Goal: Information Seeking & Learning: Learn about a topic

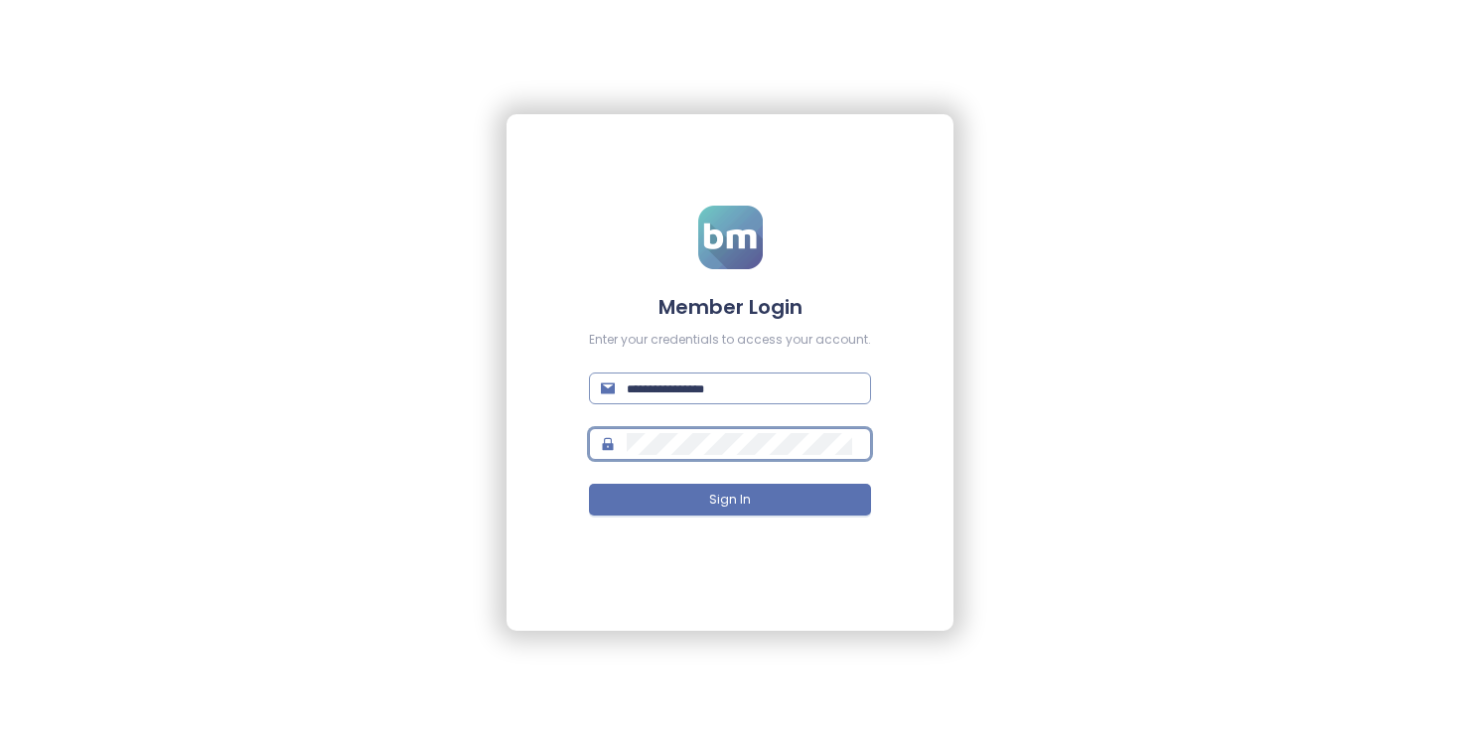
click at [687, 399] on span at bounding box center [730, 389] width 282 height 32
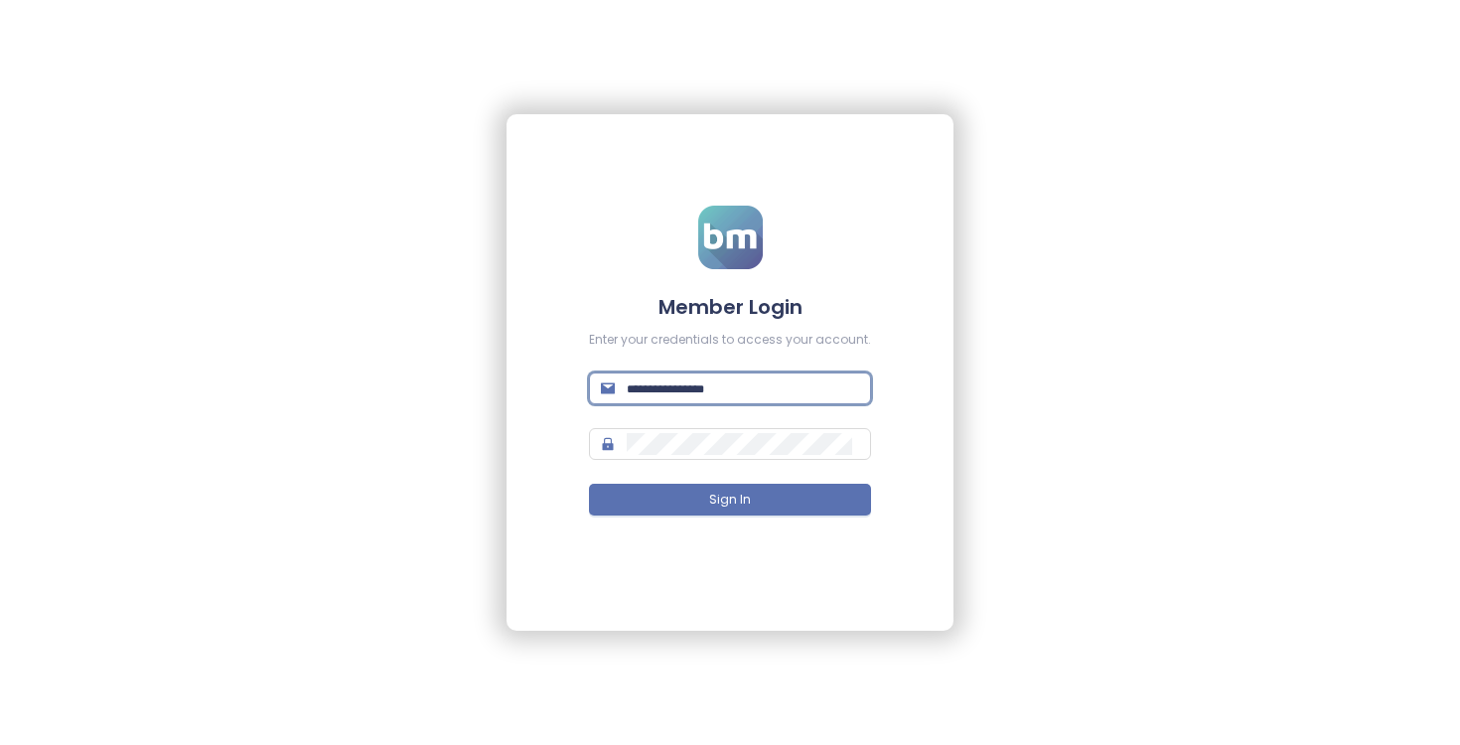
paste input "**********"
type input "**********"
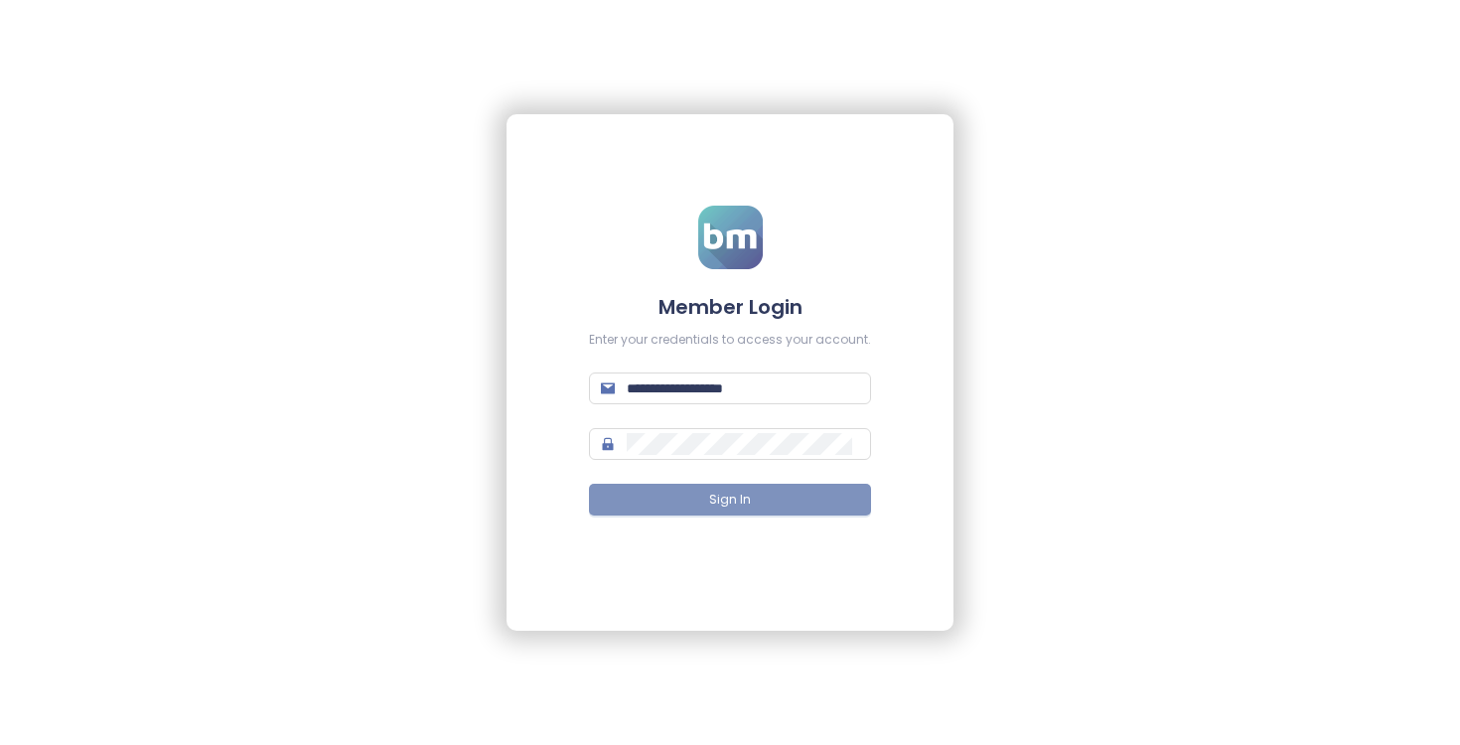
click at [706, 499] on button "Sign In" at bounding box center [730, 500] width 282 height 32
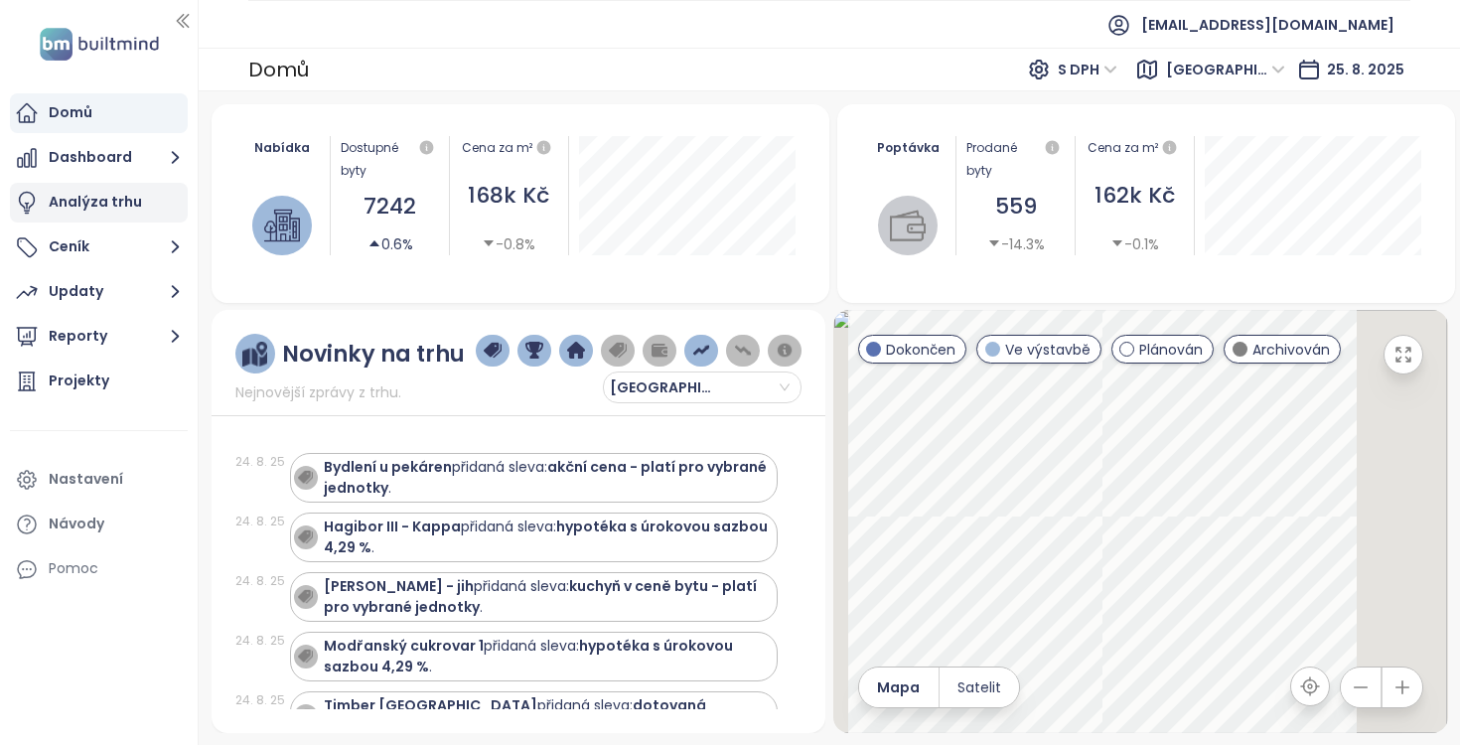
click at [114, 204] on div "Analýza trhu" at bounding box center [95, 202] width 93 height 25
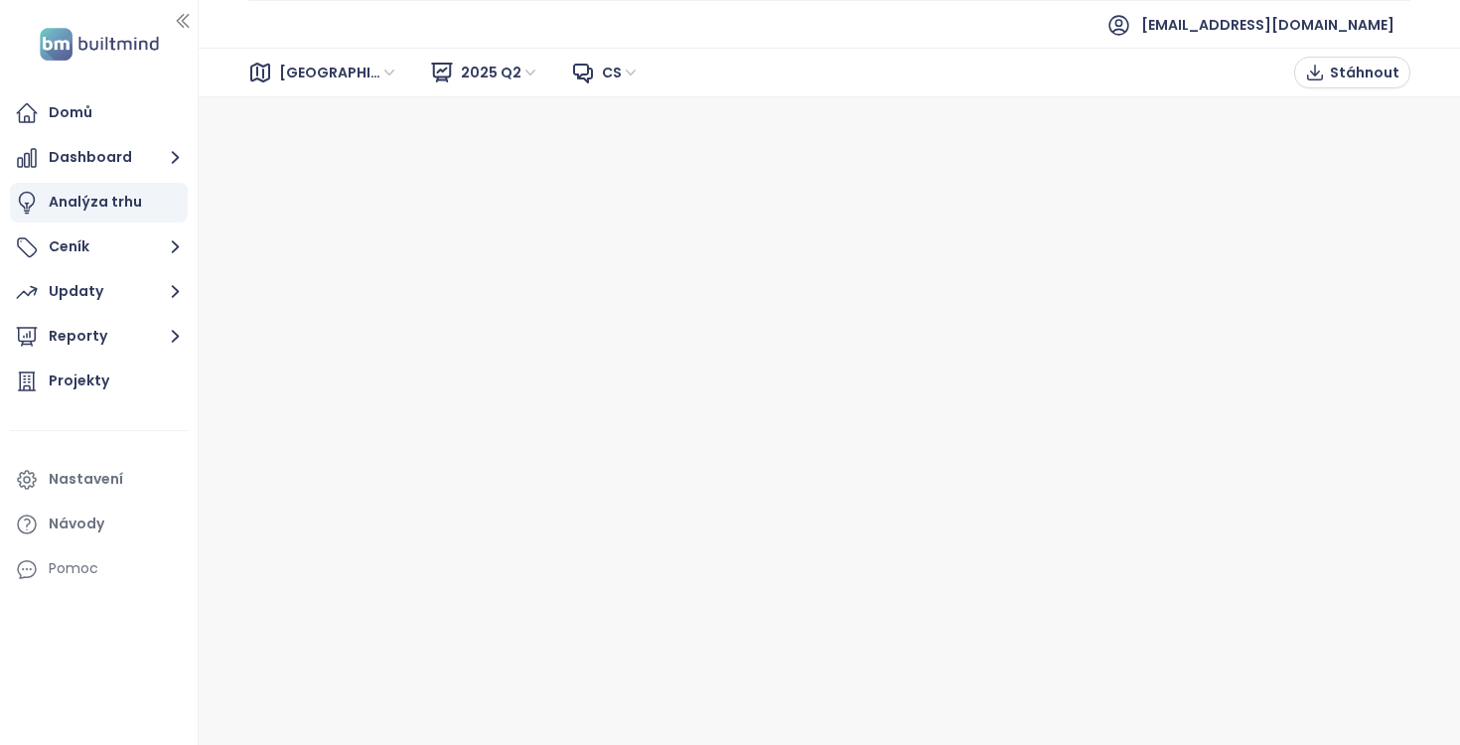
click at [311, 70] on span "Brno" at bounding box center [338, 73] width 119 height 30
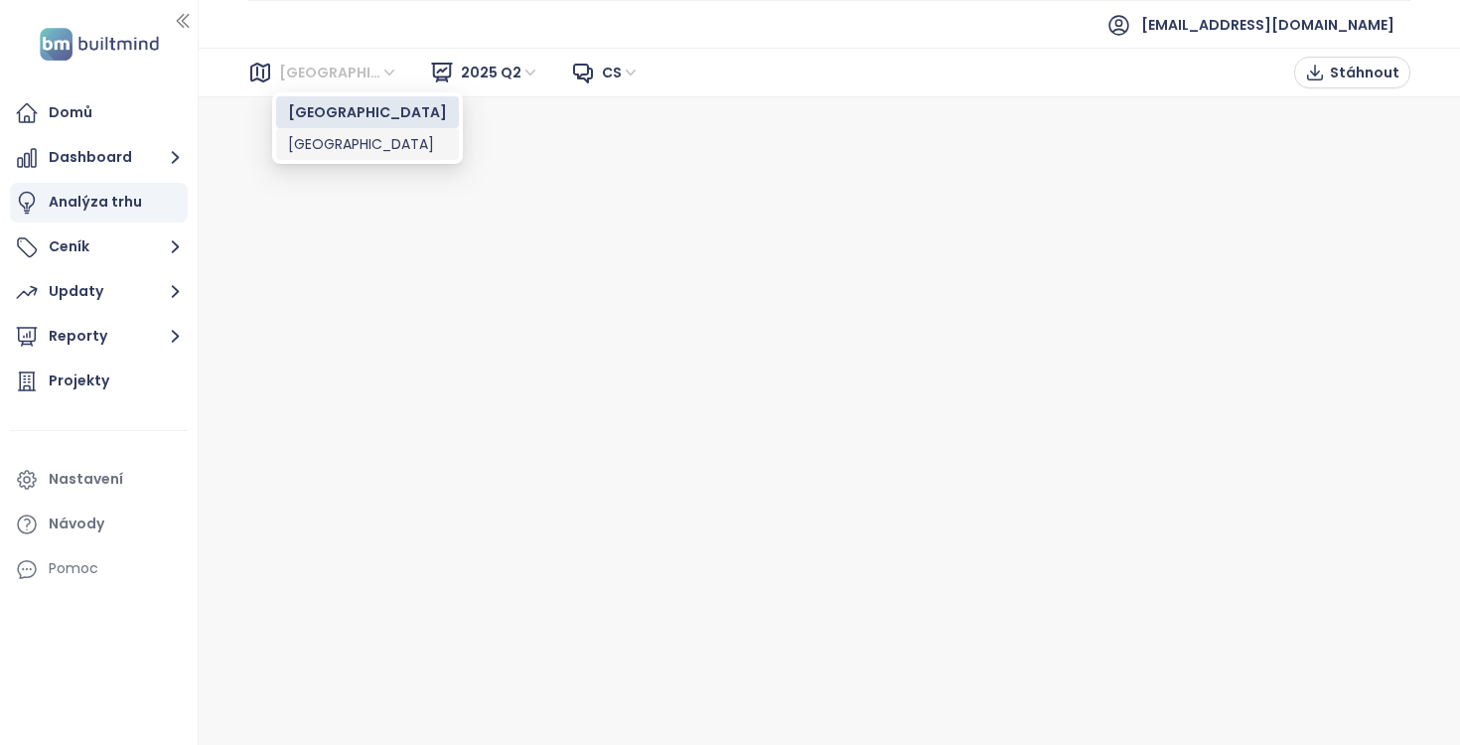
click at [305, 141] on div "Praha" at bounding box center [367, 144] width 159 height 22
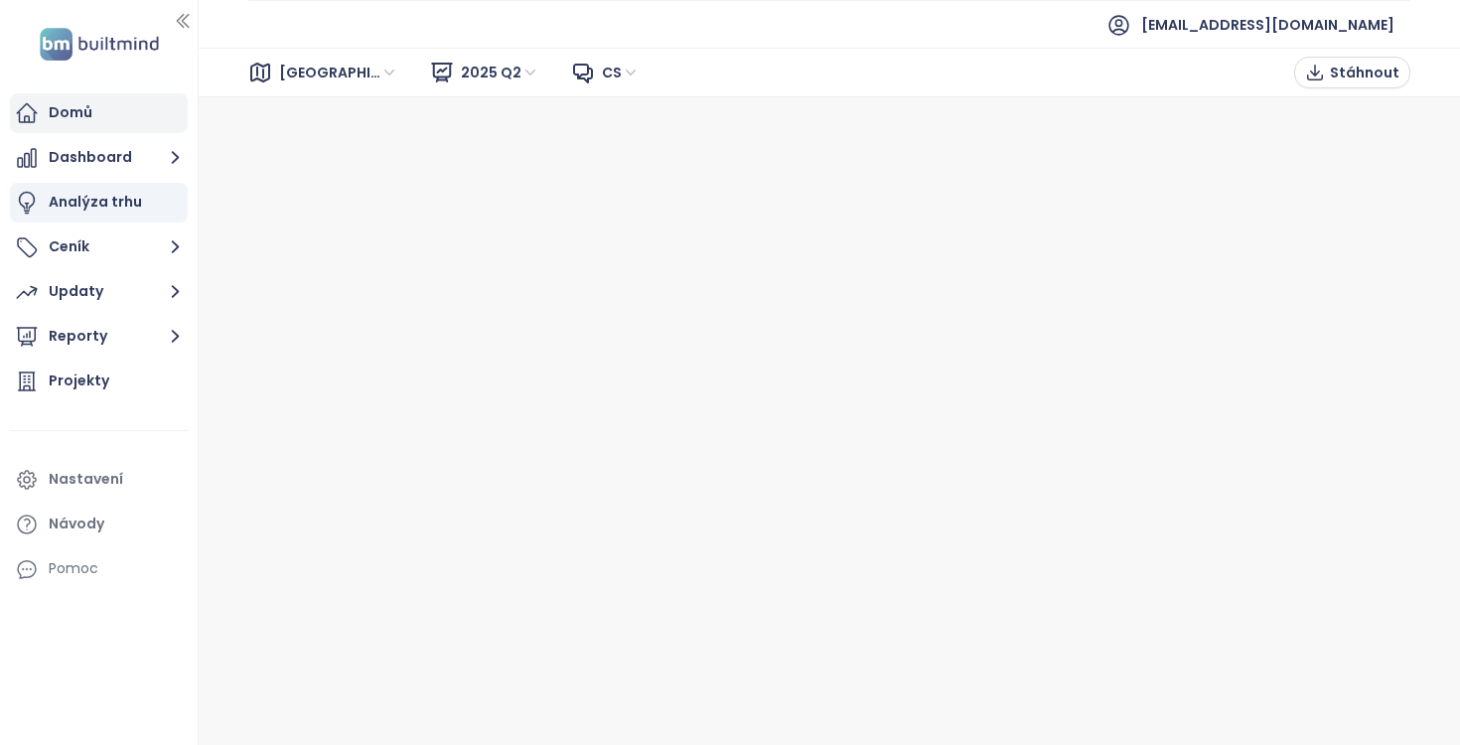
click at [82, 118] on div "Domů" at bounding box center [71, 112] width 44 height 25
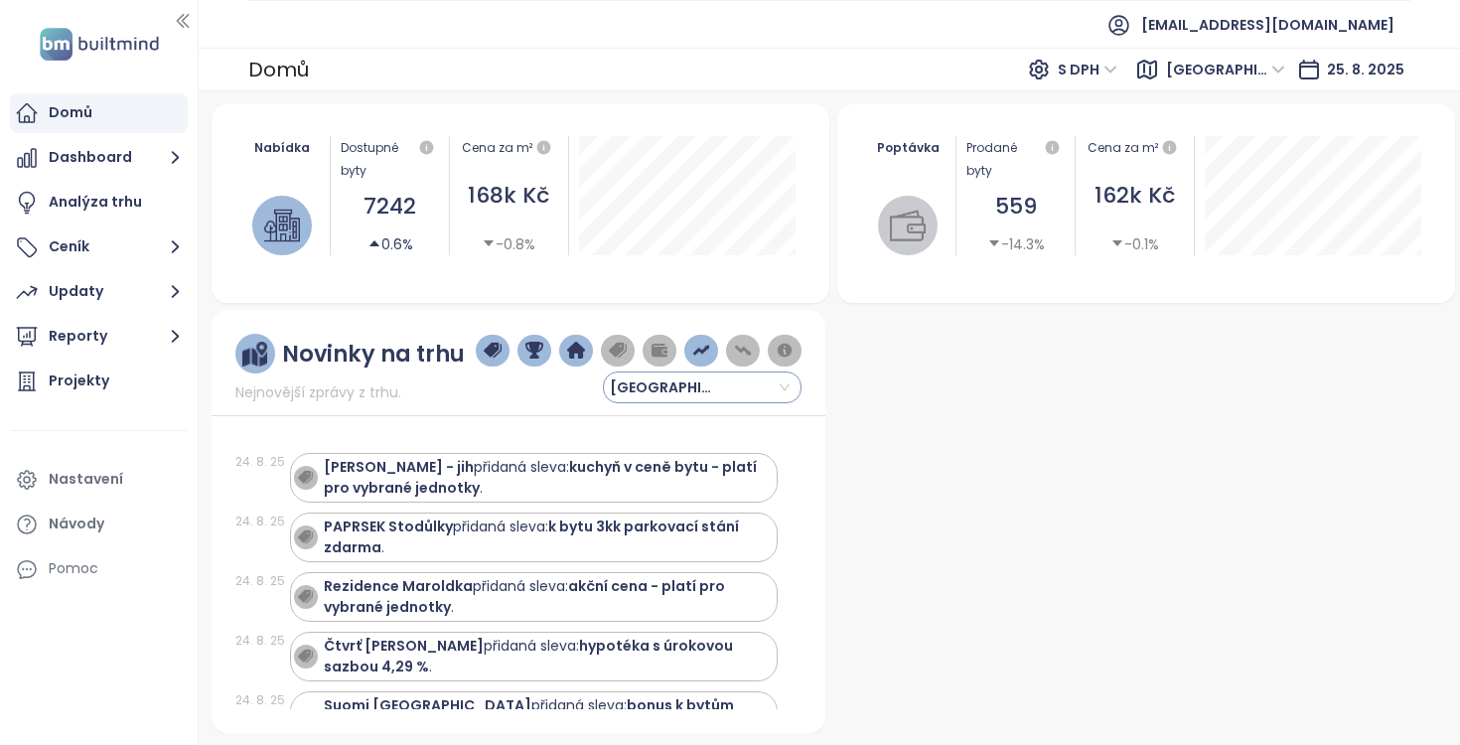
click at [778, 387] on input "search" at bounding box center [702, 388] width 175 height 30
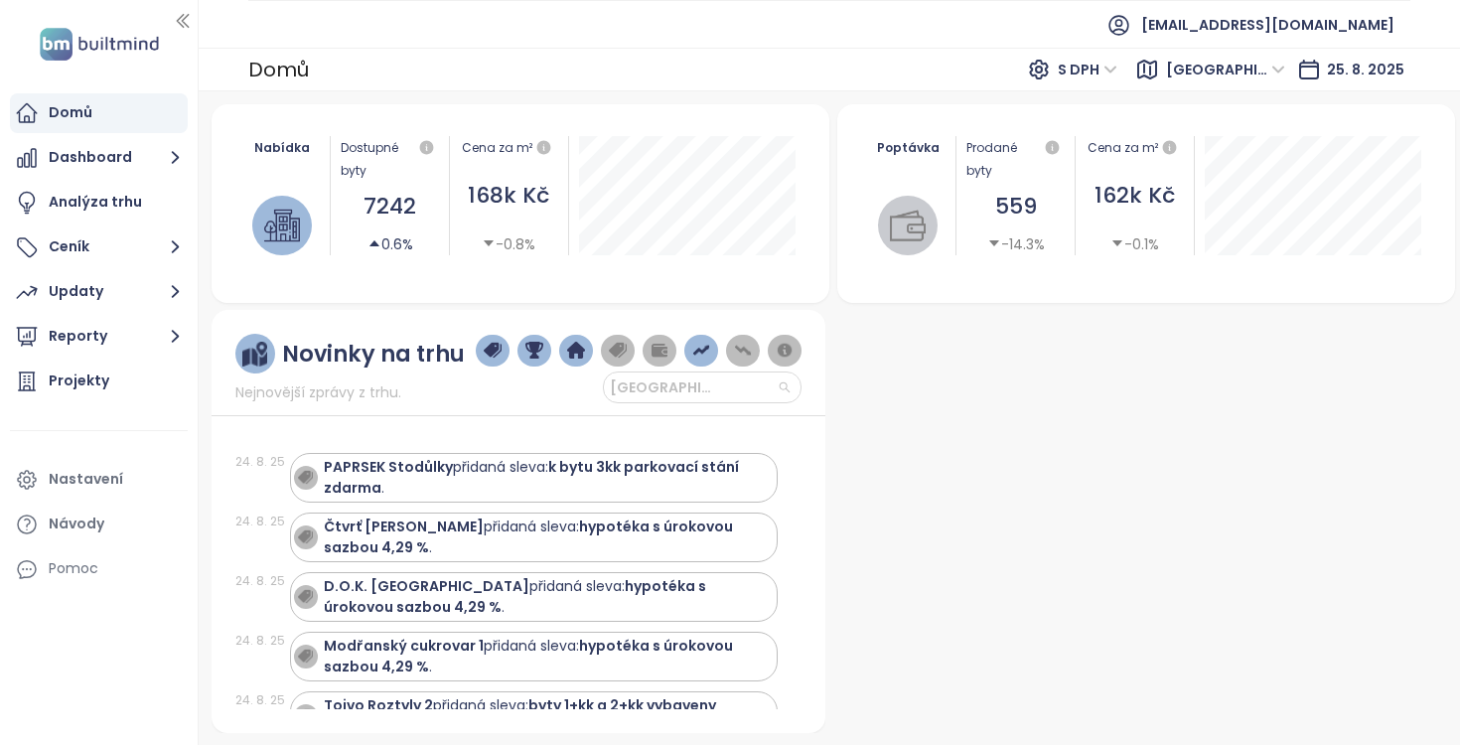
click at [830, 385] on div "Novinky na trhu Nejnovější zprávy z trhu. Praha 24. 8. 25 PAPRSEK Stodůlky přid…" at bounding box center [830, 521] width 1237 height 423
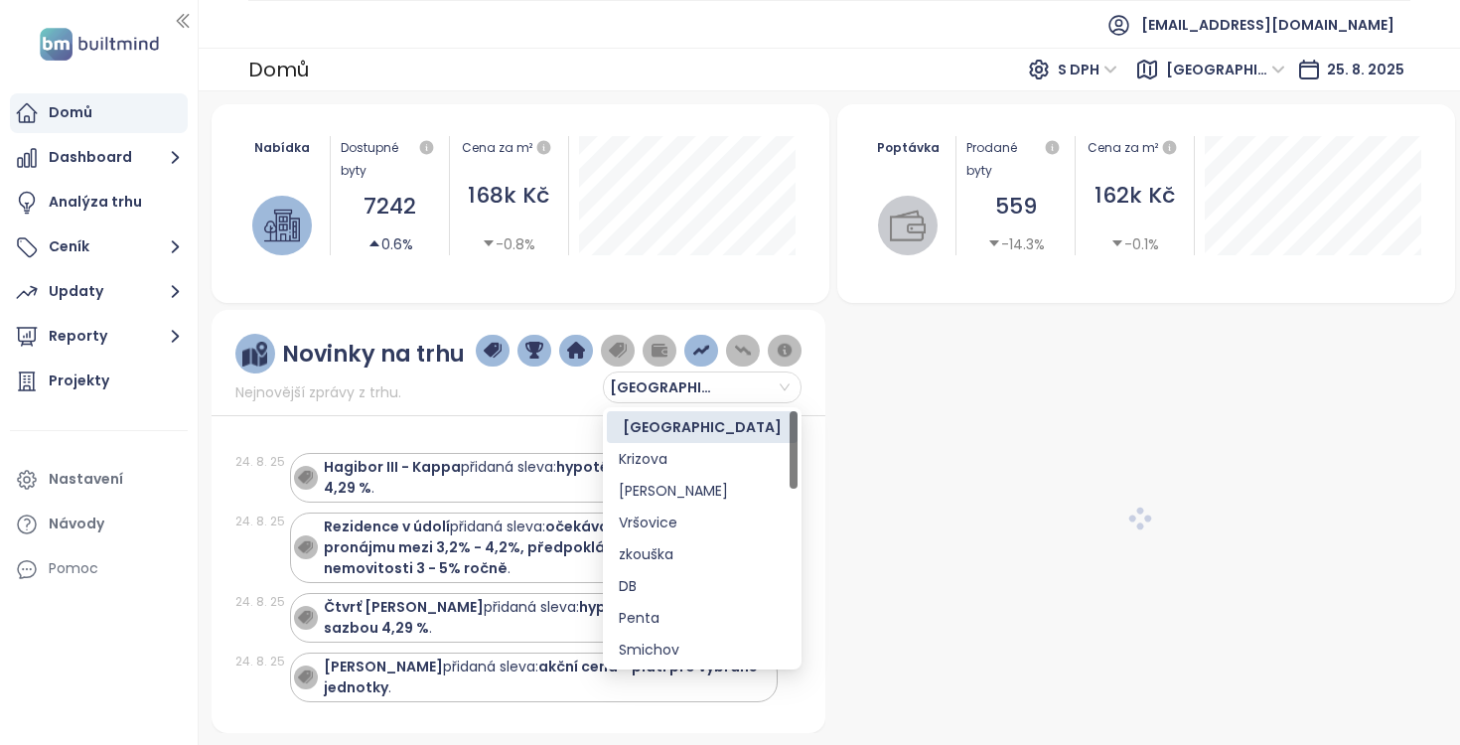
click at [378, 382] on span "Nejnovější zprávy z trhu." at bounding box center [318, 393] width 166 height 22
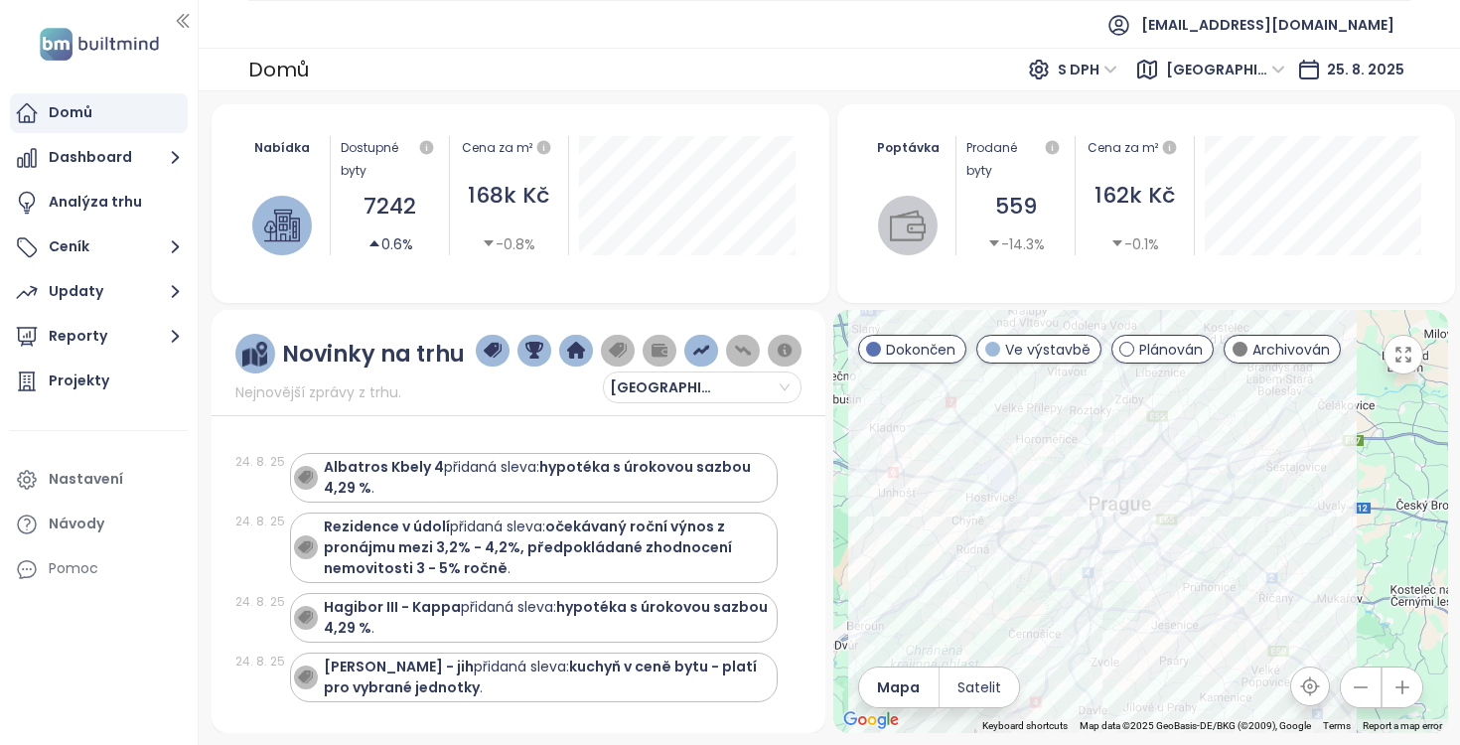
click at [184, 24] on icon "button" at bounding box center [182, 21] width 11 height 13
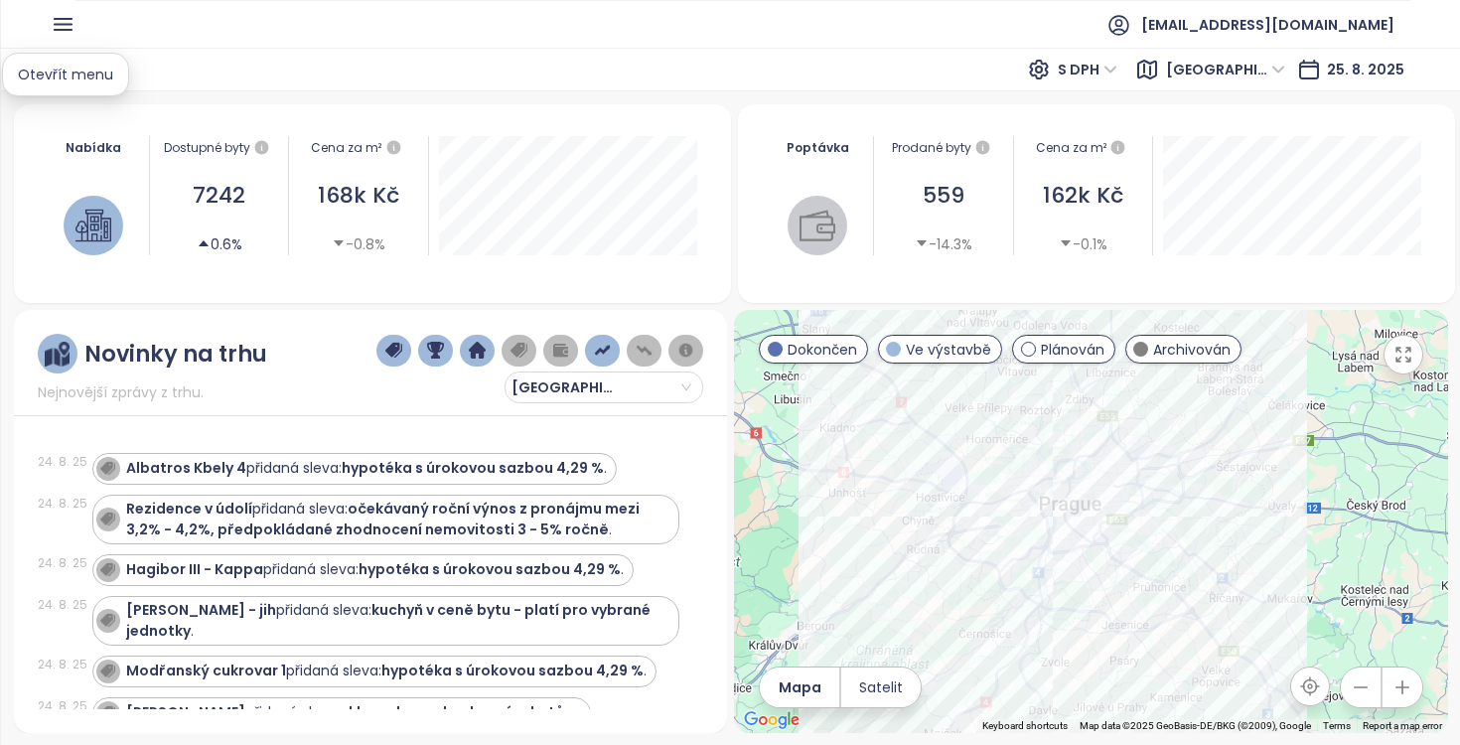
click at [68, 29] on icon "button" at bounding box center [63, 24] width 17 height 11
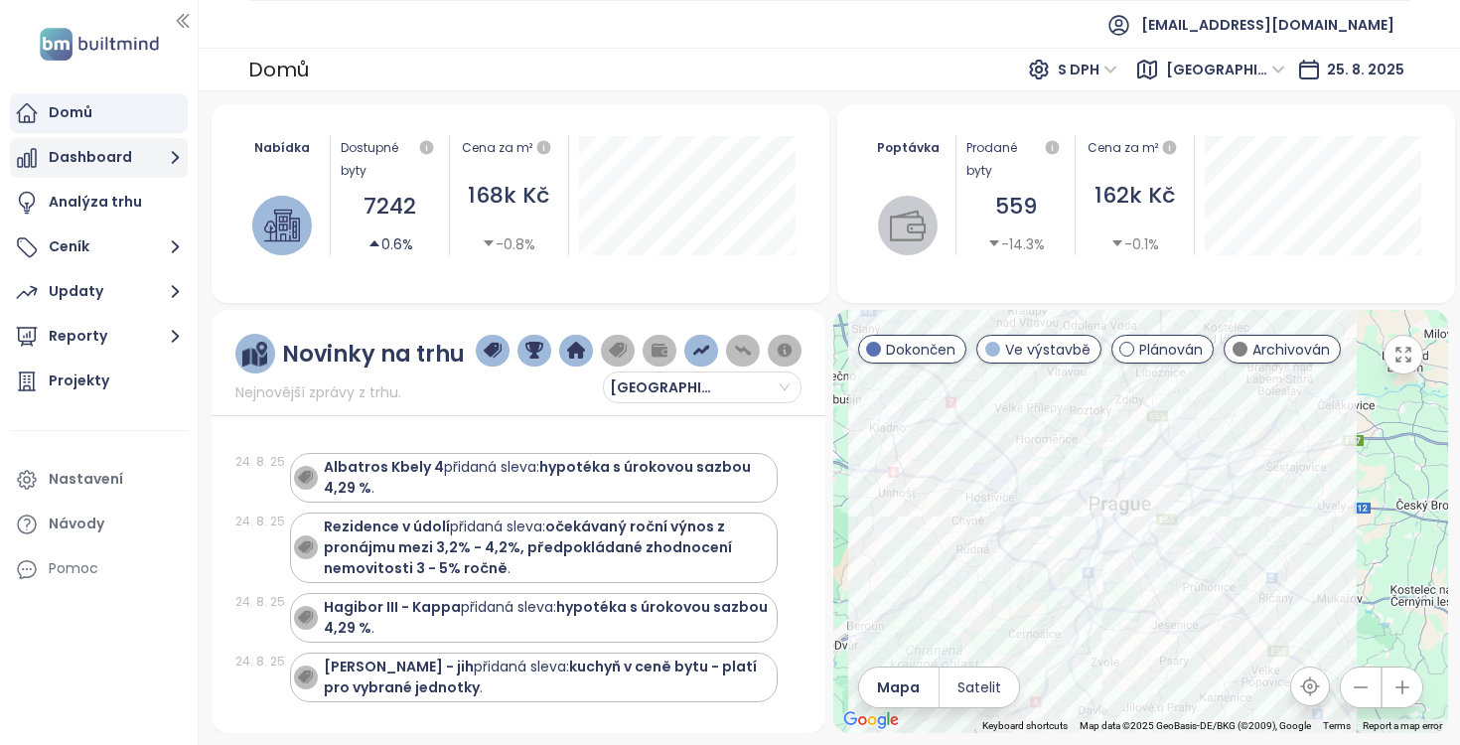
click at [118, 159] on button "Dashboard" at bounding box center [99, 158] width 178 height 40
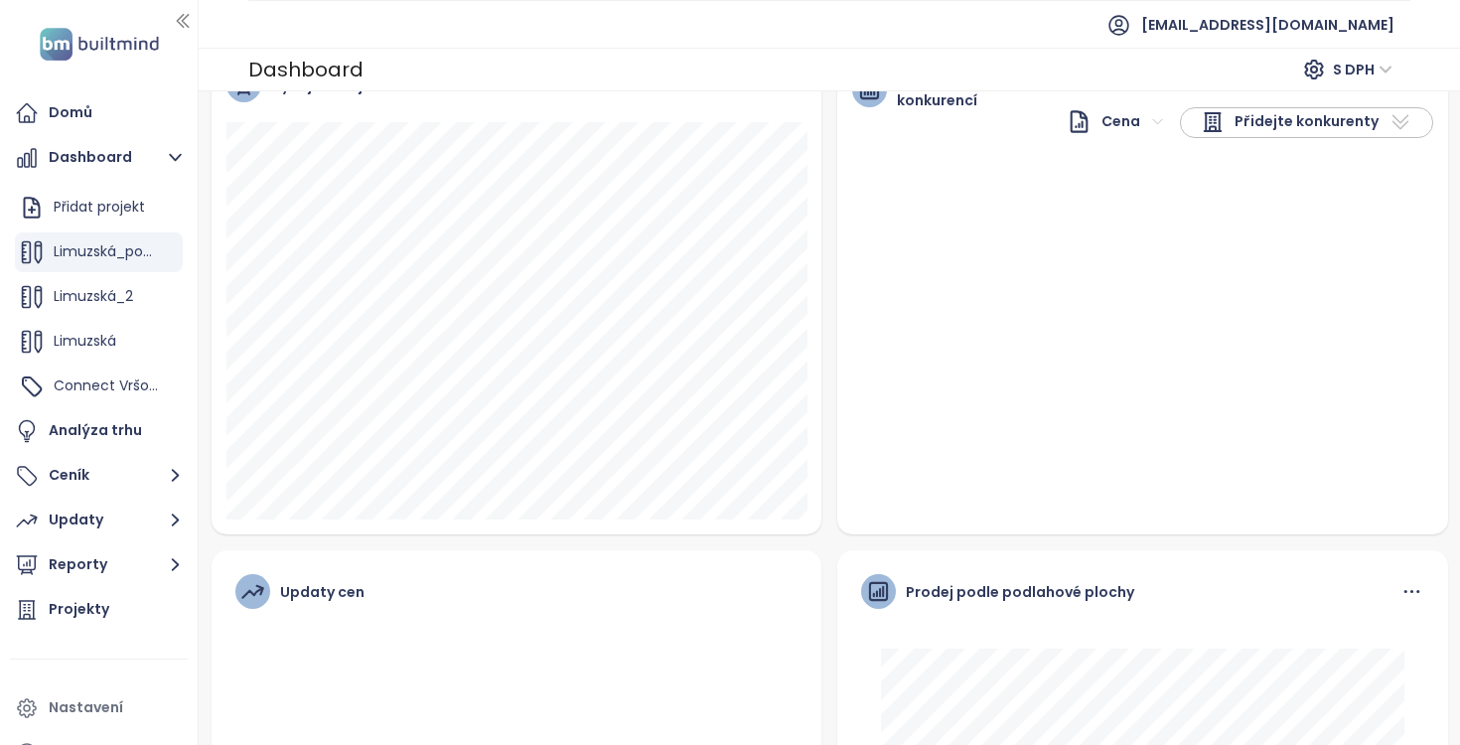
scroll to position [326, 0]
click at [89, 473] on button "Ceník" at bounding box center [99, 476] width 178 height 40
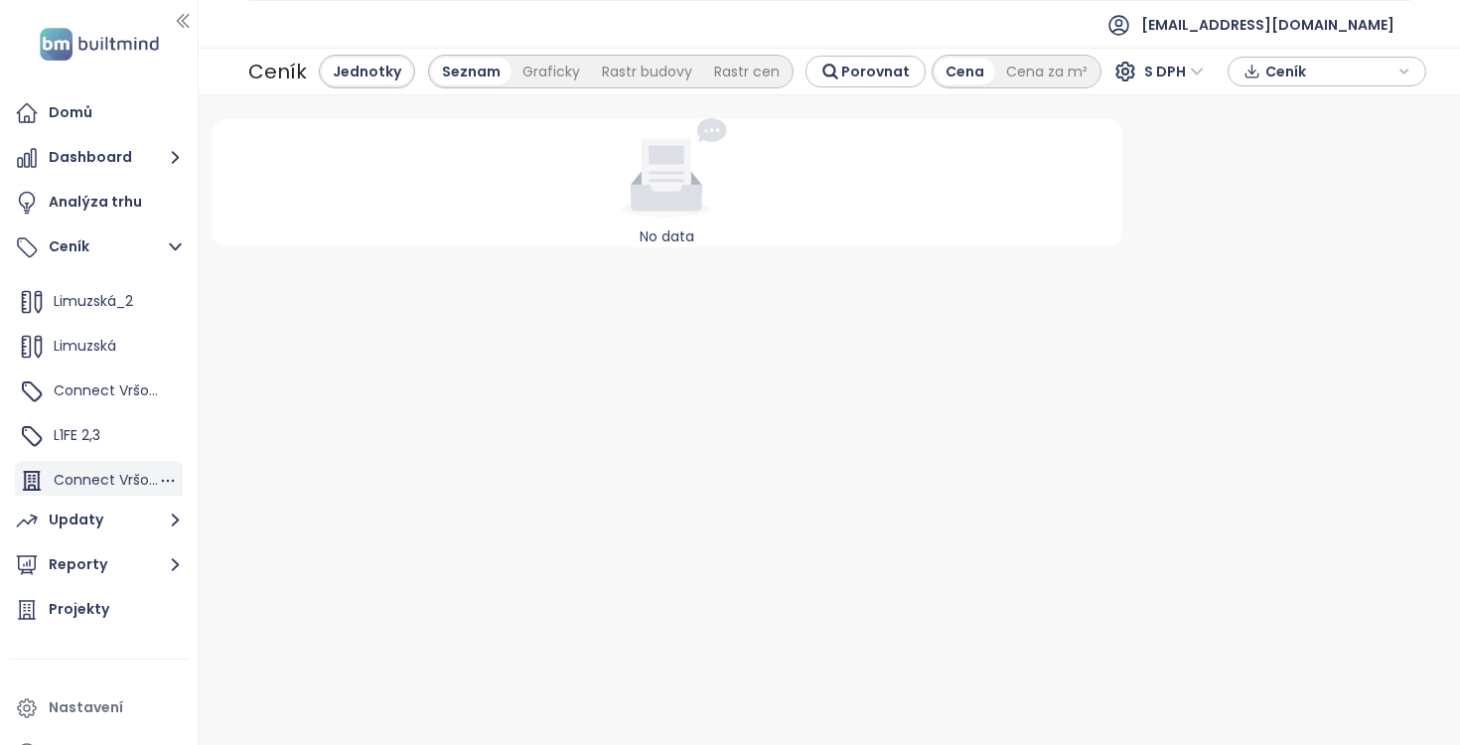
scroll to position [73, 0]
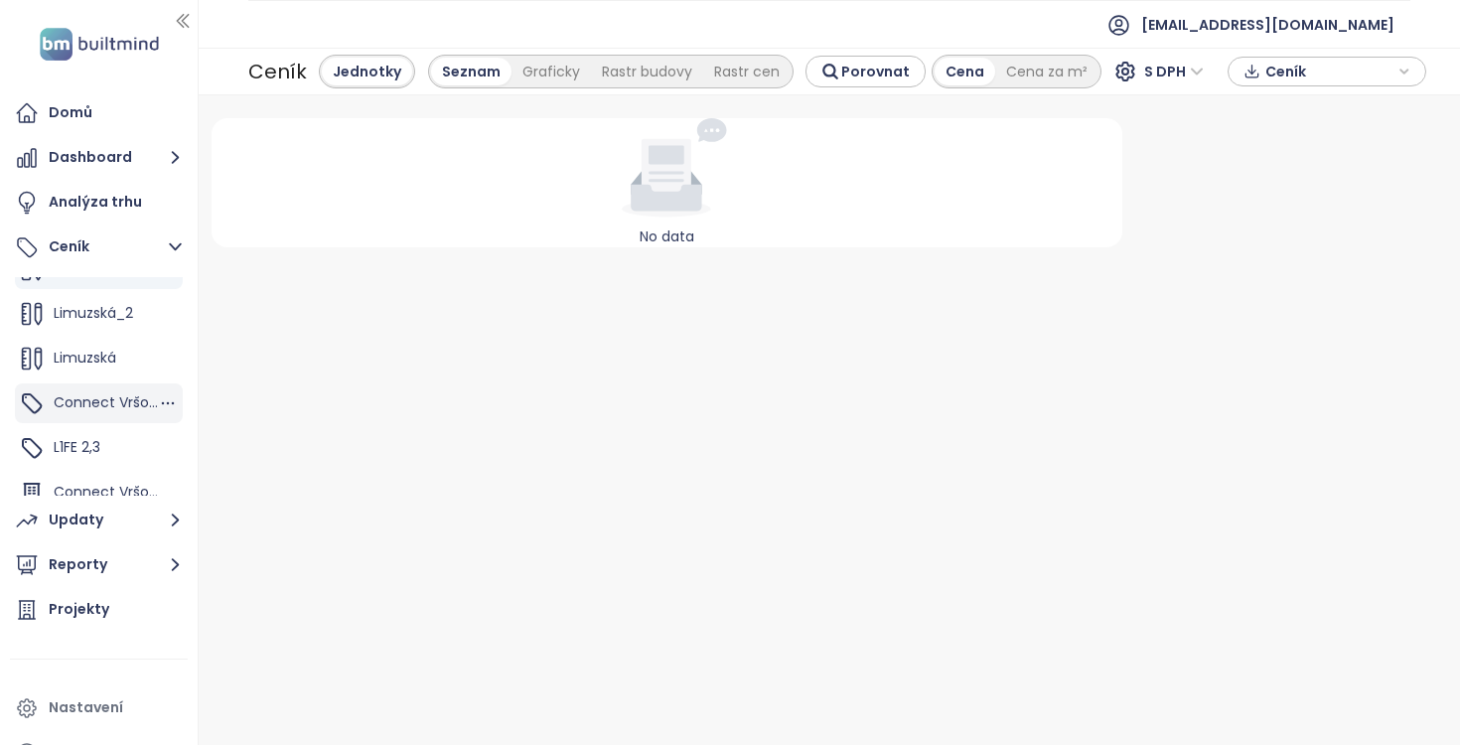
click at [107, 395] on span "Connect Vršovice 5,7,8,9" at bounding box center [140, 402] width 172 height 20
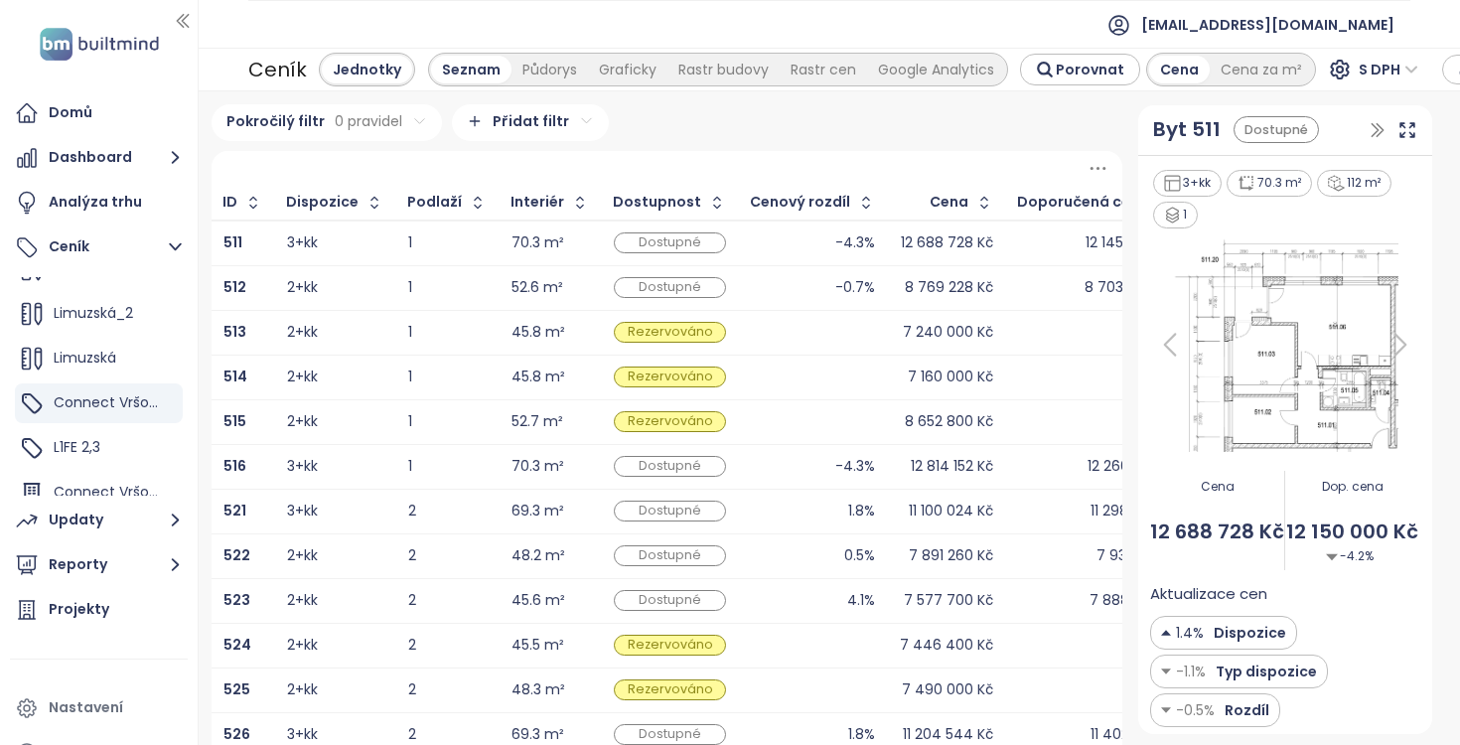
scroll to position [431, 0]
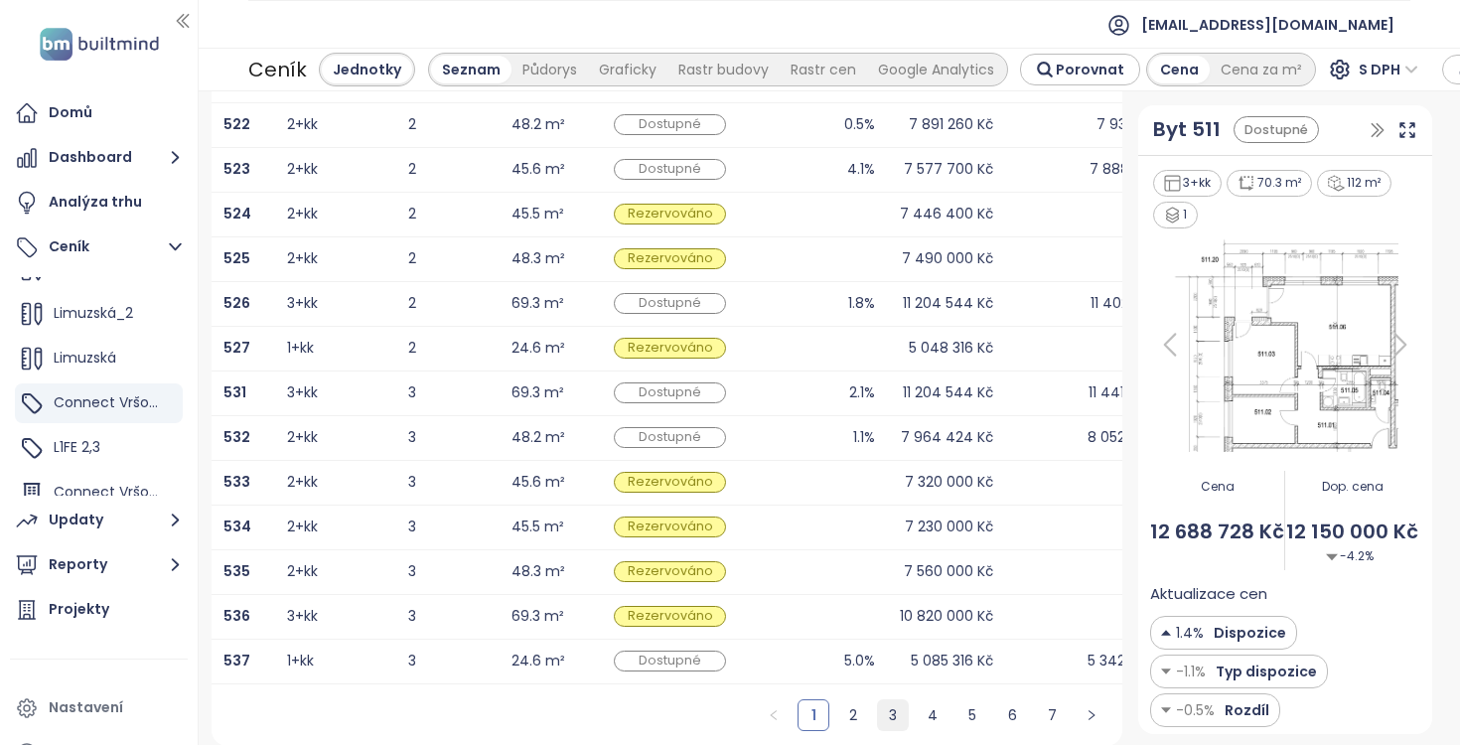
click at [893, 705] on link "3" at bounding box center [893, 715] width 30 height 30
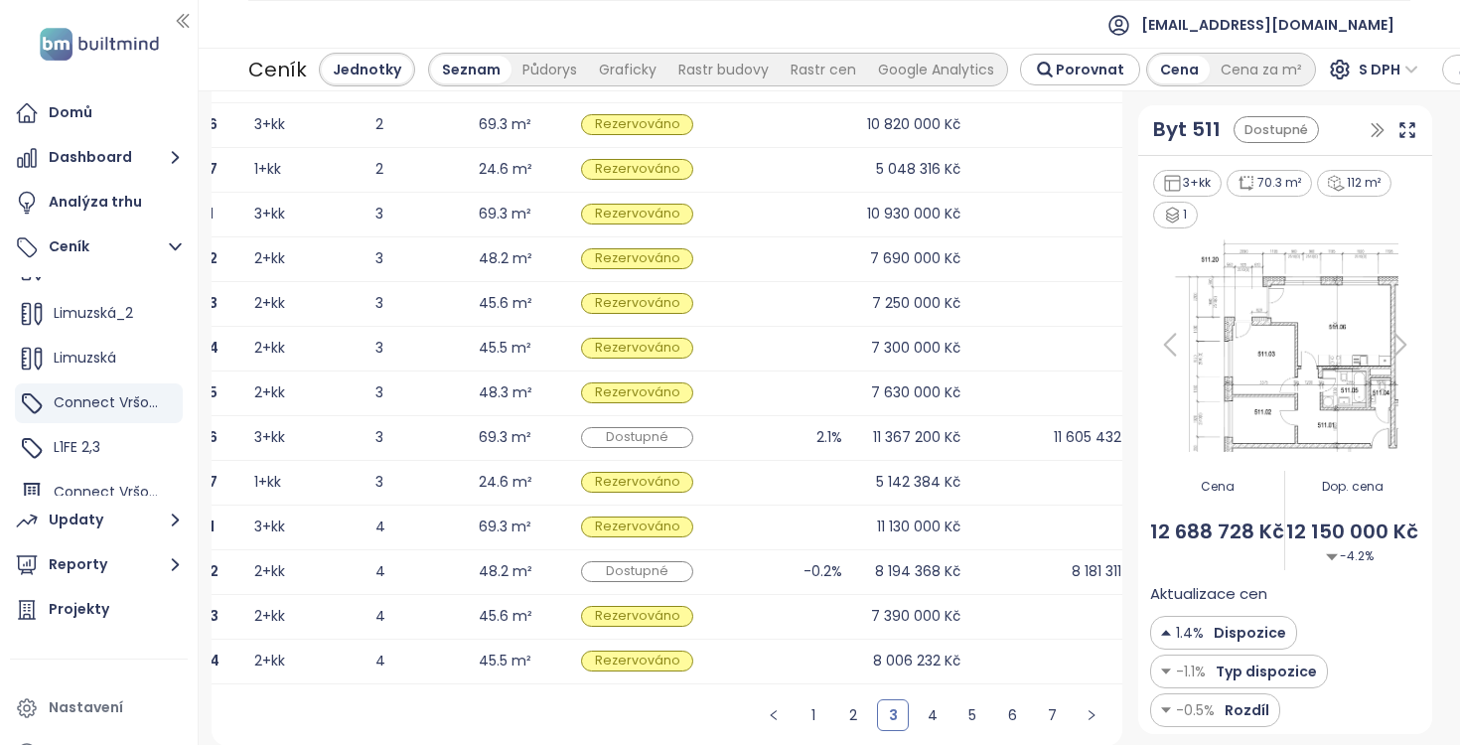
click at [718, 426] on div "2.1%" at bounding box center [780, 438] width 124 height 24
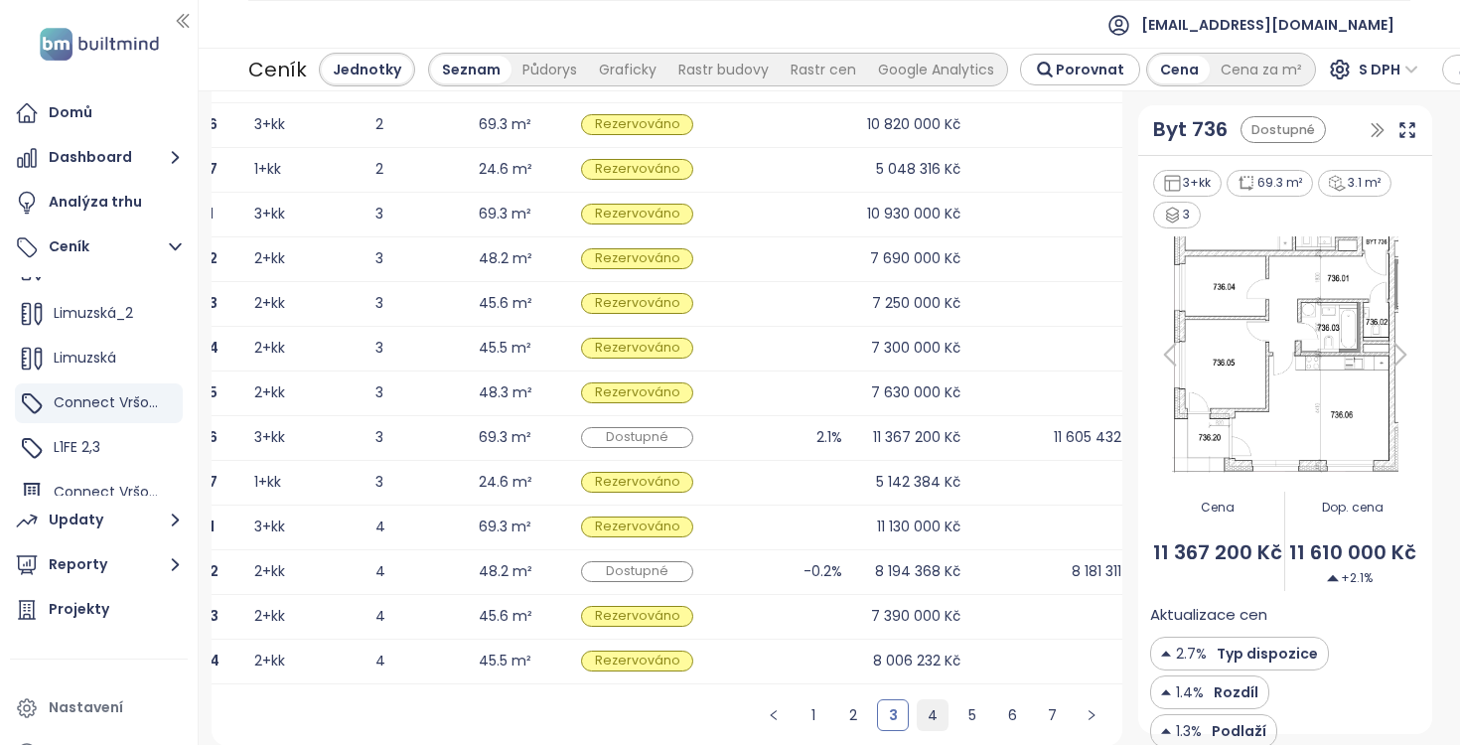
click at [936, 709] on link "4" at bounding box center [933, 715] width 30 height 30
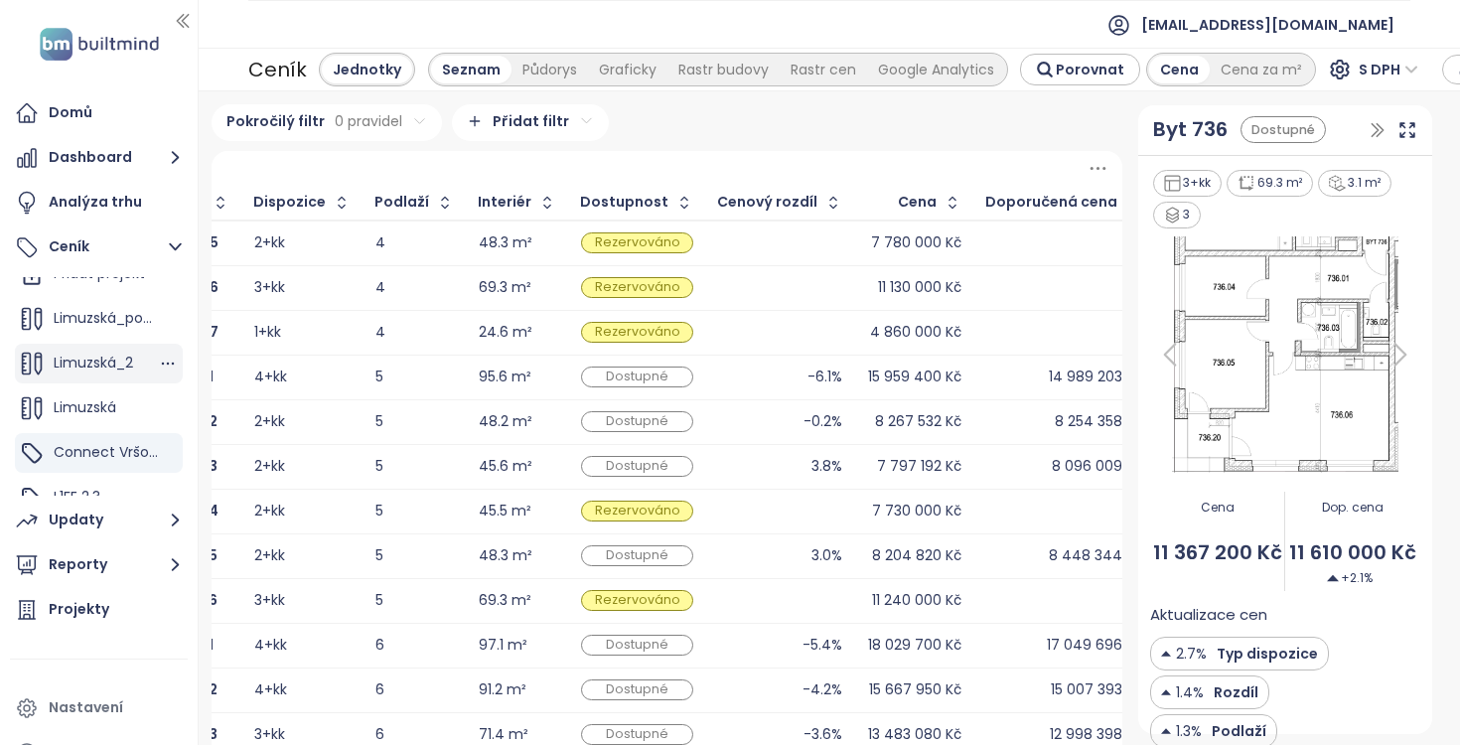
scroll to position [0, 0]
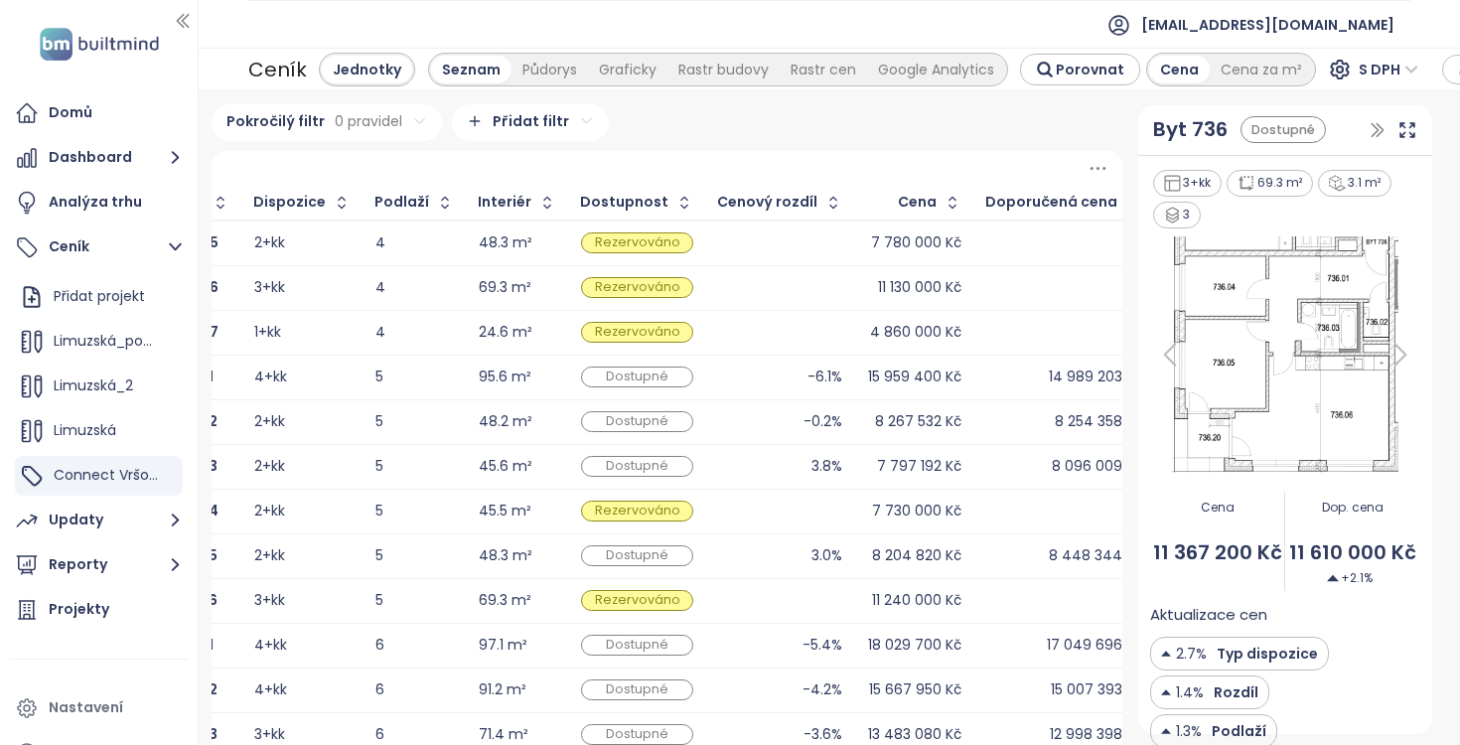
click at [183, 15] on icon "button" at bounding box center [182, 21] width 11 height 13
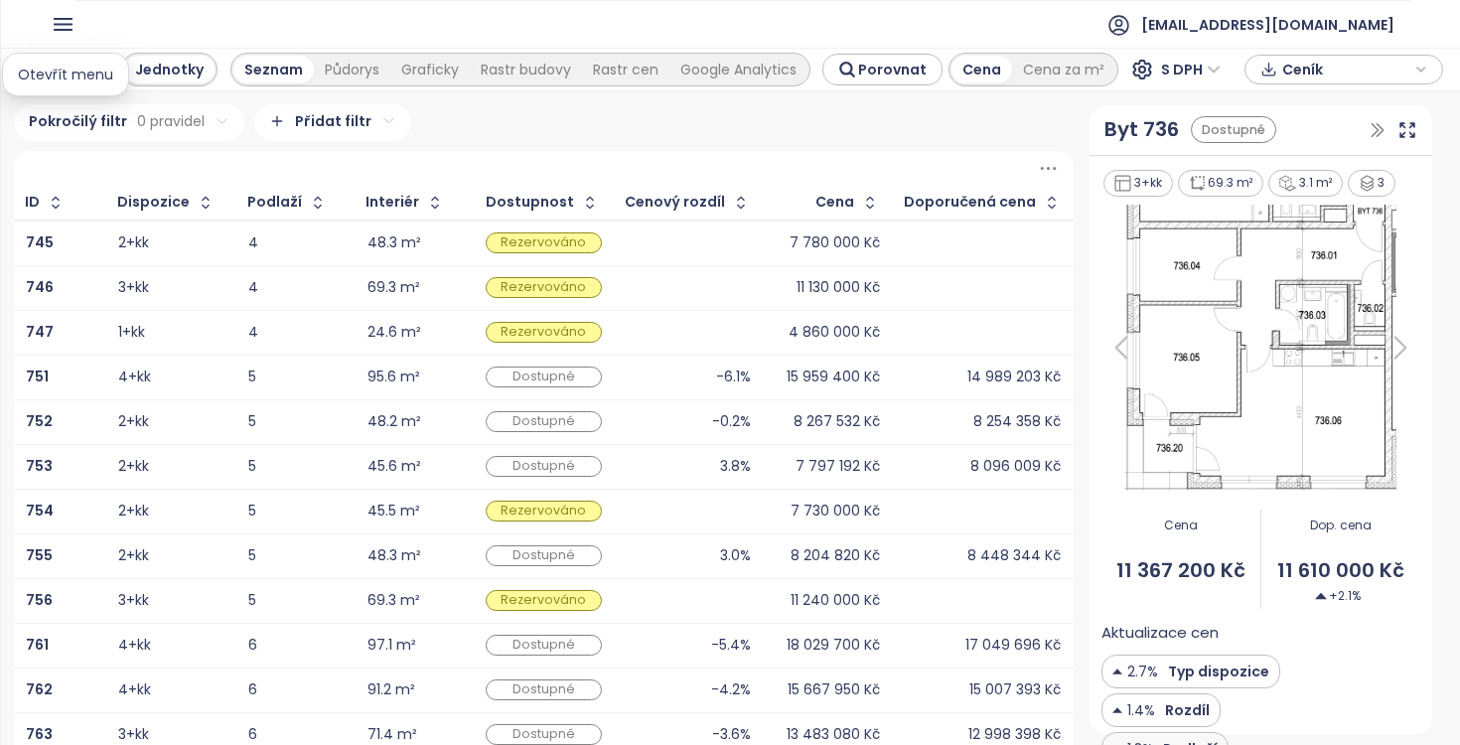
click at [54, 28] on icon "button" at bounding box center [63, 24] width 25 height 25
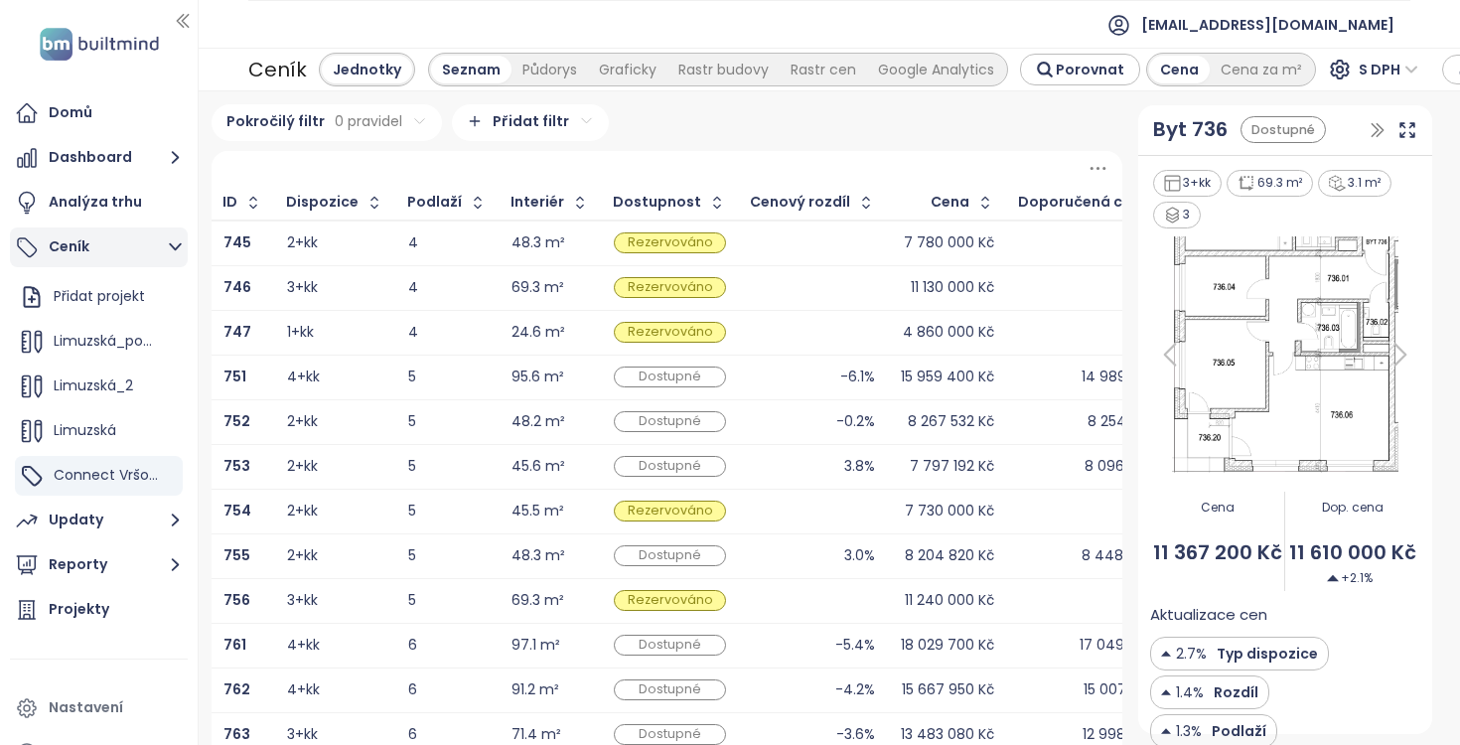
click at [93, 231] on button "Ceník" at bounding box center [99, 248] width 178 height 40
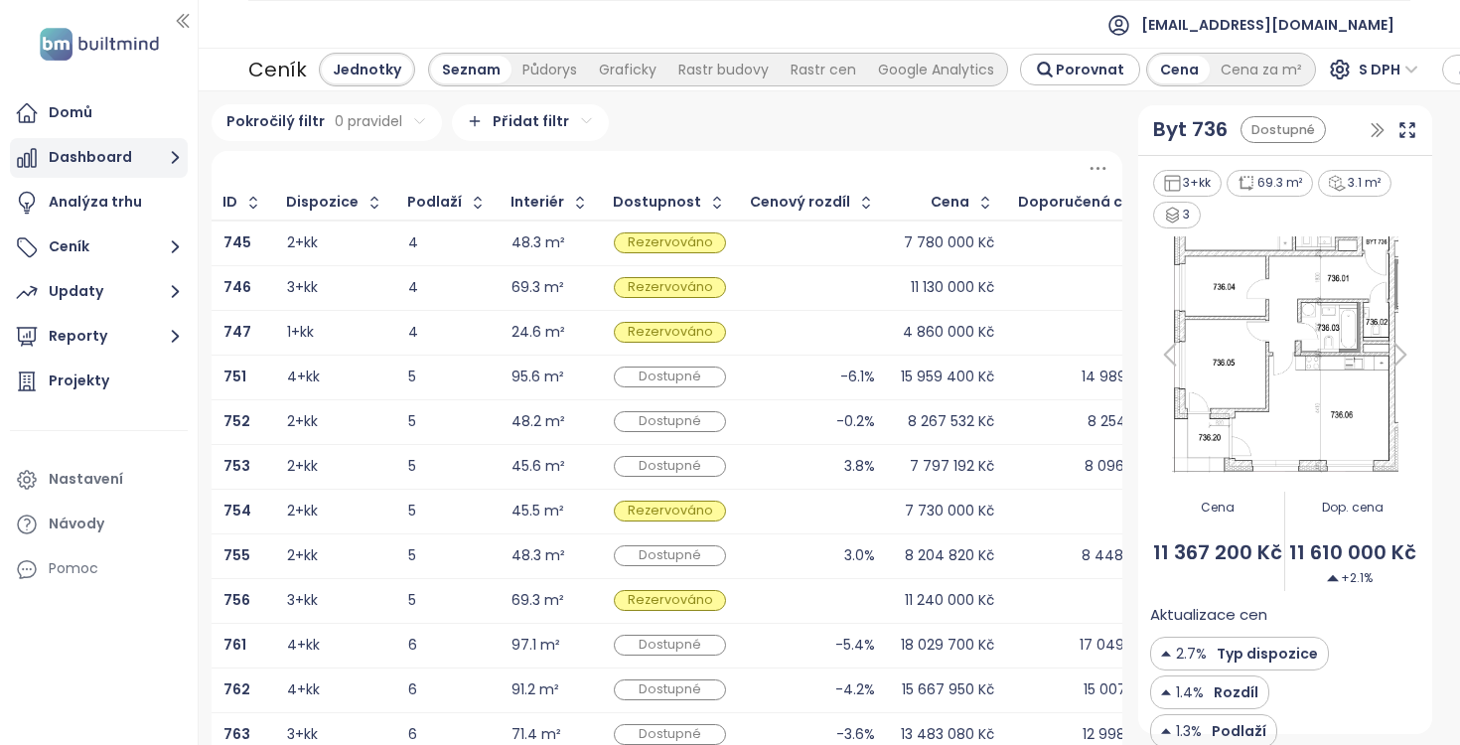
click at [121, 155] on button "Dashboard" at bounding box center [99, 158] width 178 height 40
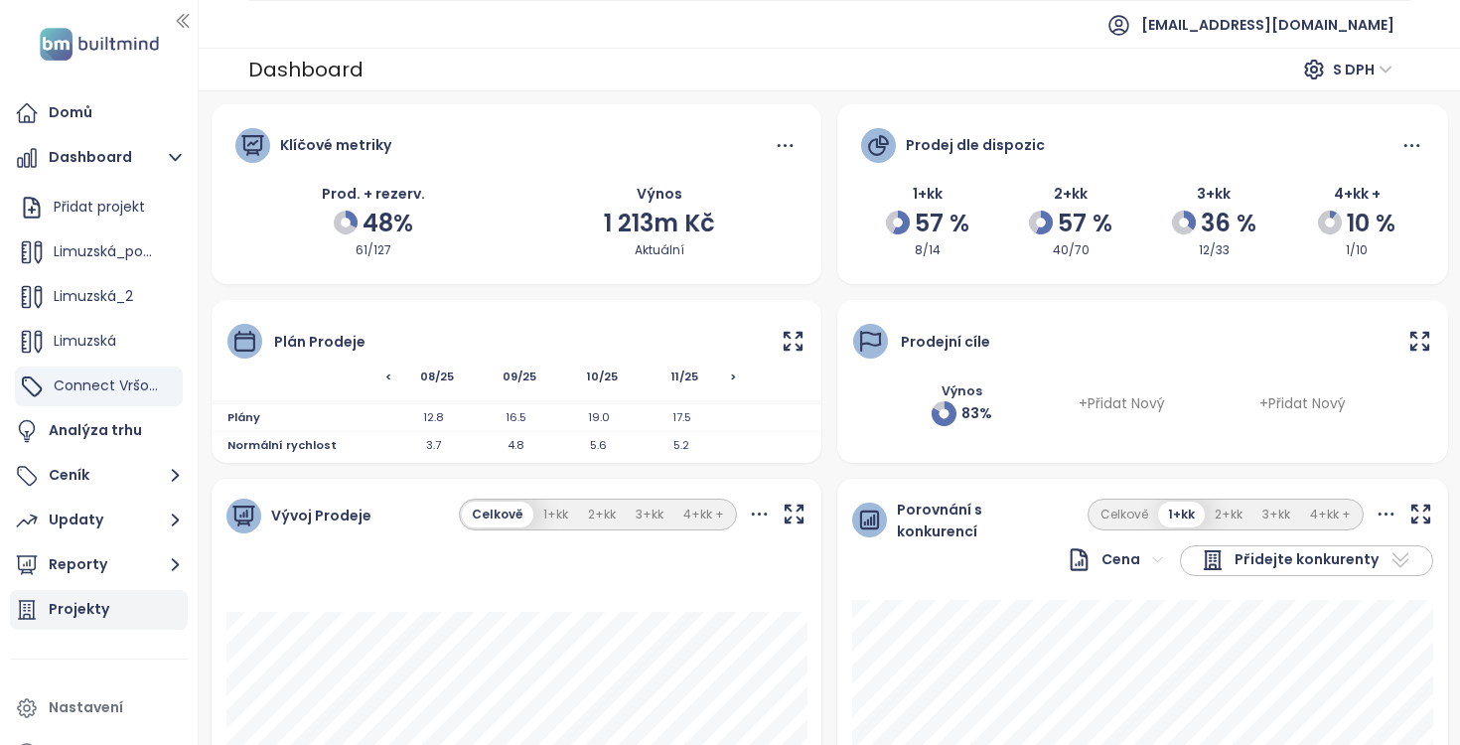
click at [84, 608] on div "Projekty" at bounding box center [79, 609] width 61 height 25
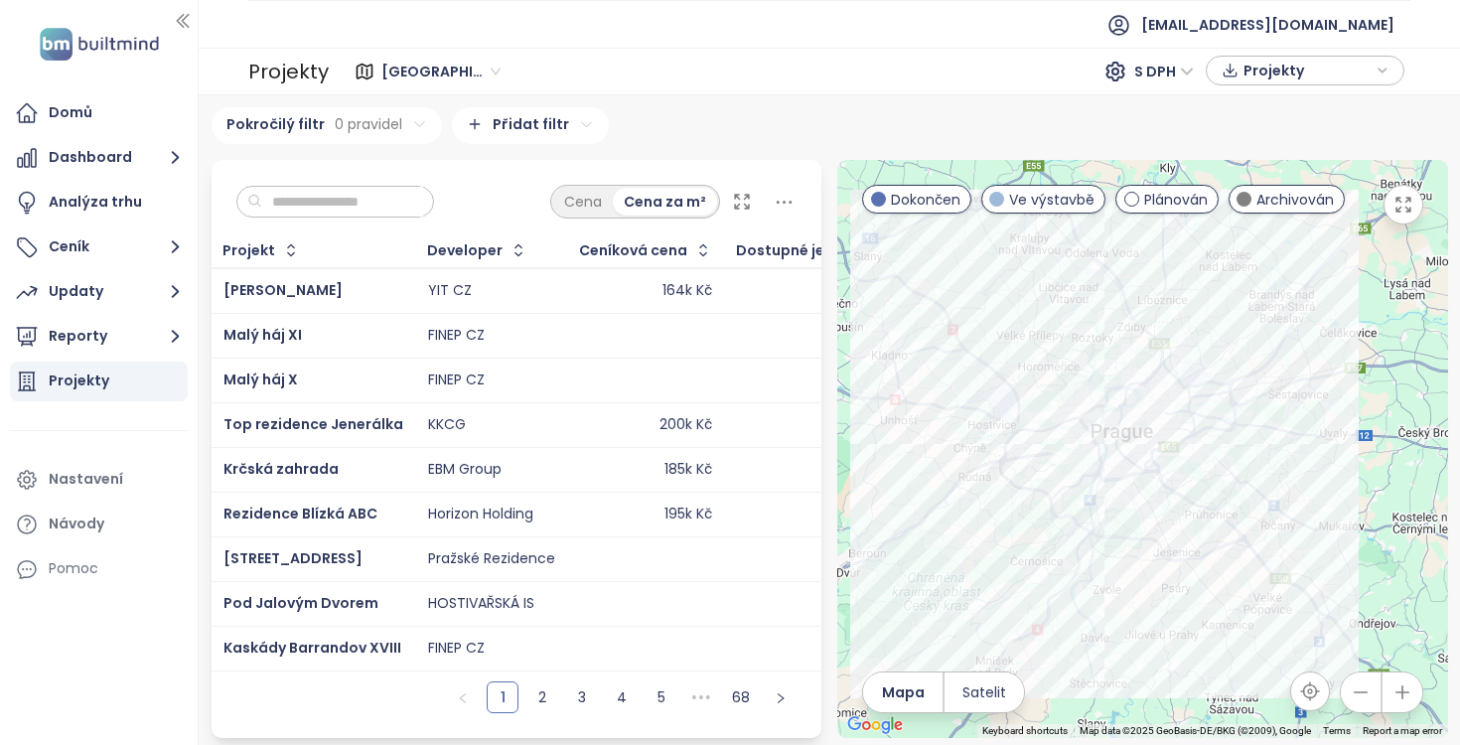
click at [355, 211] on input "text" at bounding box center [342, 202] width 161 height 30
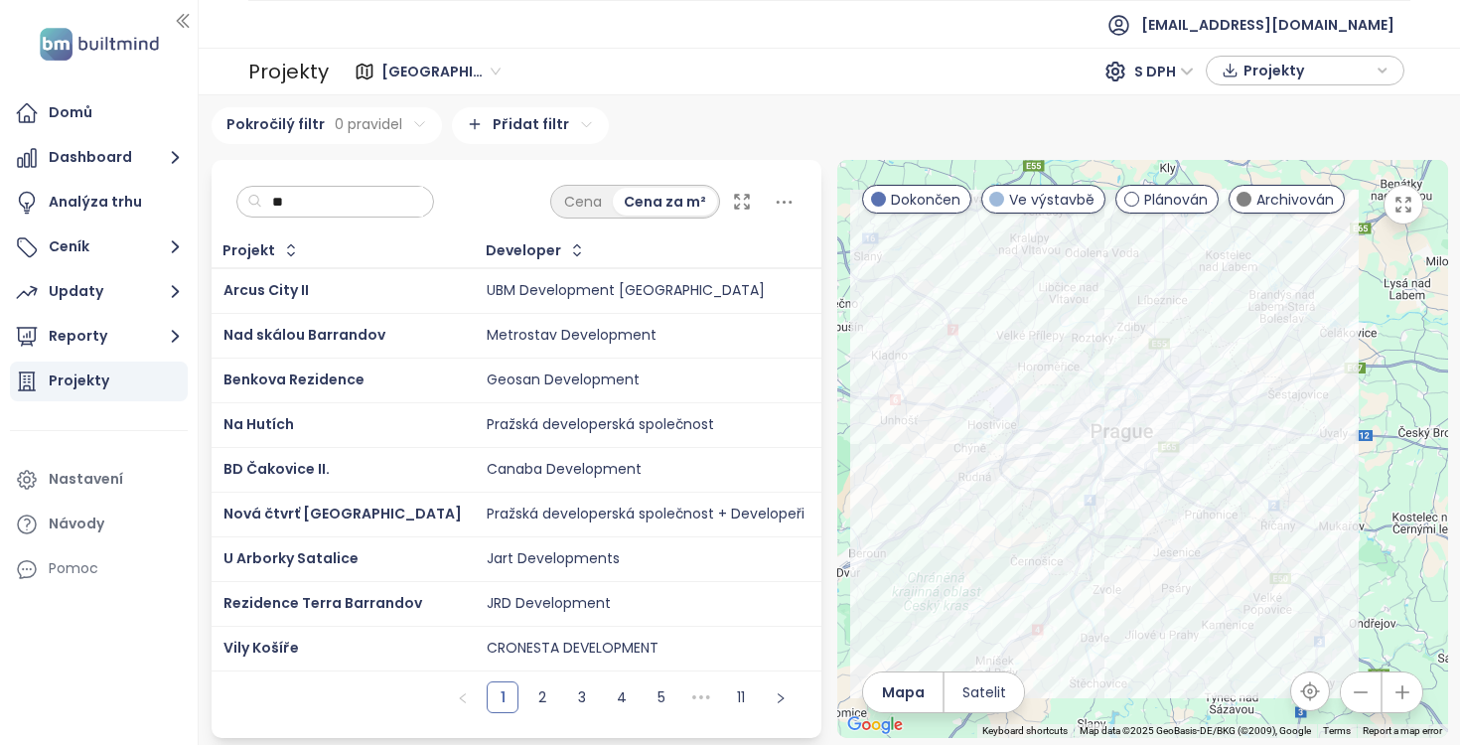
type input "*"
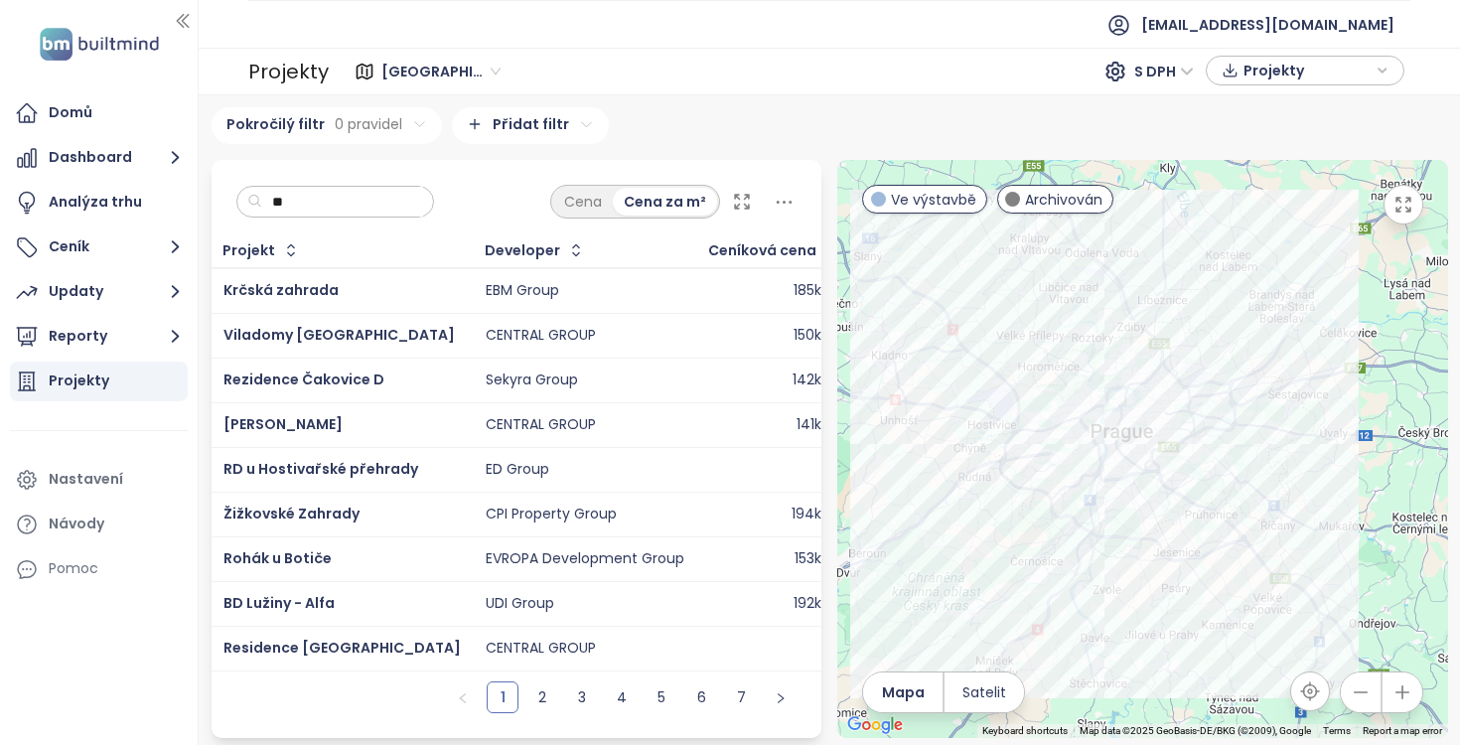
type input "*"
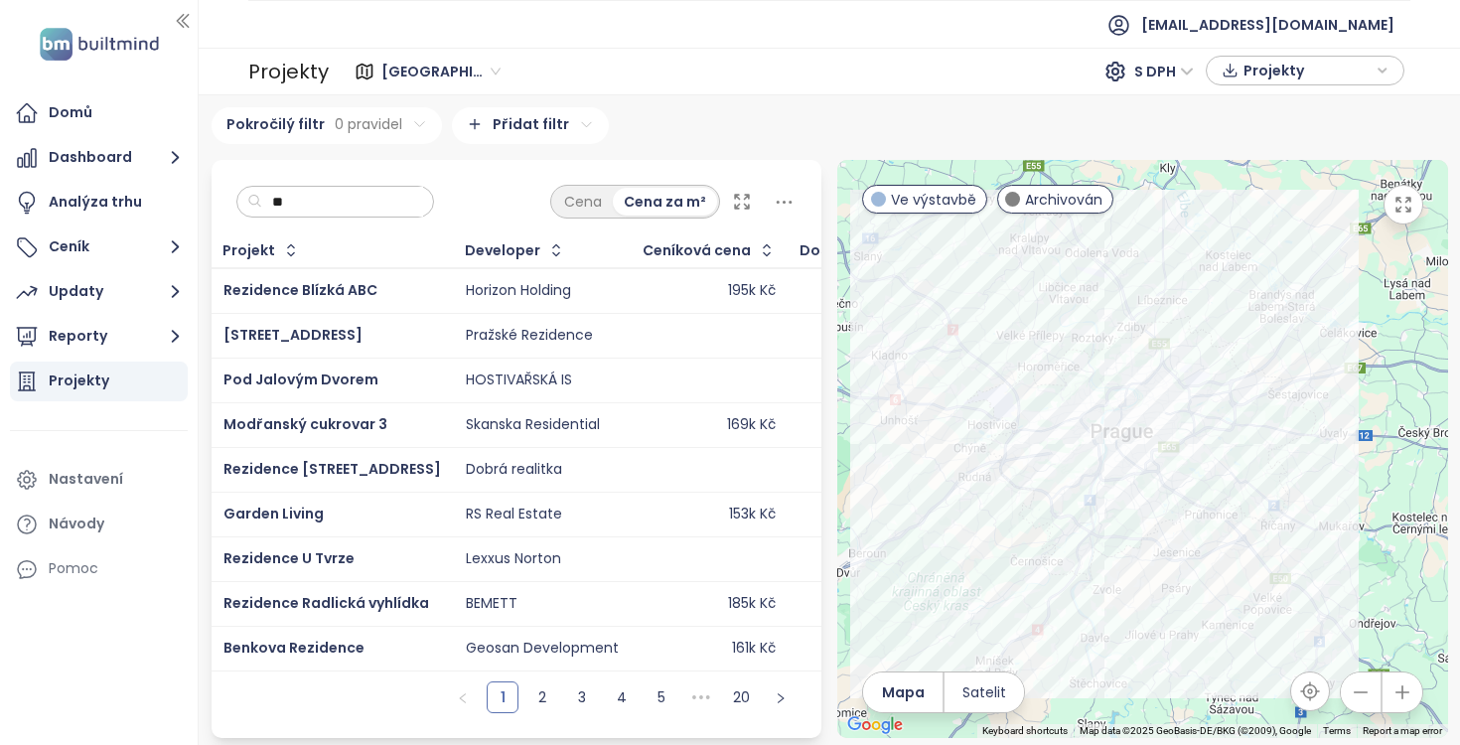
type input "*"
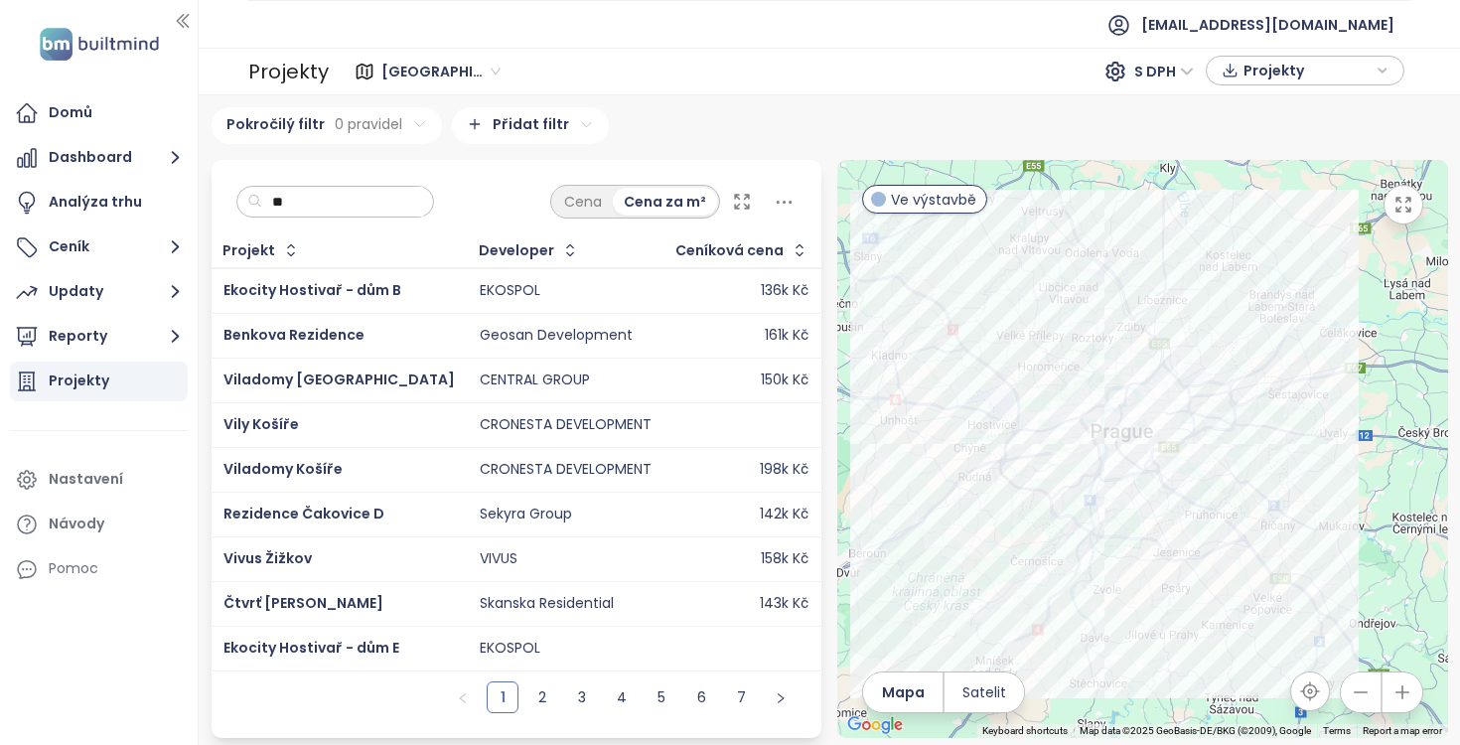
type input "*"
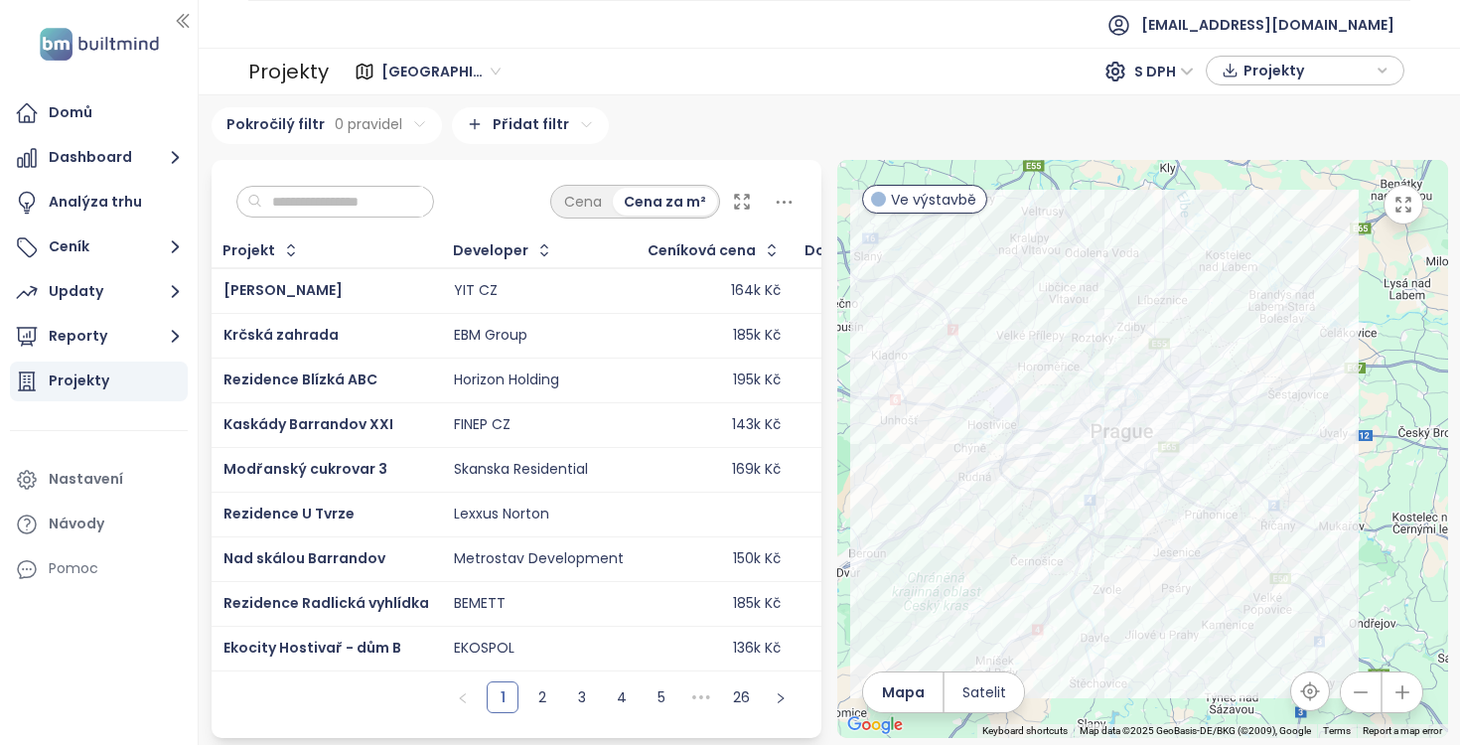
click at [1410, 692] on icon "button" at bounding box center [1403, 693] width 20 height 20
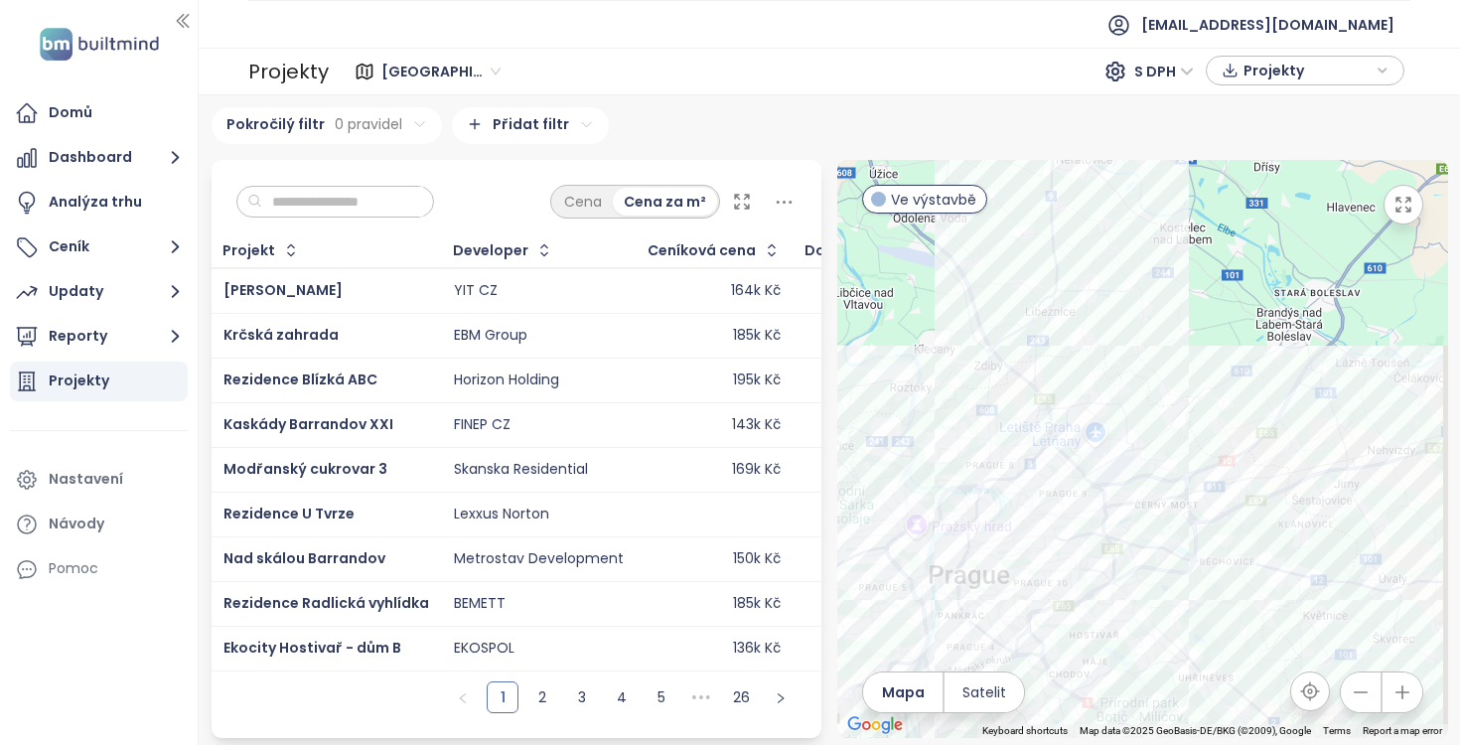
drag, startPoint x: 1365, startPoint y: 308, endPoint x: 1230, endPoint y: 469, distance: 210.1
click at [1230, 469] on div at bounding box center [1143, 449] width 611 height 578
click at [1402, 688] on icon "button" at bounding box center [1402, 693] width 13 height 13
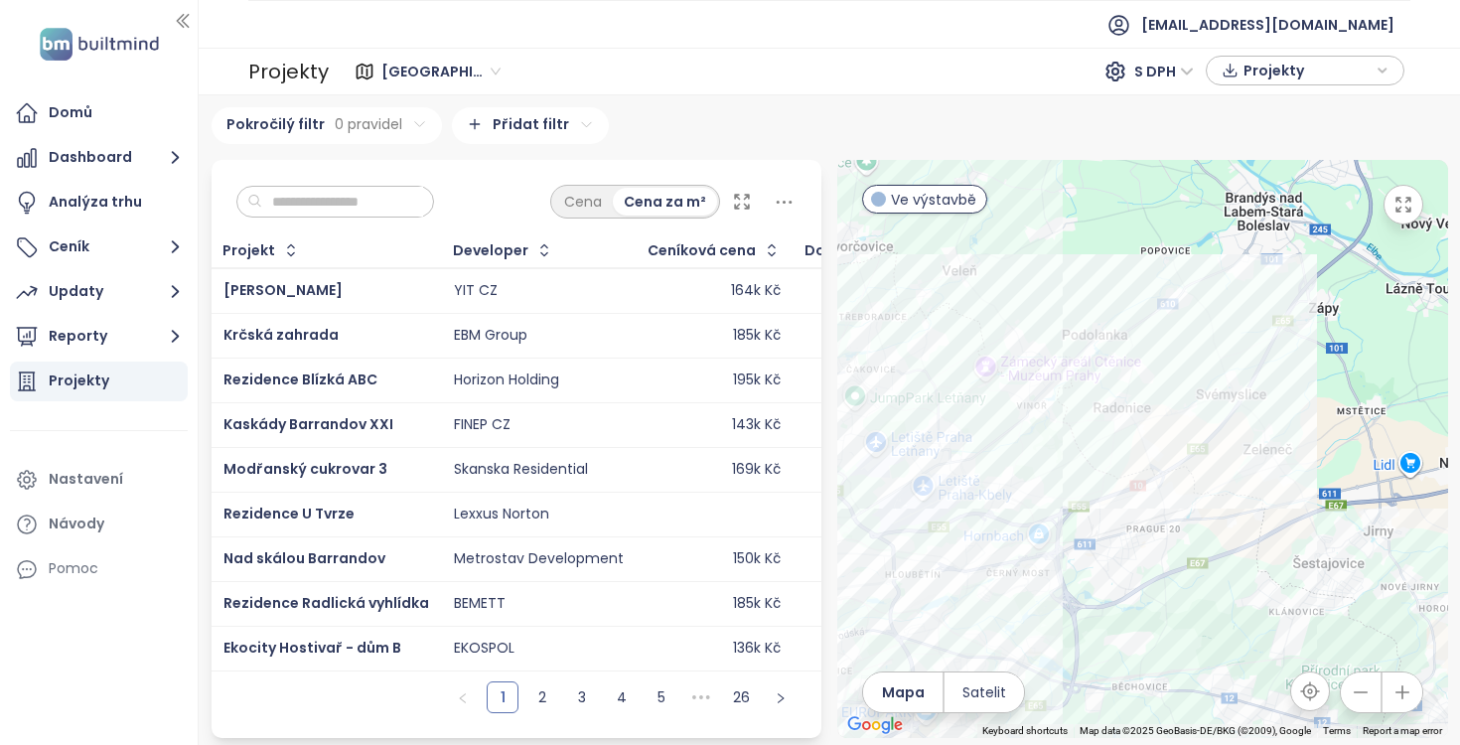
drag, startPoint x: 1325, startPoint y: 537, endPoint x: 1156, endPoint y: 543, distance: 169.0
click at [1156, 543] on div at bounding box center [1143, 449] width 611 height 578
click at [1406, 680] on button "button" at bounding box center [1403, 693] width 40 height 40
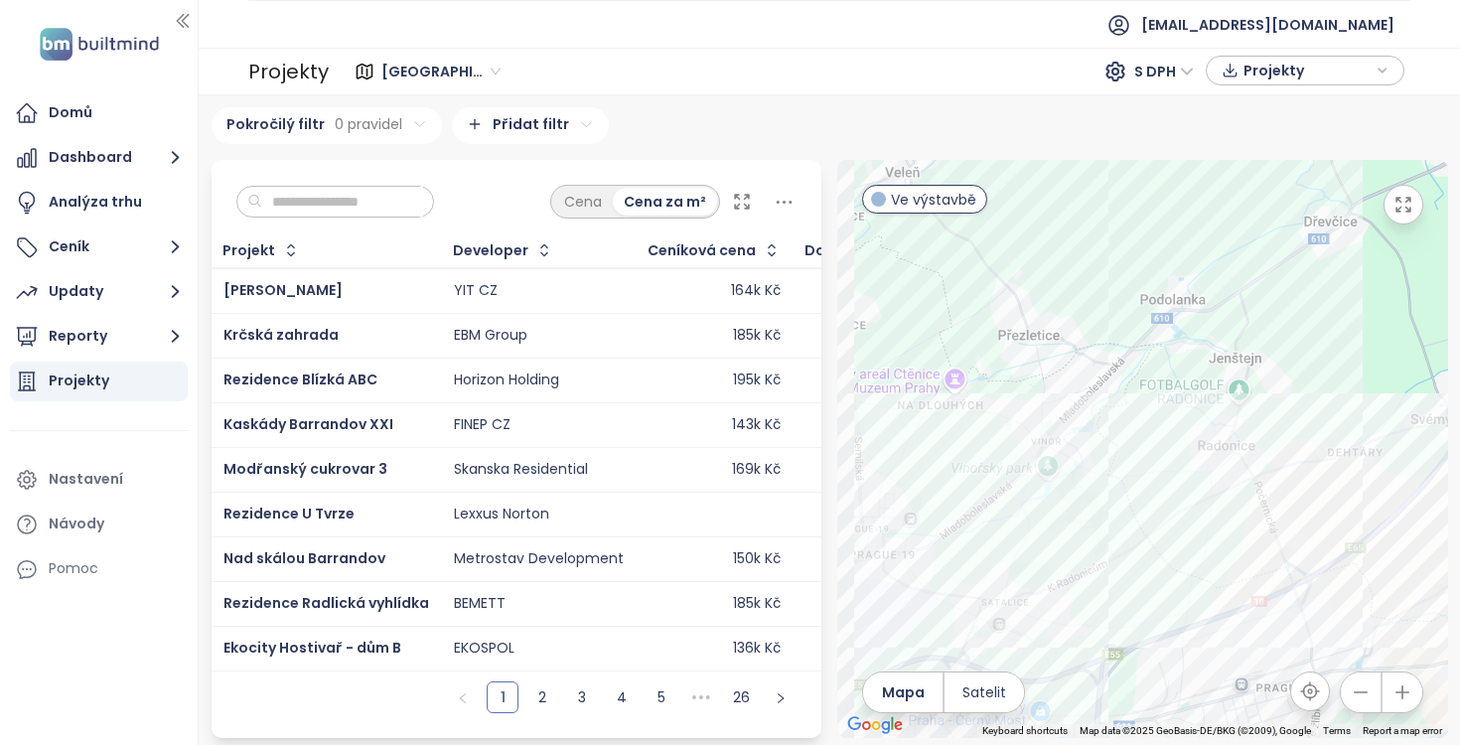
drag, startPoint x: 994, startPoint y: 483, endPoint x: 1126, endPoint y: 564, distance: 154.4
click at [1126, 564] on div at bounding box center [1143, 449] width 611 height 578
click at [1006, 413] on div "Via Sancta Vinoř" at bounding box center [1143, 449] width 611 height 578
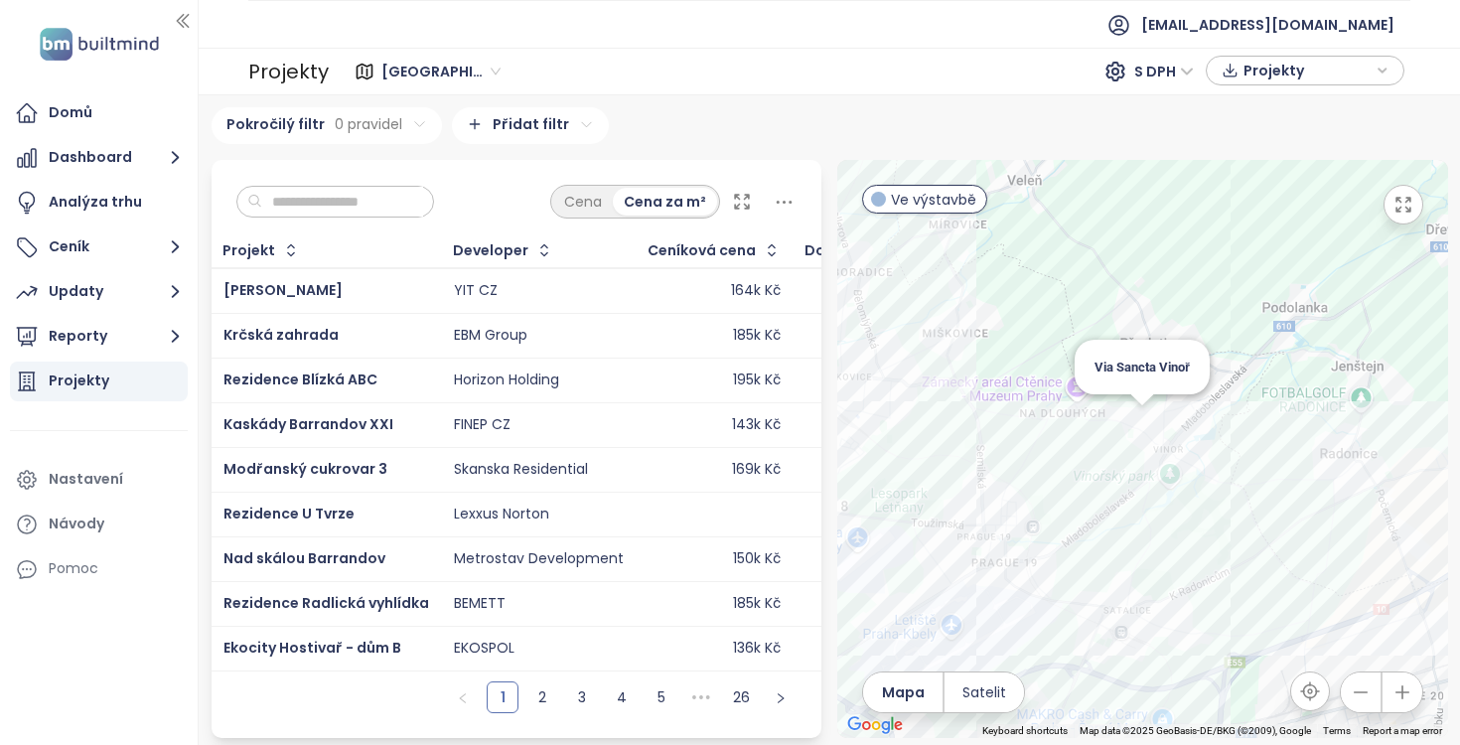
click at [1147, 404] on div at bounding box center [1143, 400] width 25 height 12
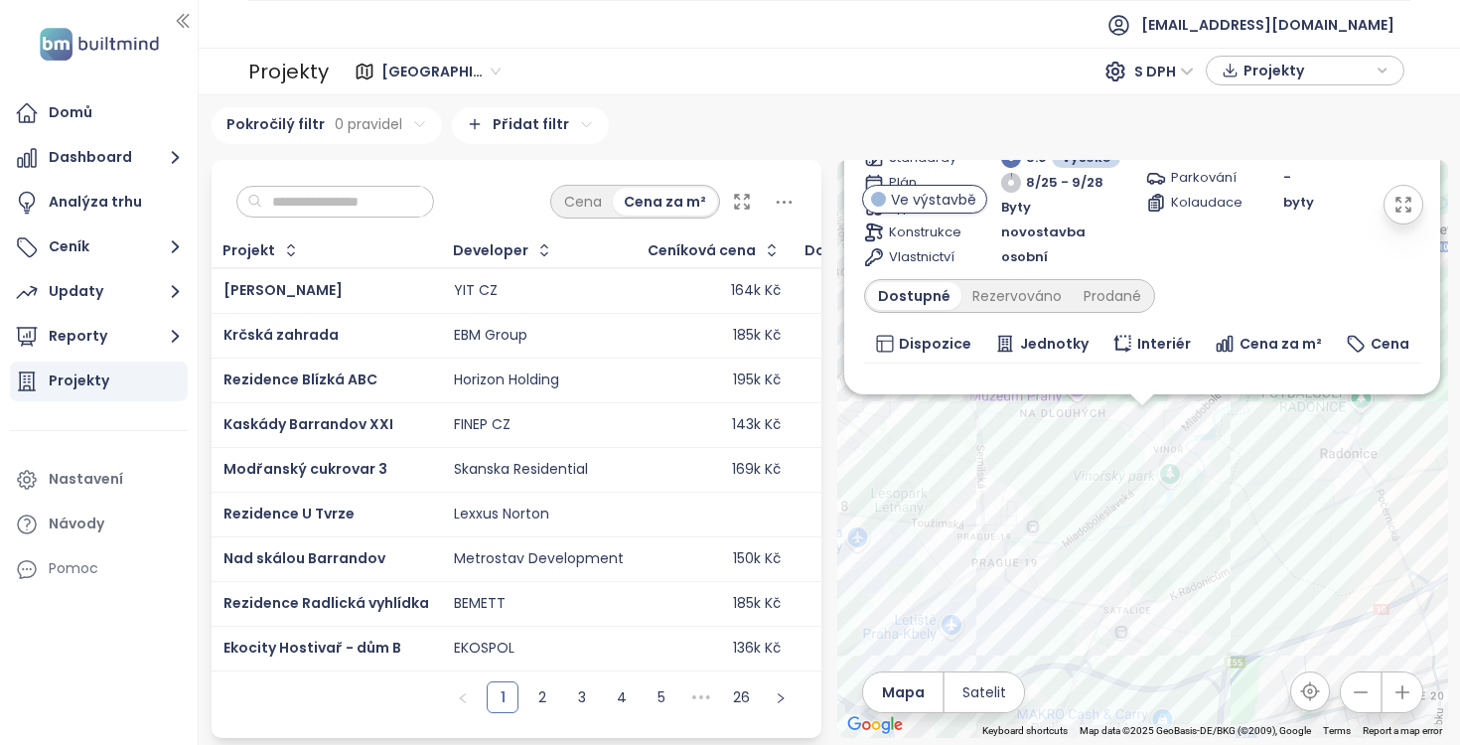
click at [1147, 416] on div "Via Sancta Vinoř Ve výstavbě Českodubská 776, 190 17 Praha-Vinoř, Czechia Atlan…" at bounding box center [1143, 449] width 611 height 578
click at [309, 209] on input "text" at bounding box center [342, 202] width 161 height 30
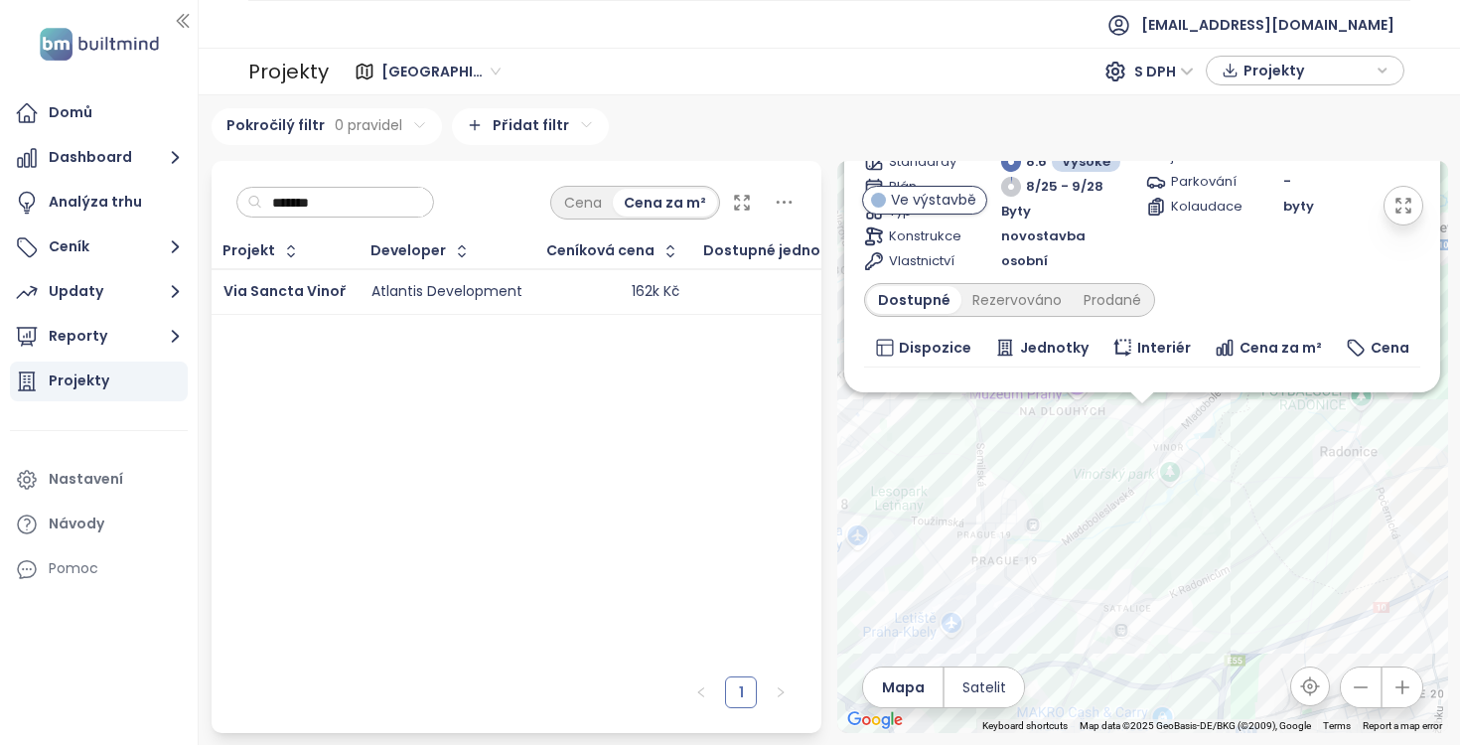
type input "*******"
click at [334, 274] on td "Via Sancta Vinoř" at bounding box center [286, 292] width 148 height 46
click at [378, 294] on div "Atlantis Development" at bounding box center [447, 292] width 151 height 18
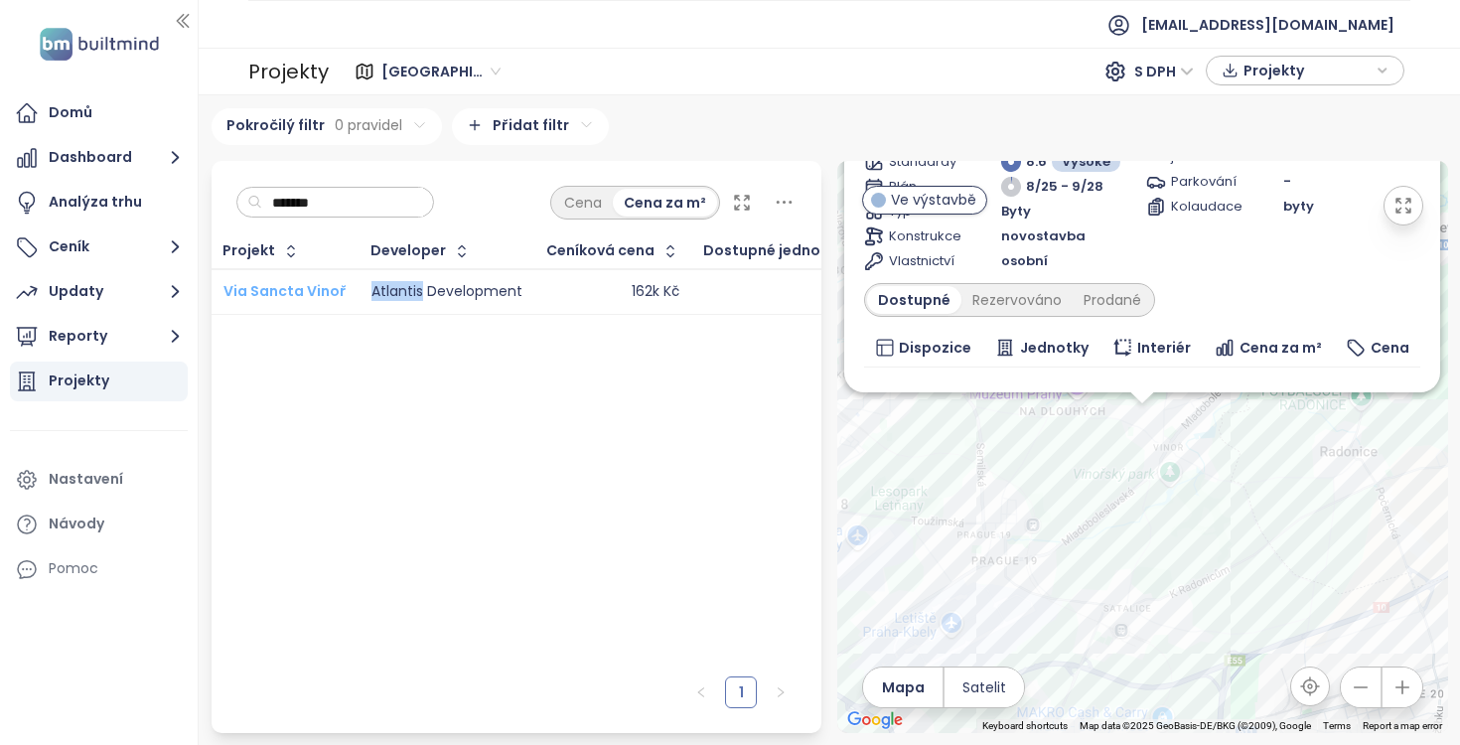
click at [322, 284] on span "Via Sancta Vinoř" at bounding box center [285, 291] width 123 height 20
click at [460, 301] on div "Atlantis Development" at bounding box center [447, 292] width 151 height 18
click at [407, 289] on div "Atlantis Development" at bounding box center [447, 292] width 151 height 18
click at [305, 299] on span "Via Sancta Vinoř" at bounding box center [285, 291] width 123 height 20
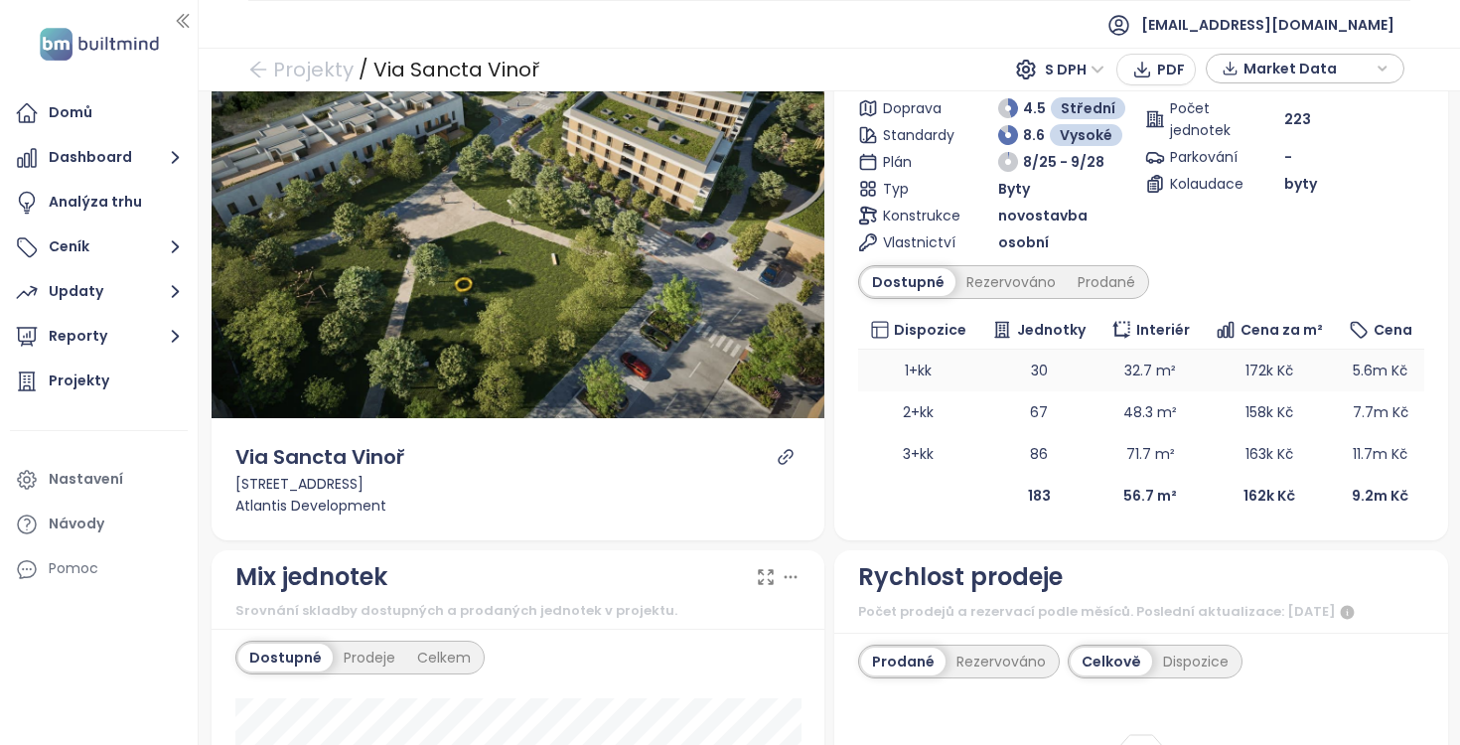
scroll to position [152, 0]
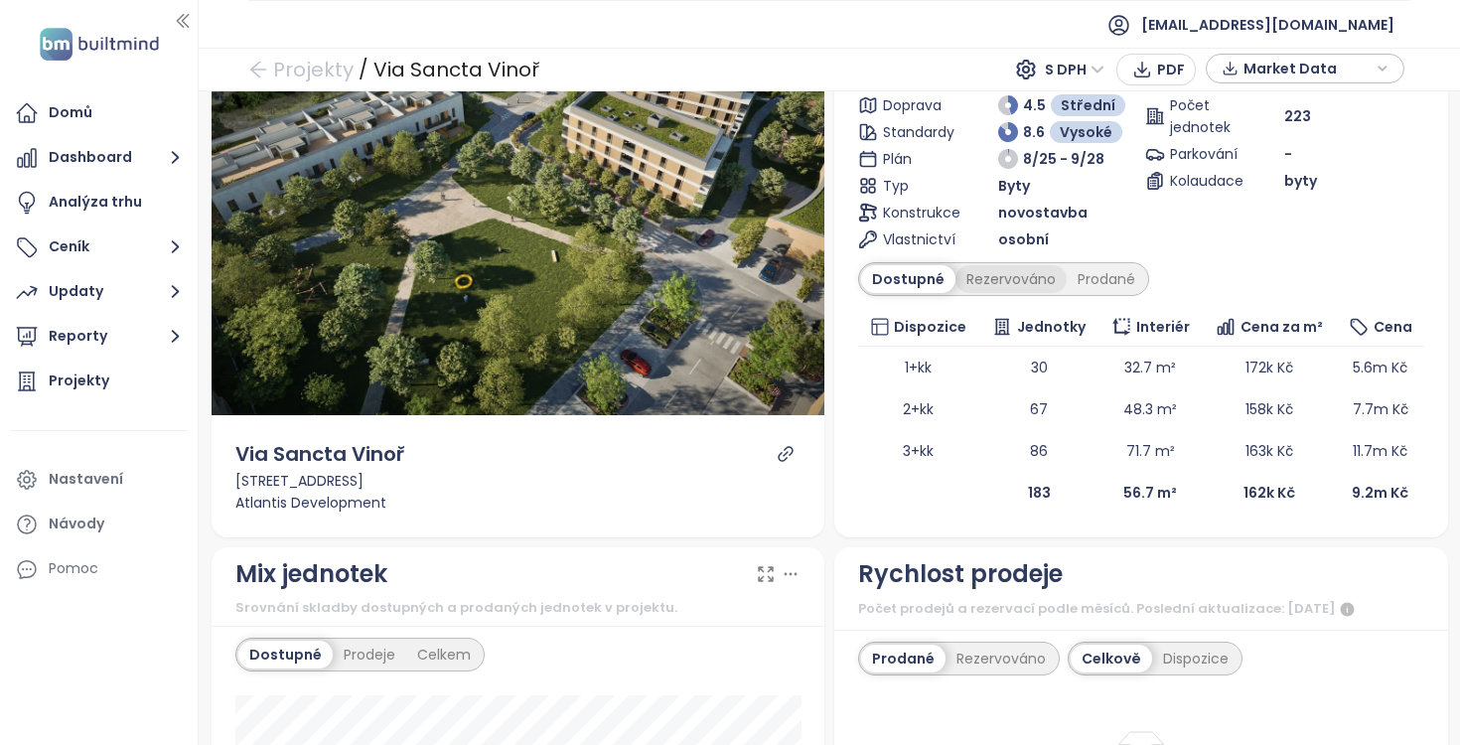
click at [1011, 273] on div "Rezervováno" at bounding box center [1011, 279] width 111 height 28
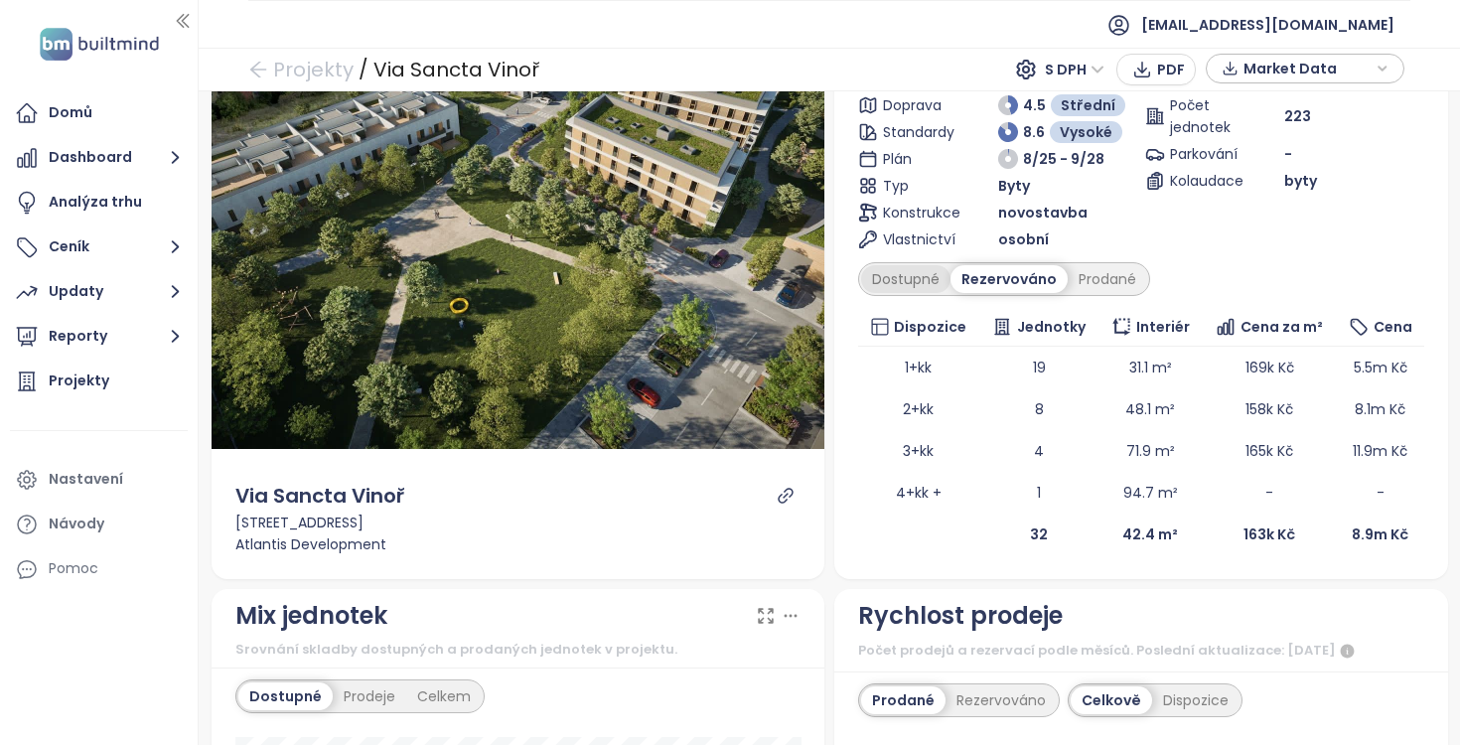
click at [913, 279] on div "Dostupné" at bounding box center [905, 279] width 89 height 28
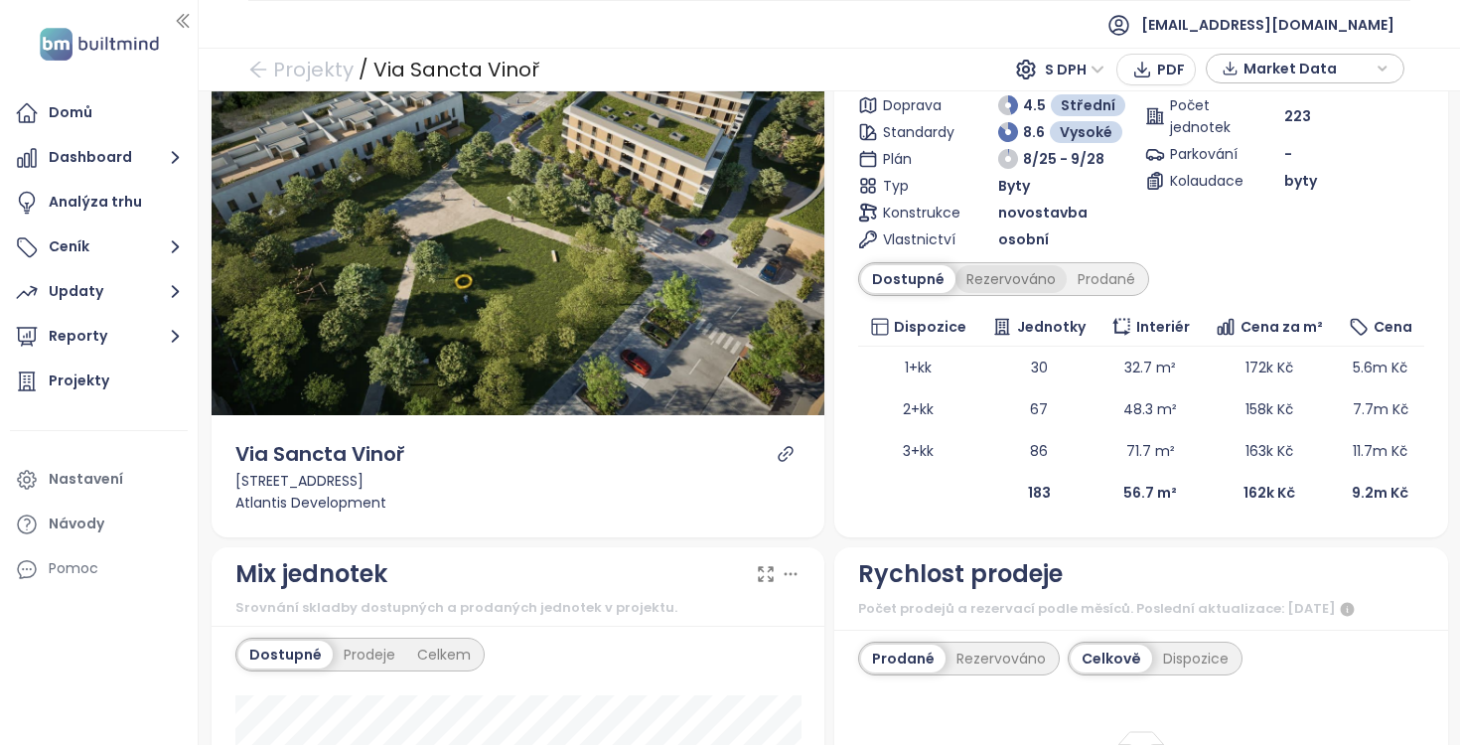
click at [1003, 273] on div "Rezervováno" at bounding box center [1011, 279] width 111 height 28
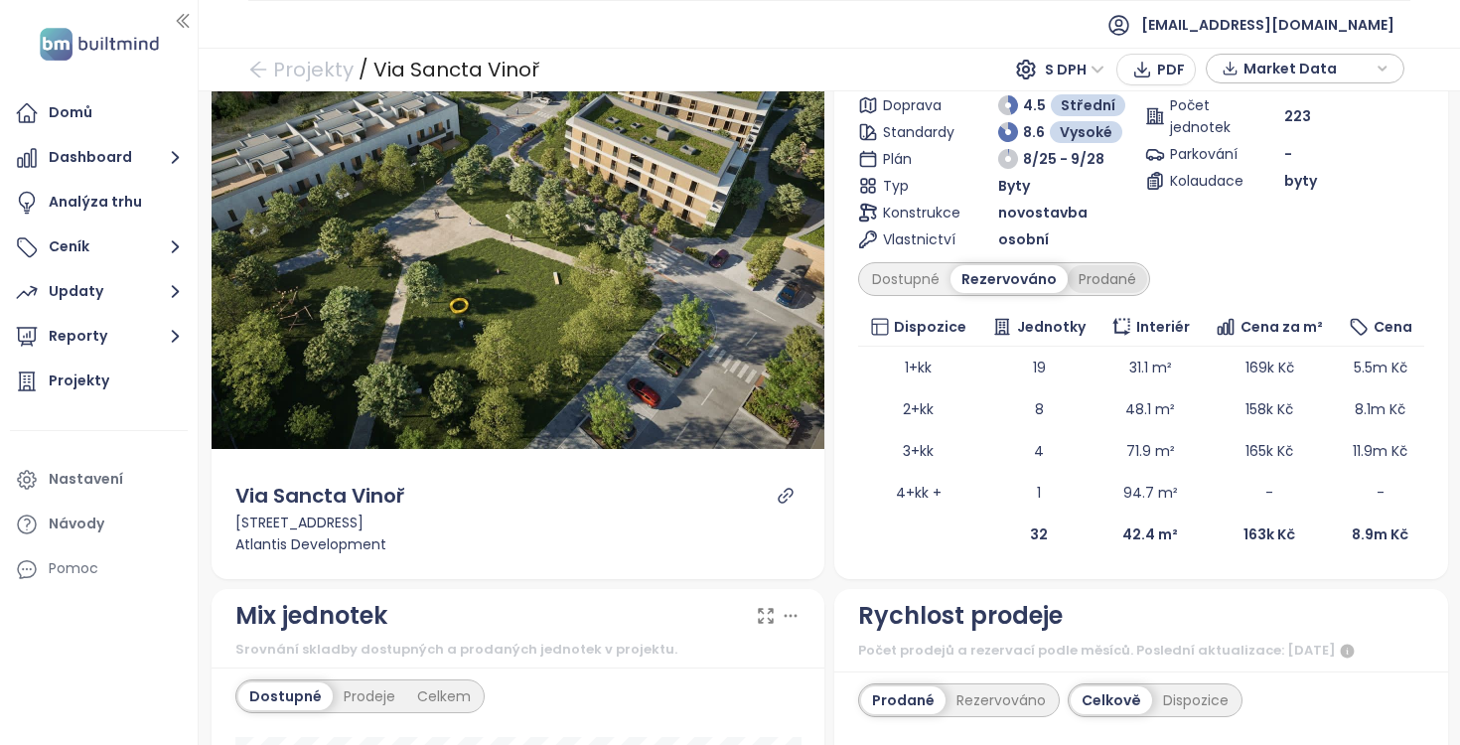
click at [1100, 268] on div "Prodané" at bounding box center [1107, 279] width 79 height 28
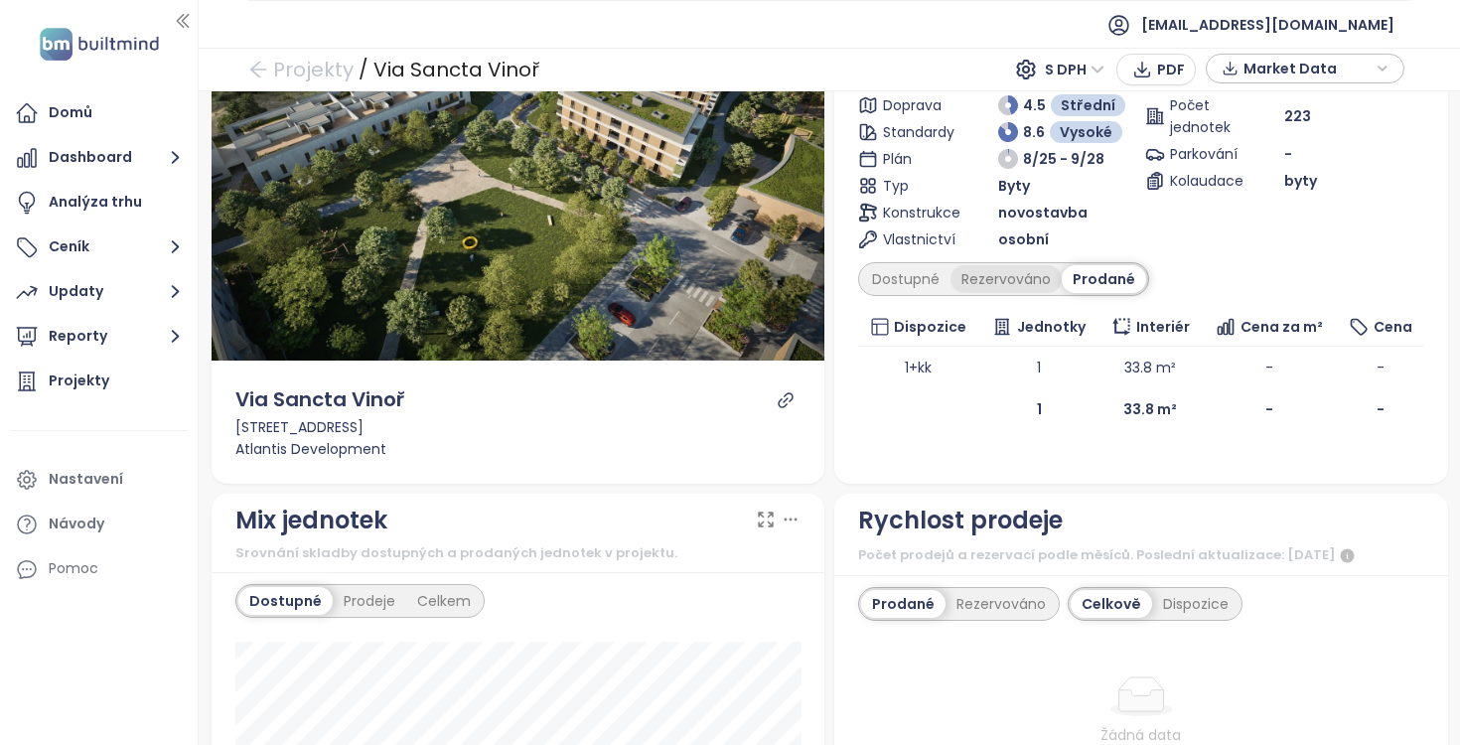
click at [1014, 278] on div "Rezervováno" at bounding box center [1006, 279] width 111 height 28
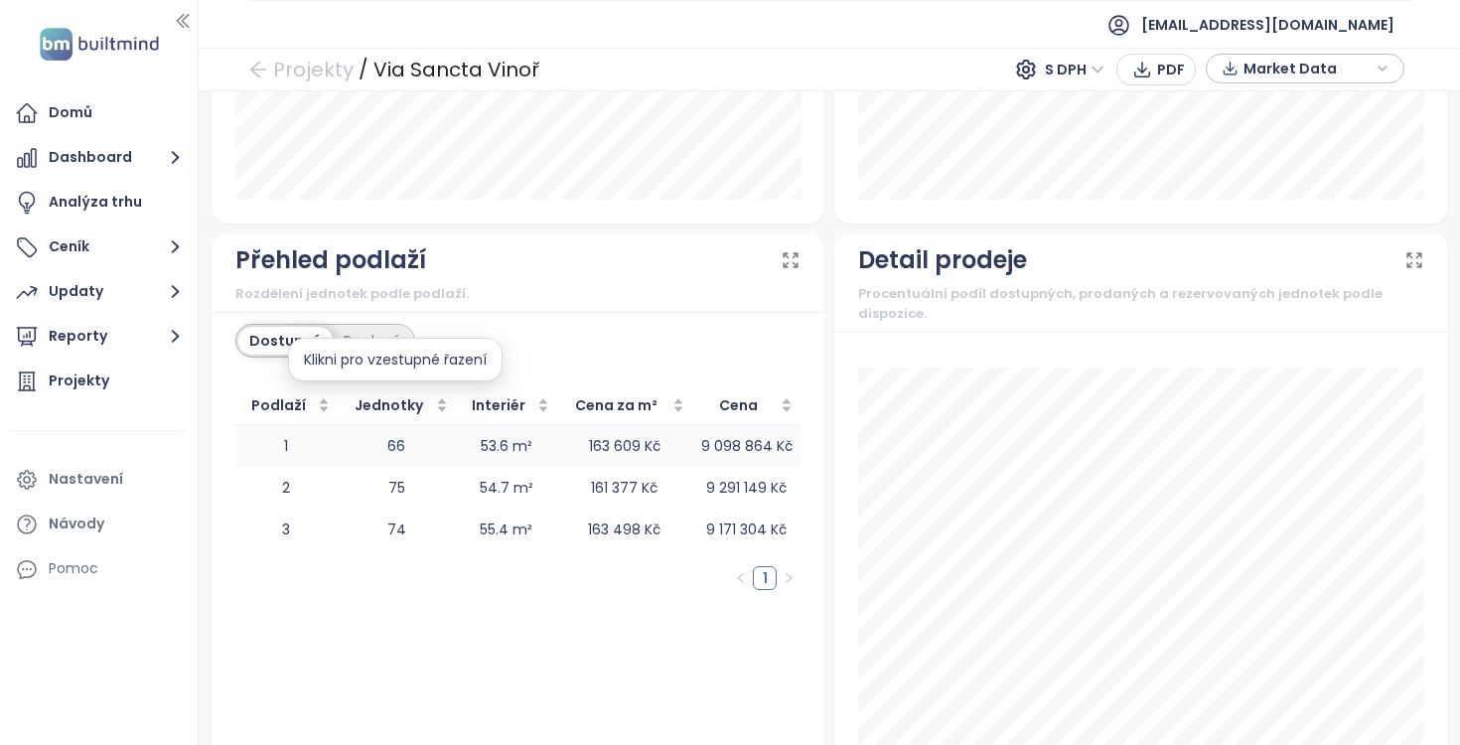
scroll to position [2257, 0]
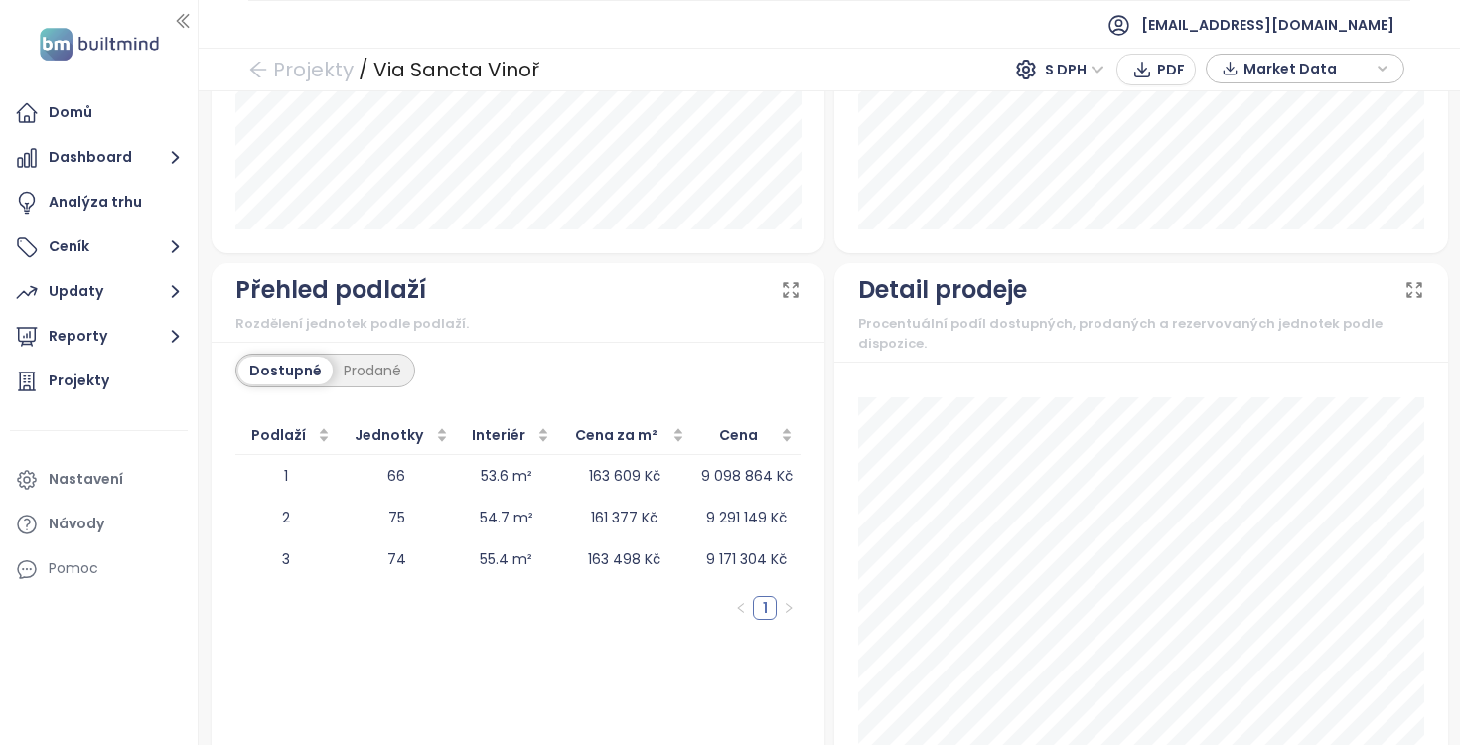
click at [355, 351] on div "Dostupné Prodané Podlaží Jednotky Interiér Cena za m² Cena 1 66 53.6 m² 163 609…" at bounding box center [519, 580] width 614 height 477
click at [347, 366] on div "Prodané" at bounding box center [372, 371] width 79 height 28
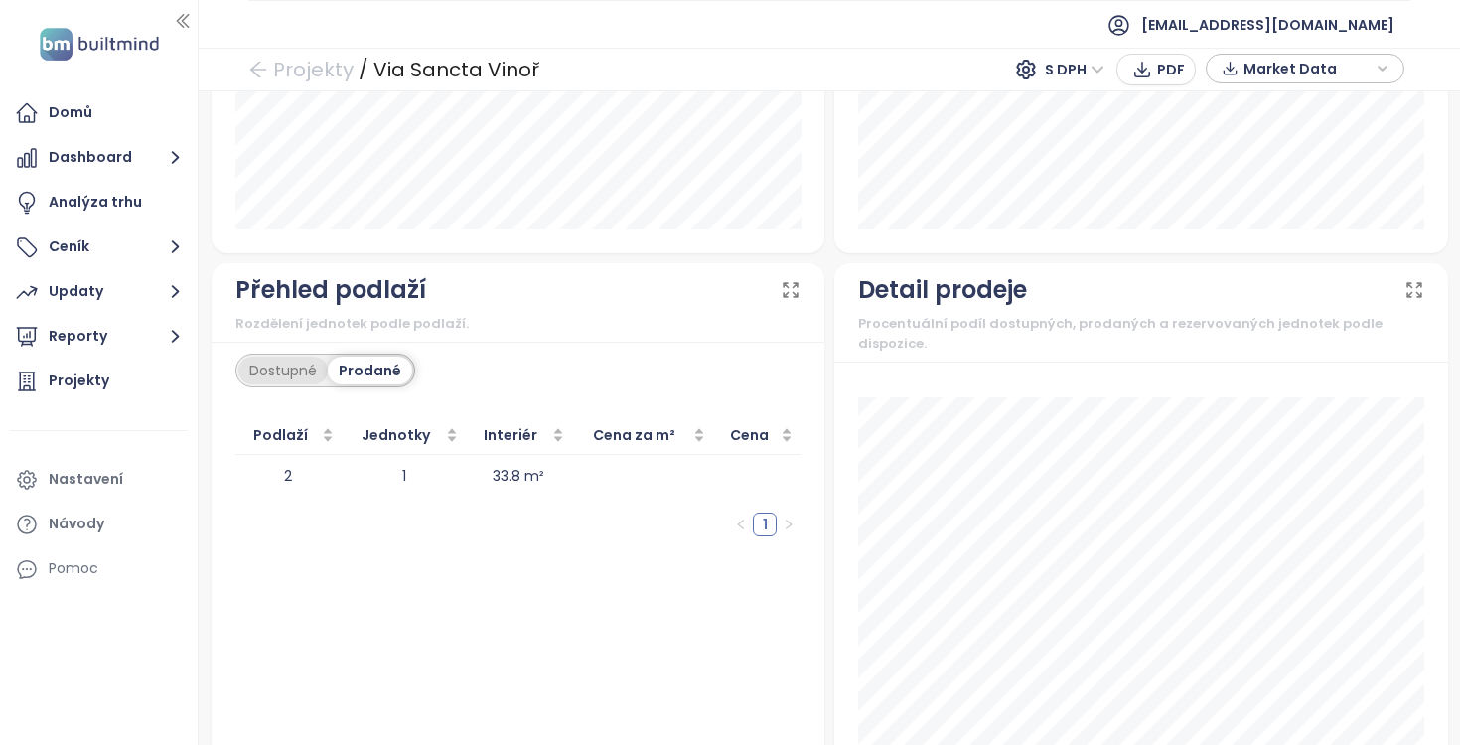
click at [273, 368] on div "Dostupné" at bounding box center [282, 371] width 89 height 28
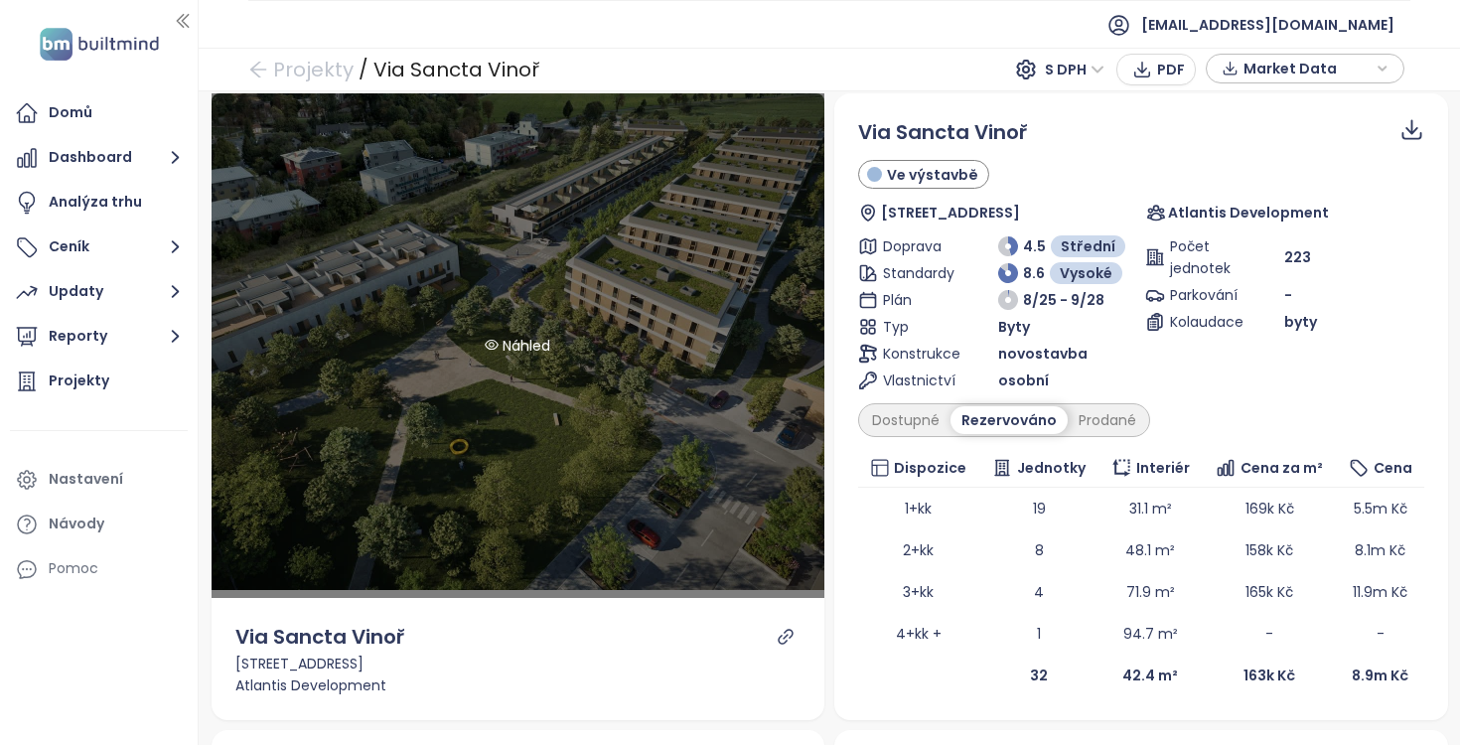
scroll to position [0, 0]
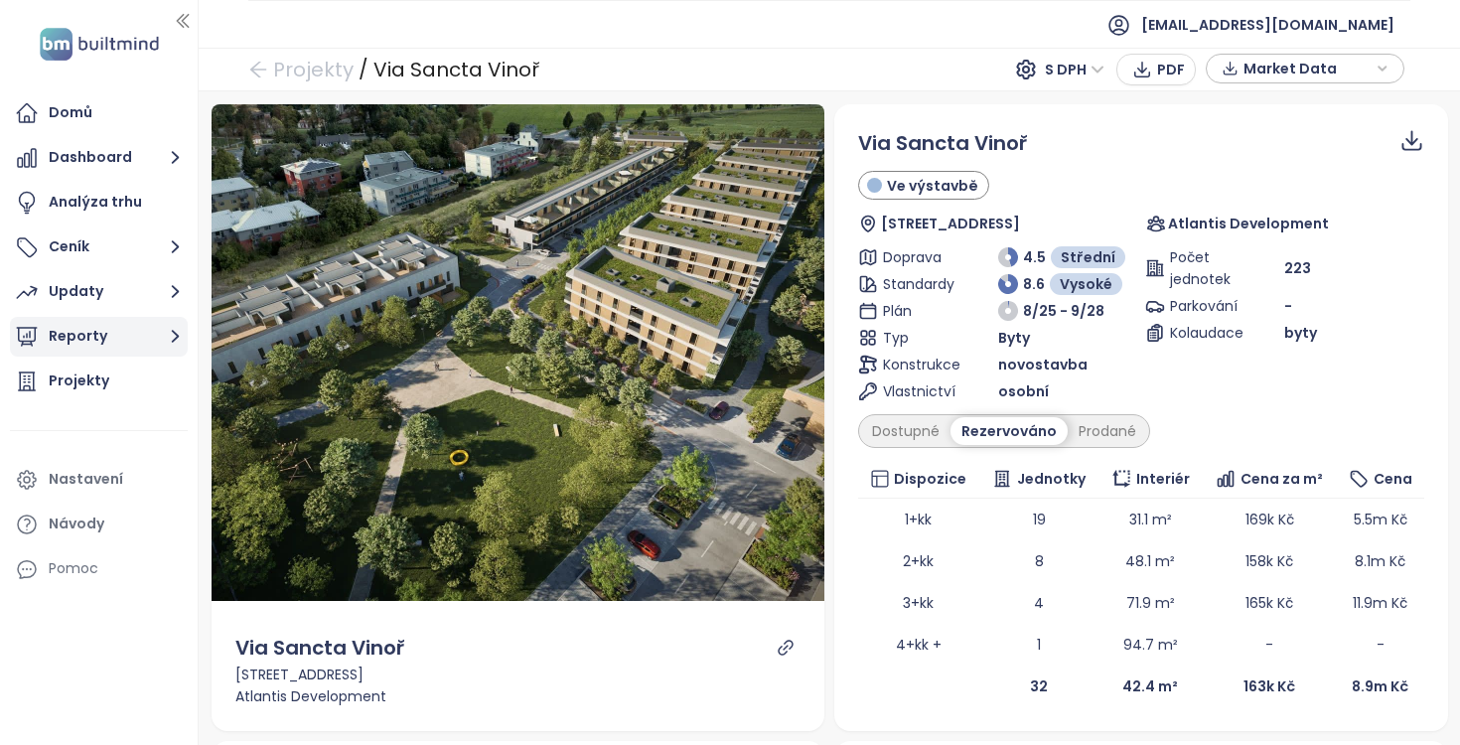
click at [112, 326] on button "Reporty" at bounding box center [99, 337] width 178 height 40
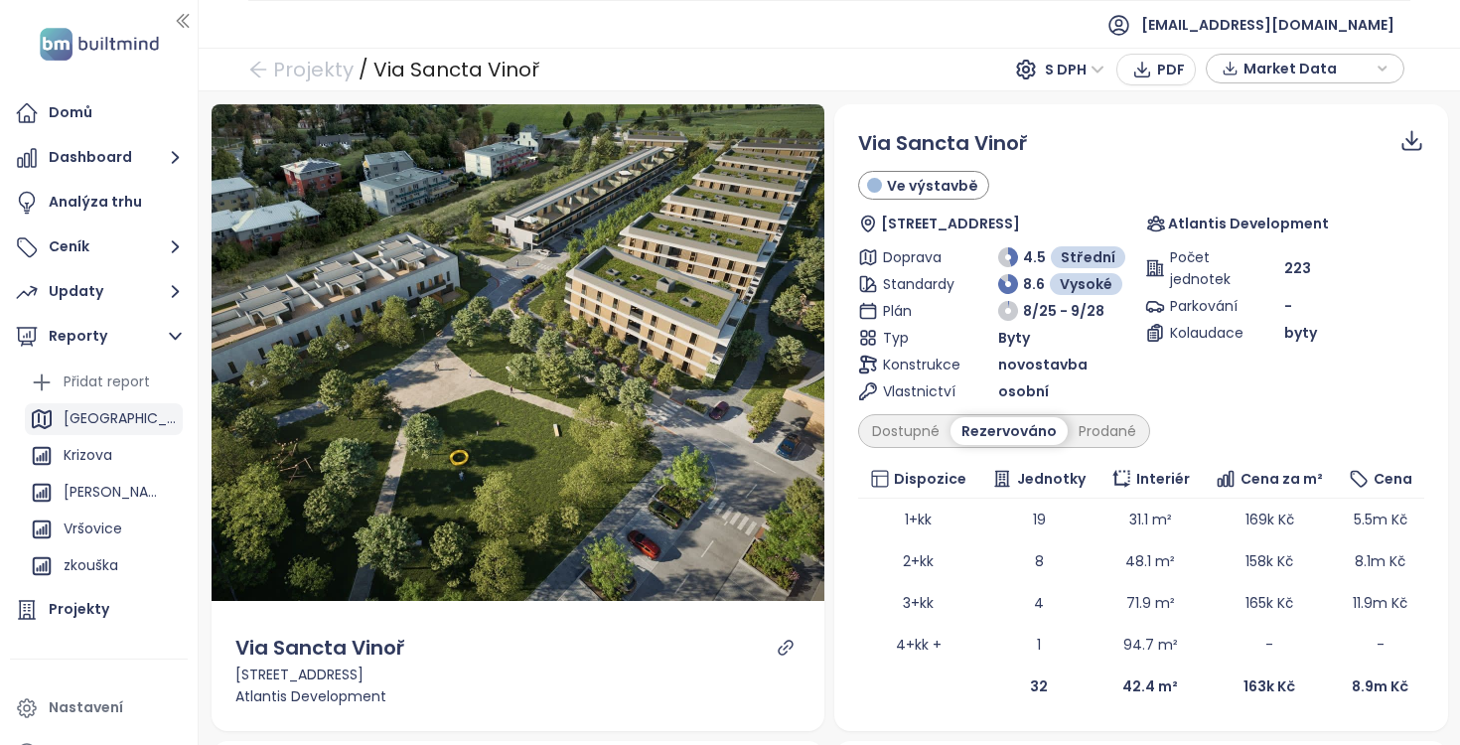
click at [74, 427] on div "[GEOGRAPHIC_DATA]" at bounding box center [121, 418] width 114 height 25
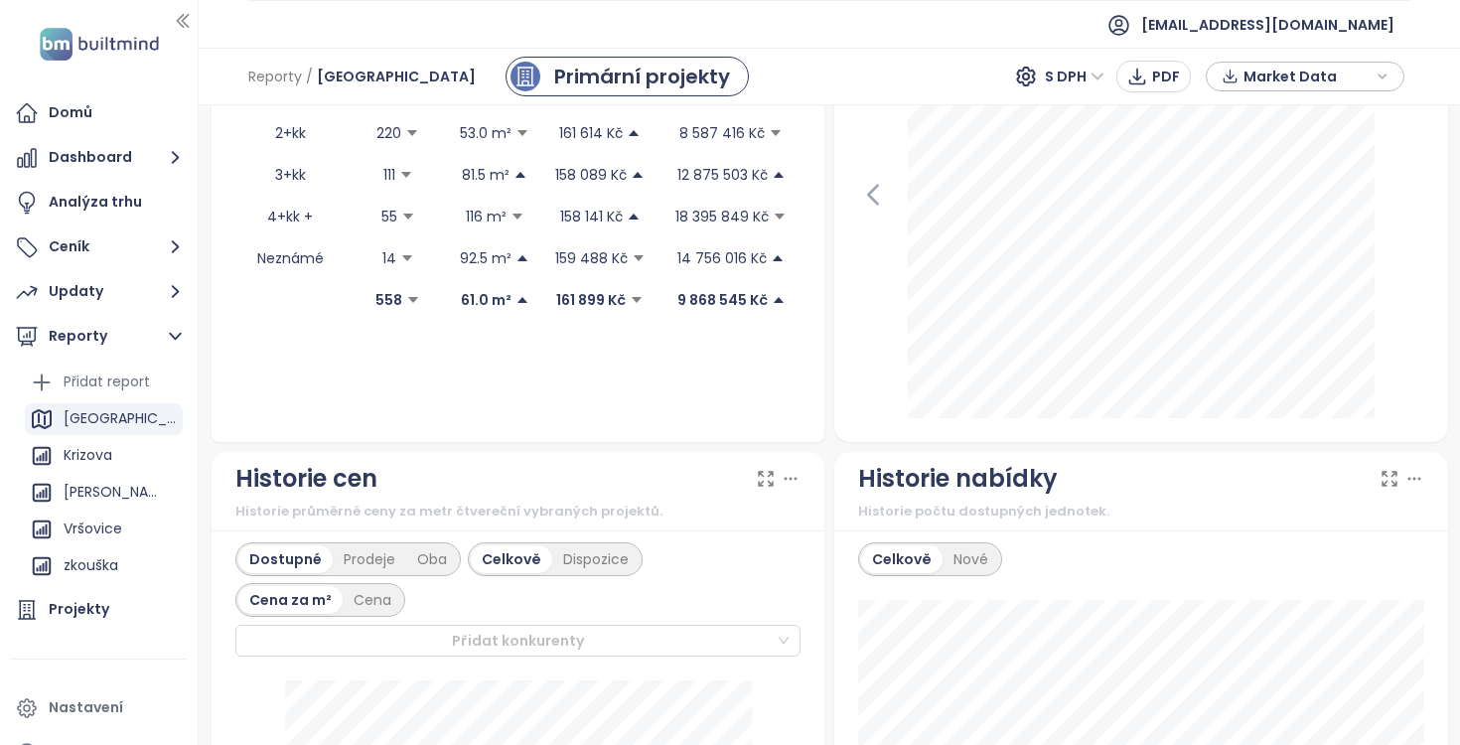
scroll to position [794, 0]
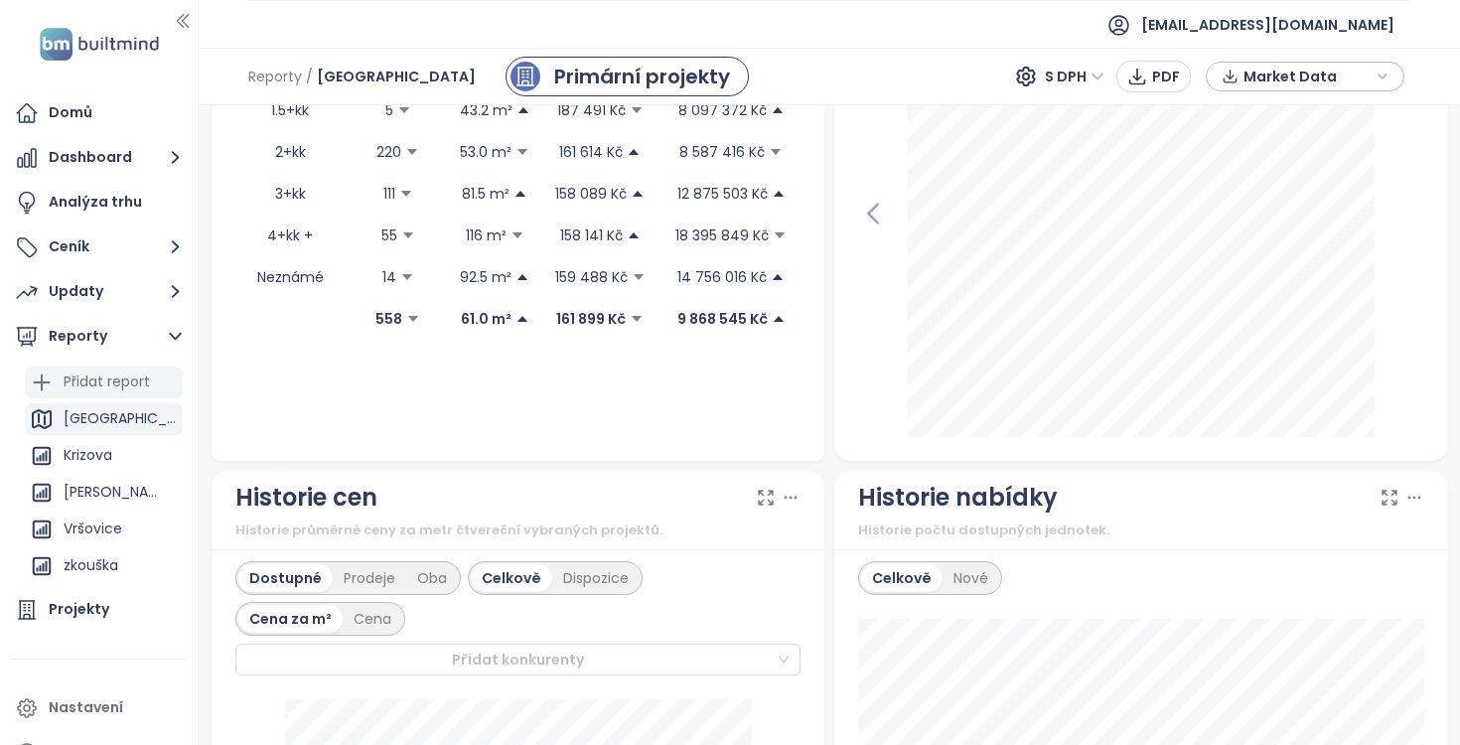
click at [99, 379] on div "Přidat report" at bounding box center [107, 382] width 86 height 25
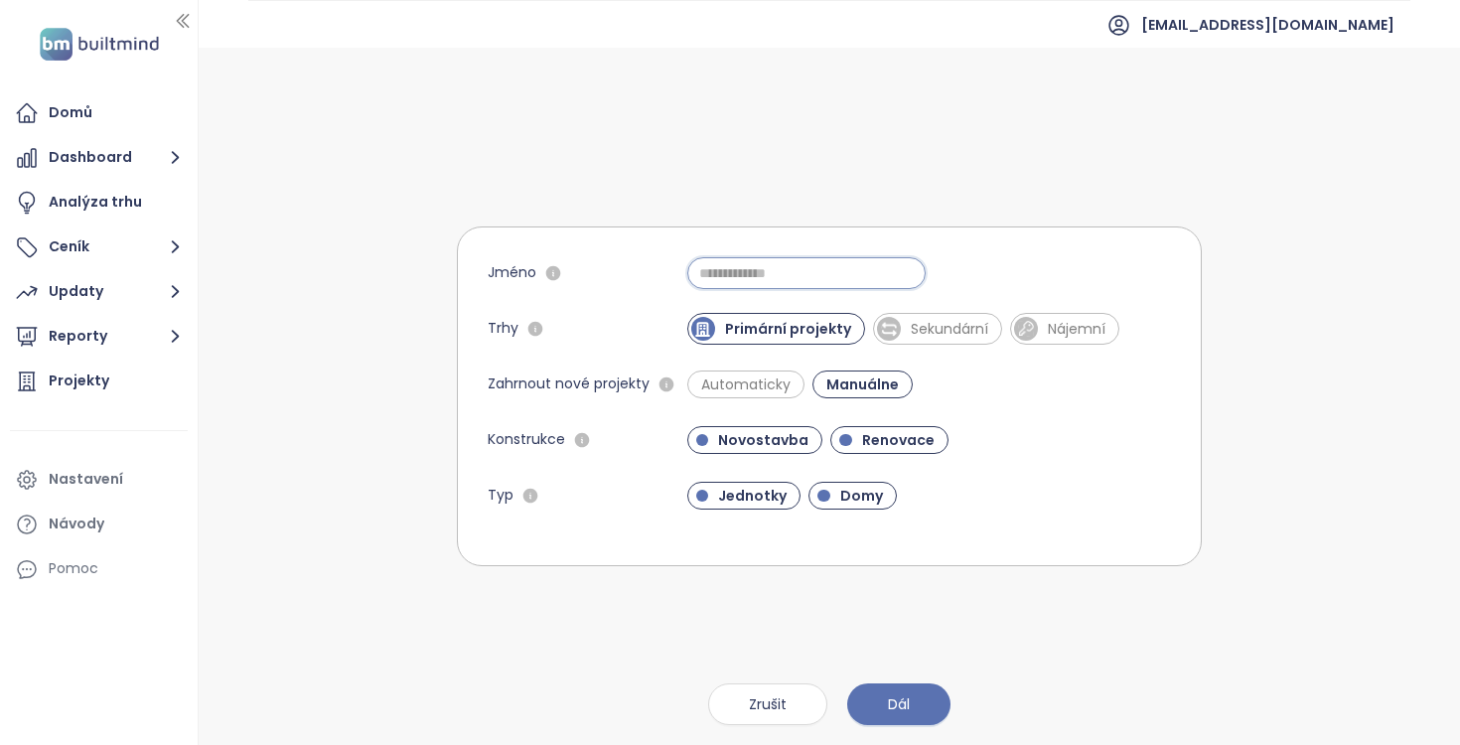
click at [748, 272] on input "Jméno" at bounding box center [807, 273] width 238 height 32
type input "*"
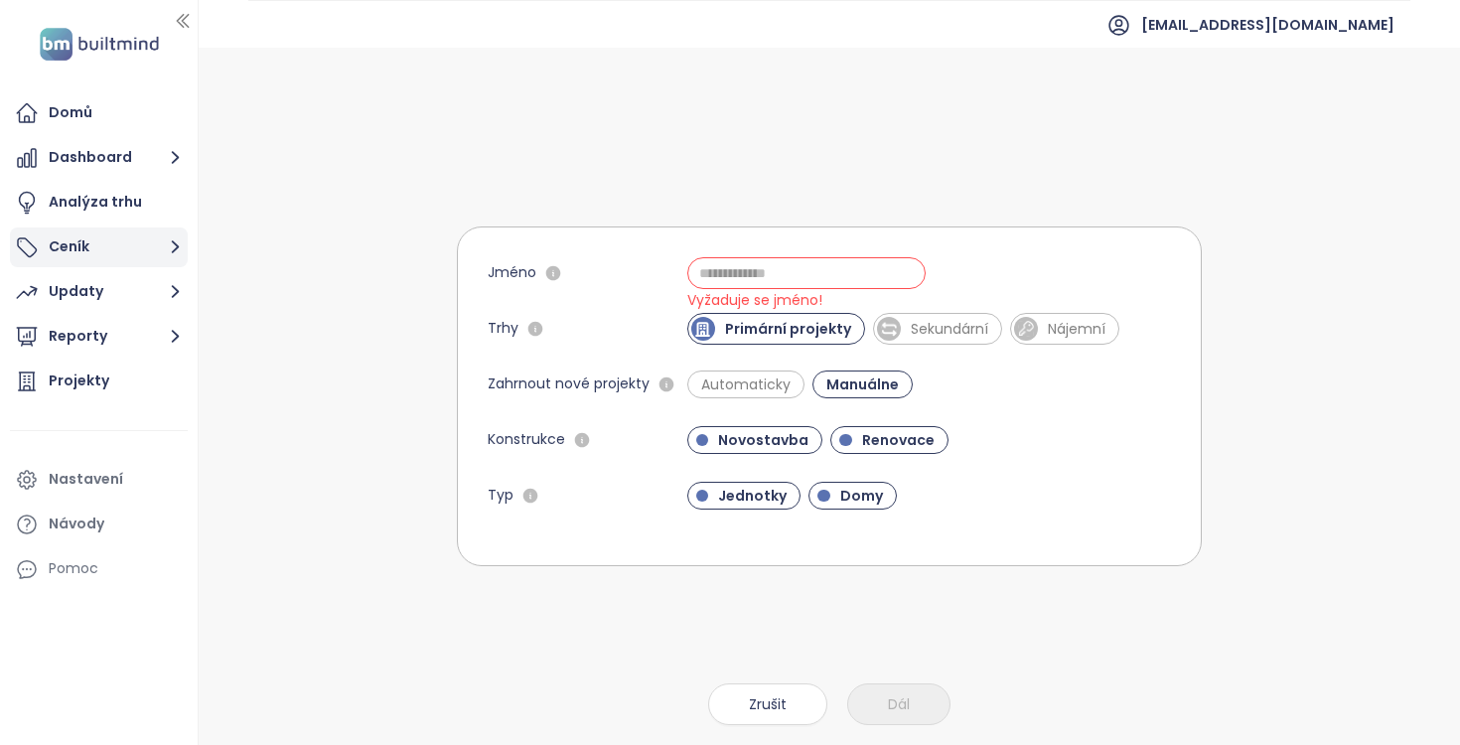
click at [101, 252] on button "Ceník" at bounding box center [99, 248] width 178 height 40
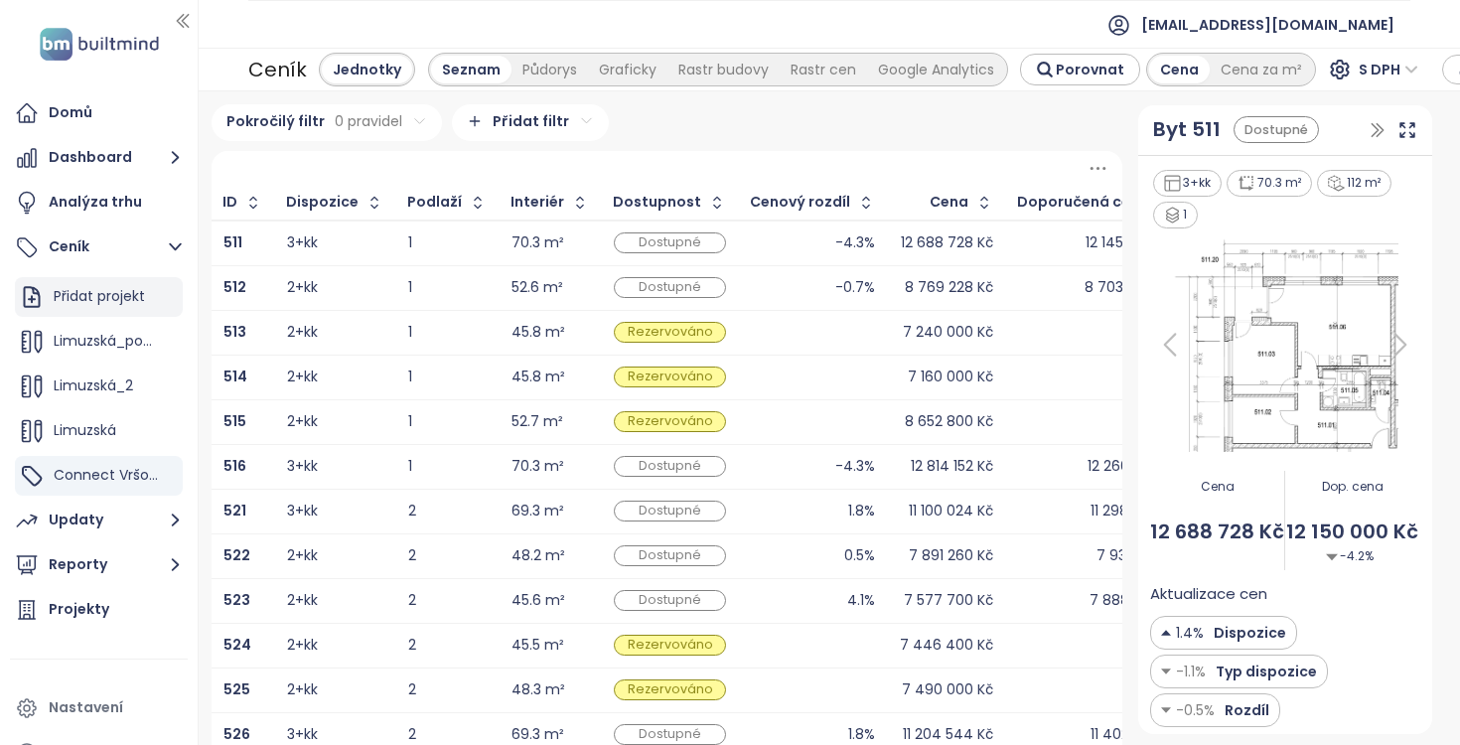
click at [117, 298] on div "Přidat projekt" at bounding box center [99, 296] width 91 height 25
click at [643, 340] on div "Rezervováno" at bounding box center [670, 332] width 112 height 21
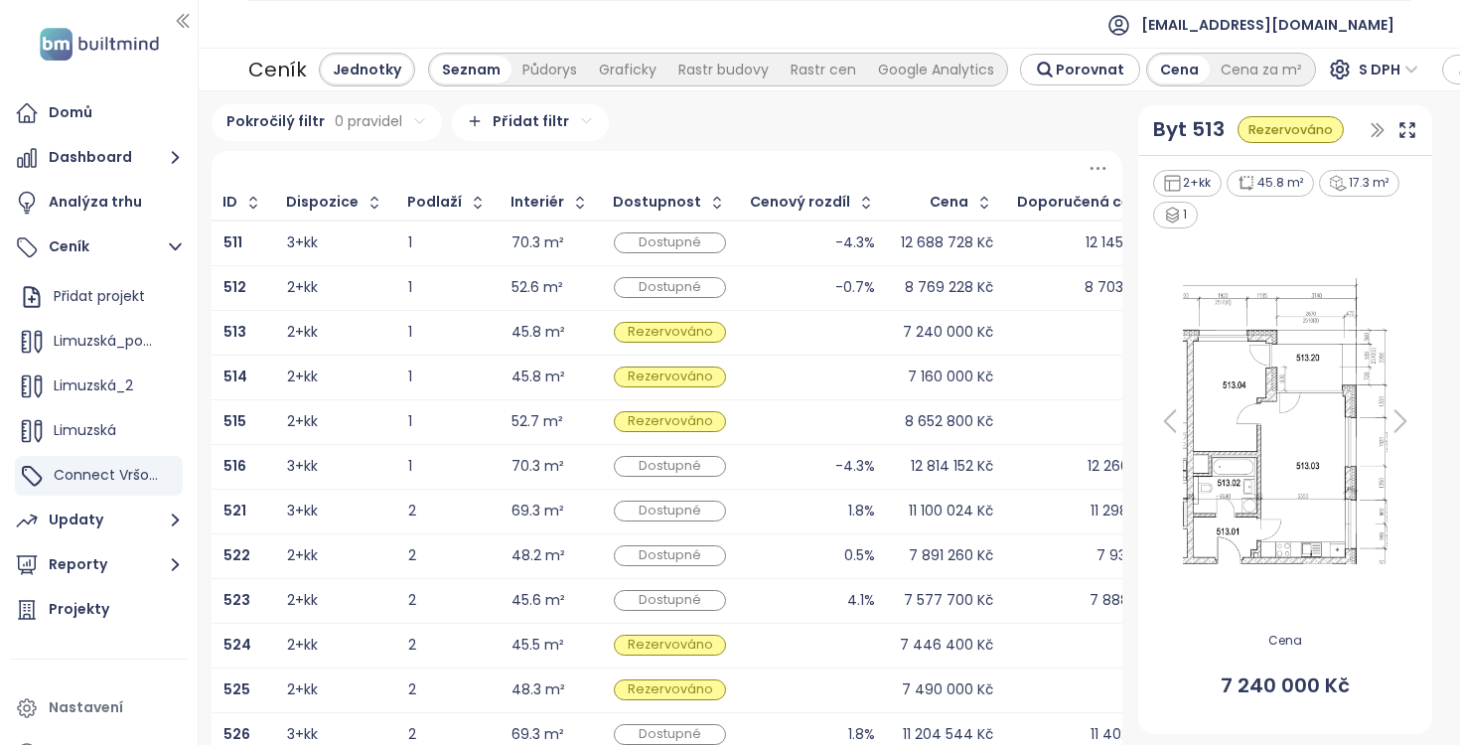
click at [804, 209] on div "Cenový rozdíl" at bounding box center [800, 202] width 100 height 13
click at [856, 203] on icon "button" at bounding box center [866, 203] width 20 height 20
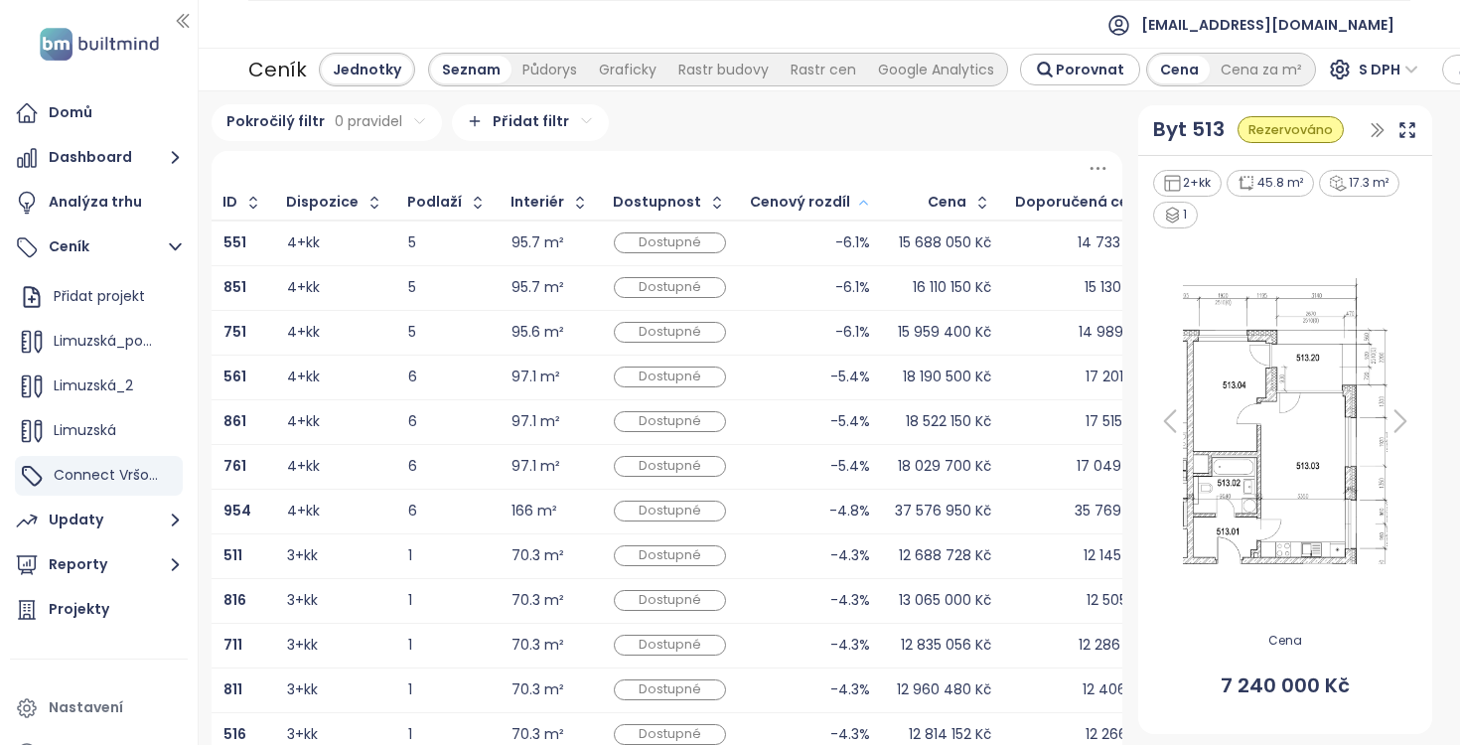
click at [859, 203] on icon "button" at bounding box center [863, 203] width 8 height 4
click at [365, 204] on icon "button" at bounding box center [375, 203] width 20 height 20
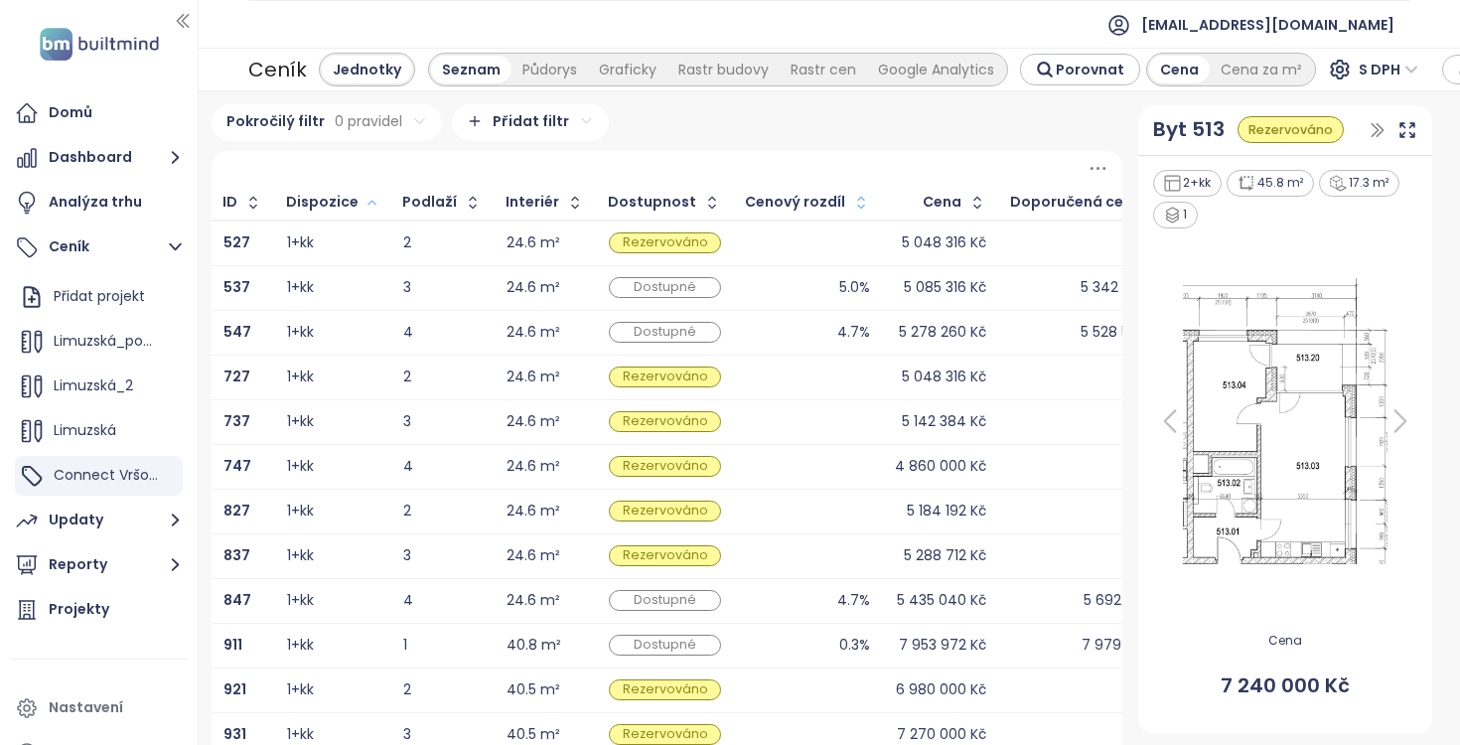
click at [368, 202] on icon "button" at bounding box center [372, 203] width 8 height 4
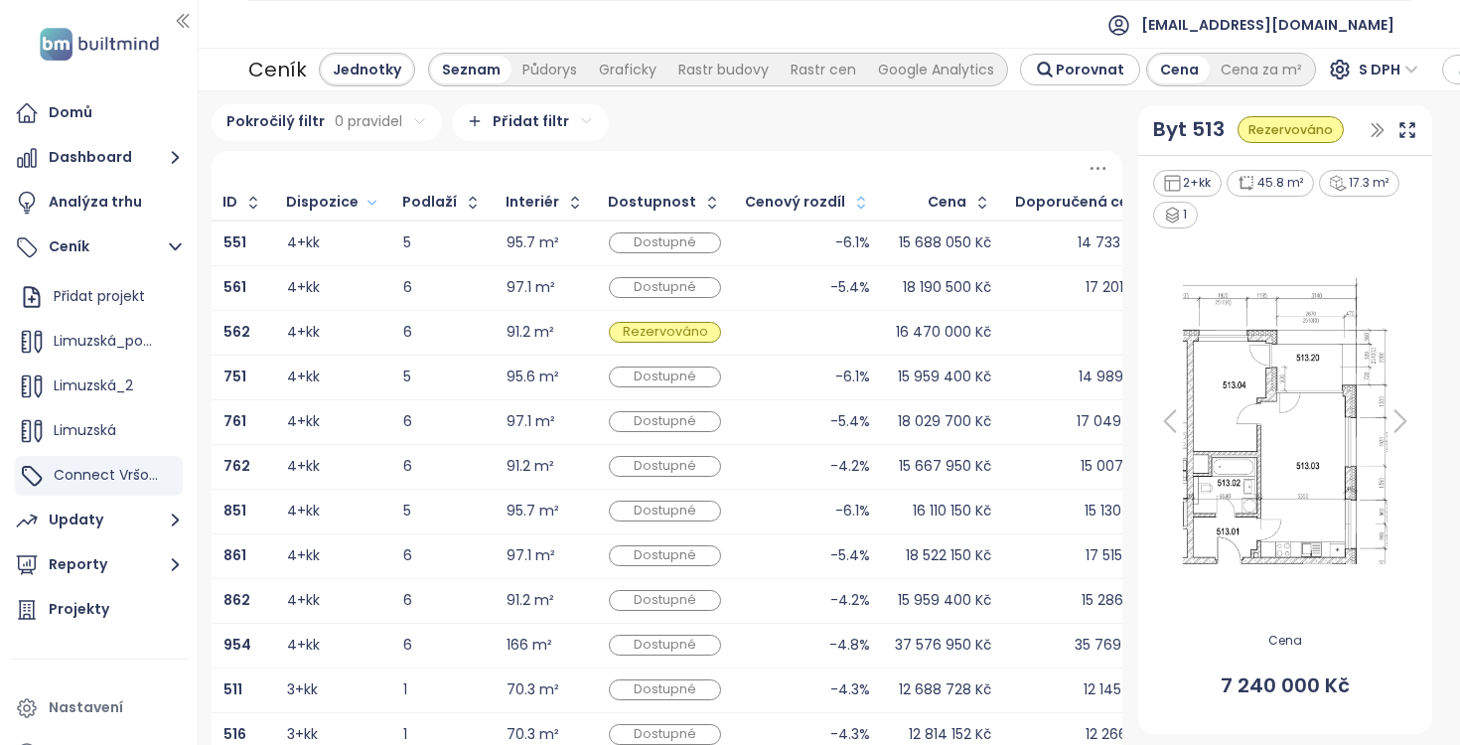
click at [851, 201] on icon "button" at bounding box center [861, 203] width 20 height 20
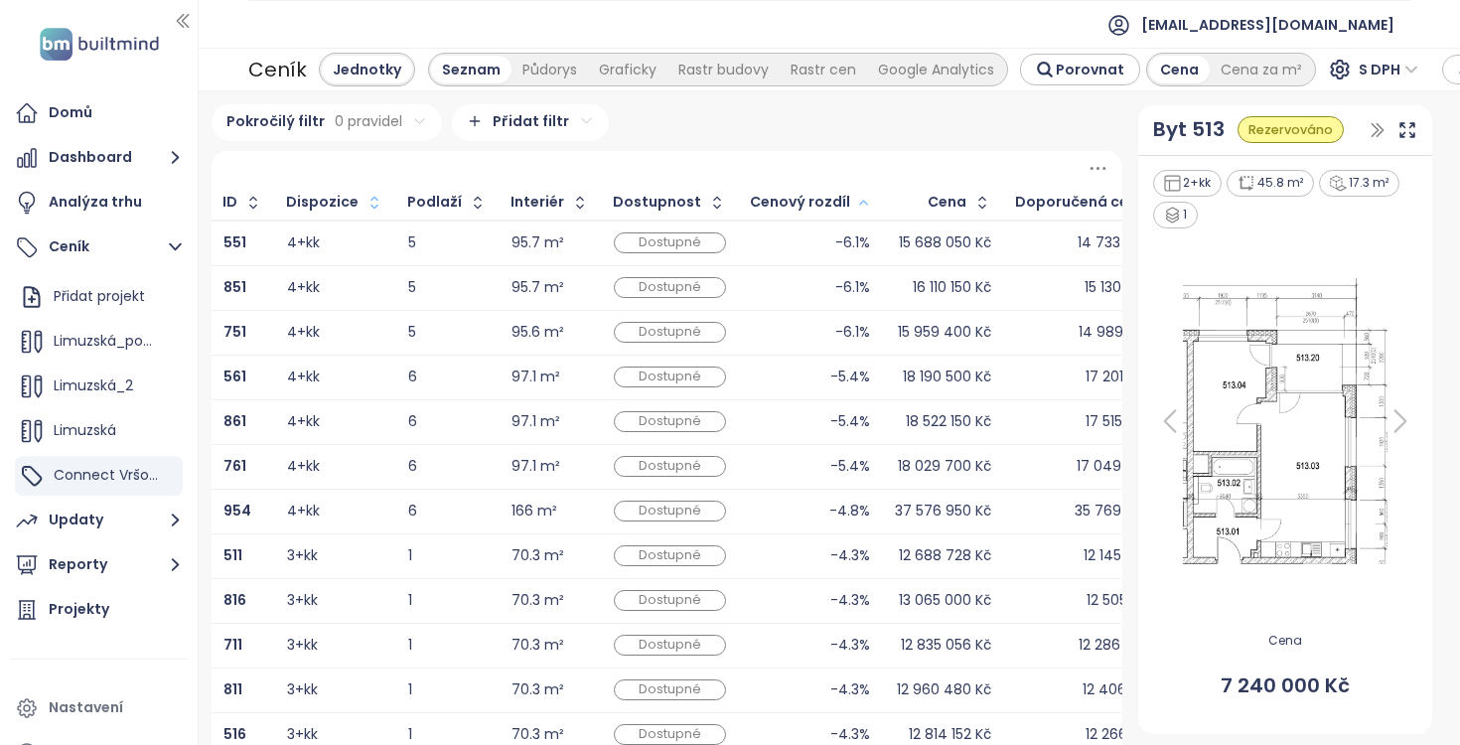
click at [850, 201] on button "button" at bounding box center [861, 203] width 22 height 32
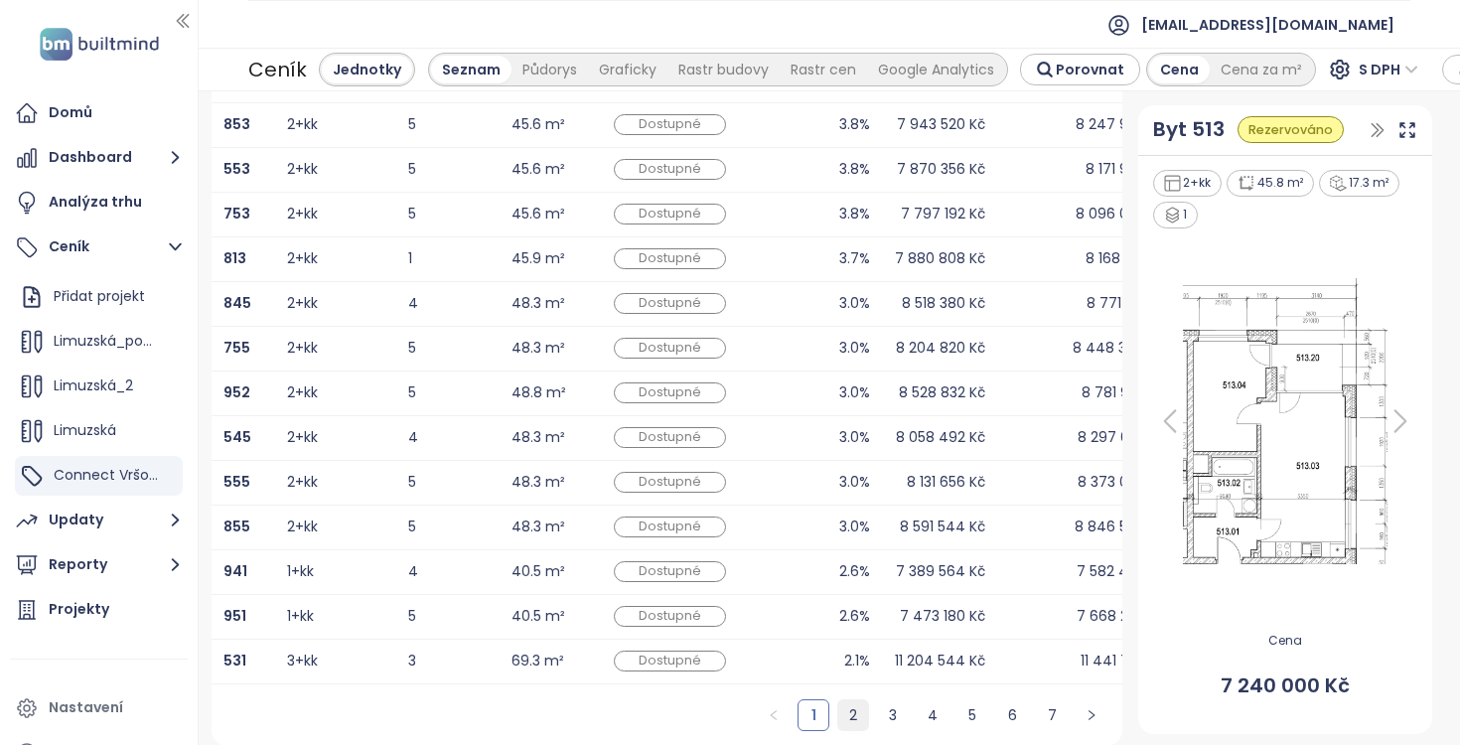
click at [853, 715] on link "2" at bounding box center [854, 715] width 30 height 30
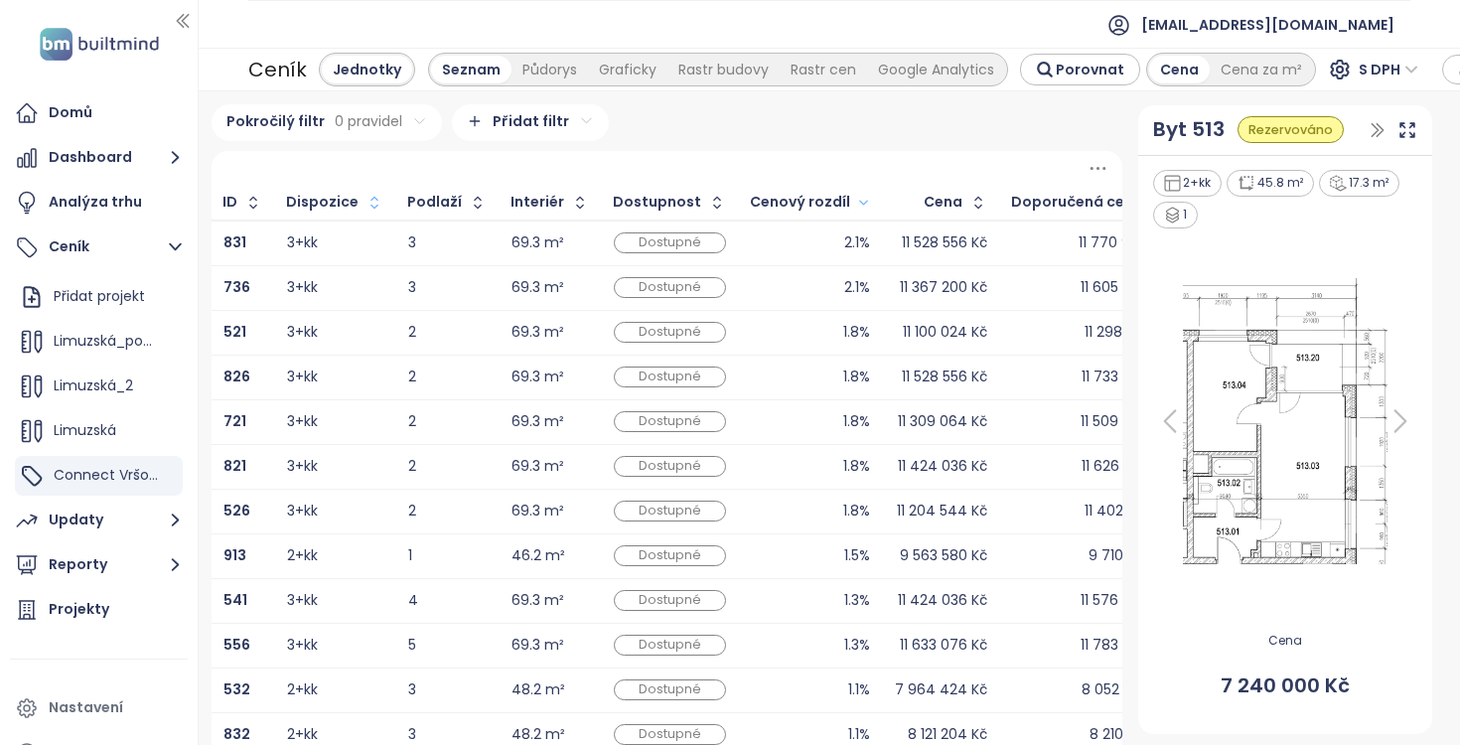
scroll to position [0, 24]
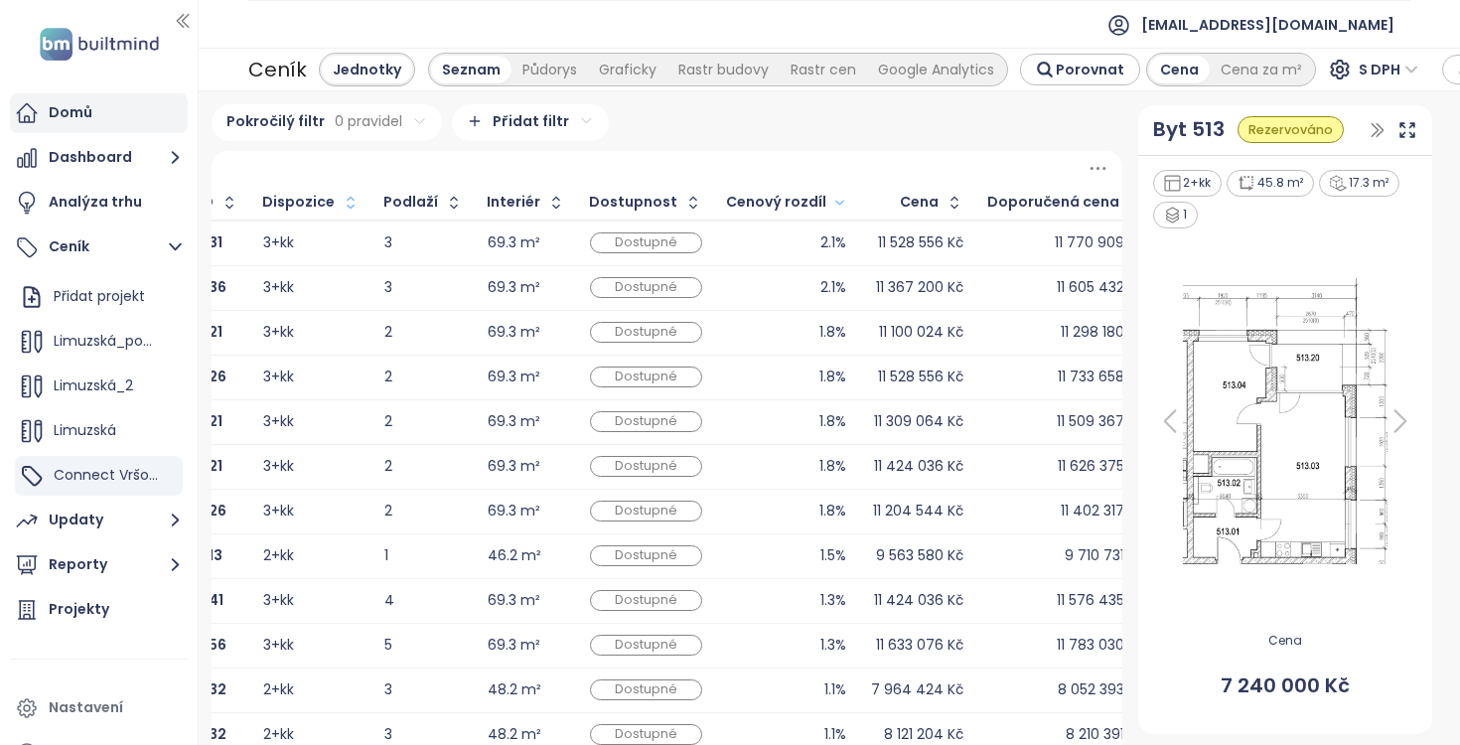
click at [77, 112] on div "Domů" at bounding box center [71, 112] width 44 height 25
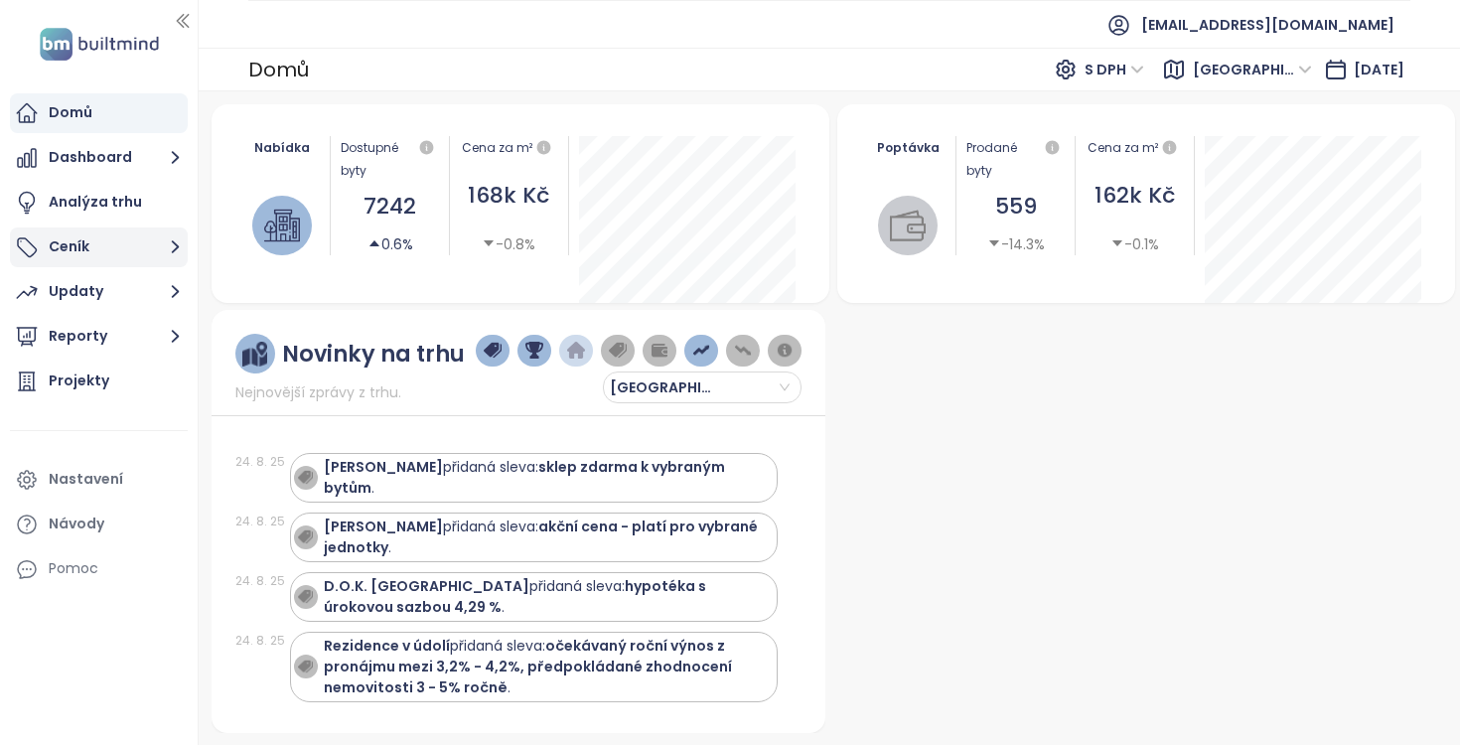
click at [101, 246] on button "Ceník" at bounding box center [99, 248] width 178 height 40
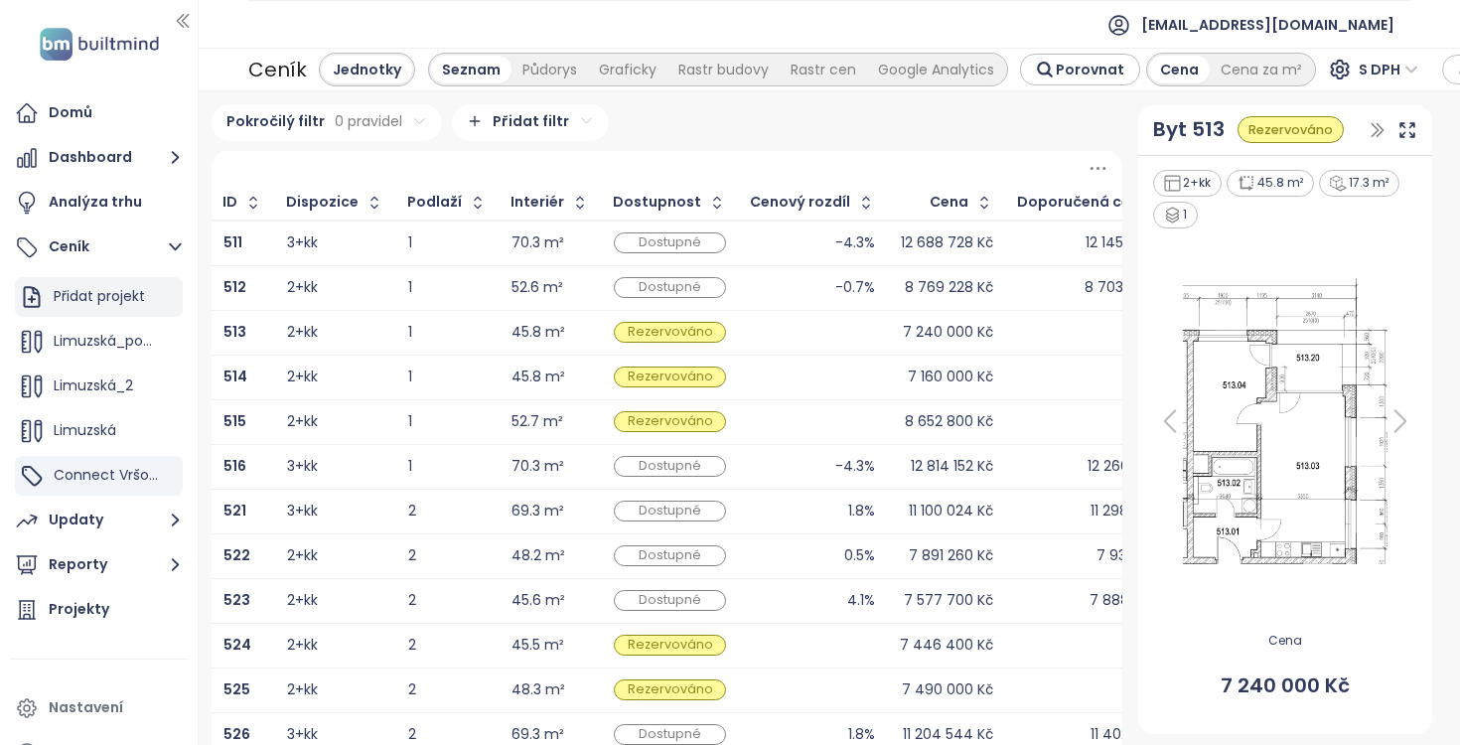
click at [103, 304] on div "Přidat projekt" at bounding box center [99, 296] width 91 height 25
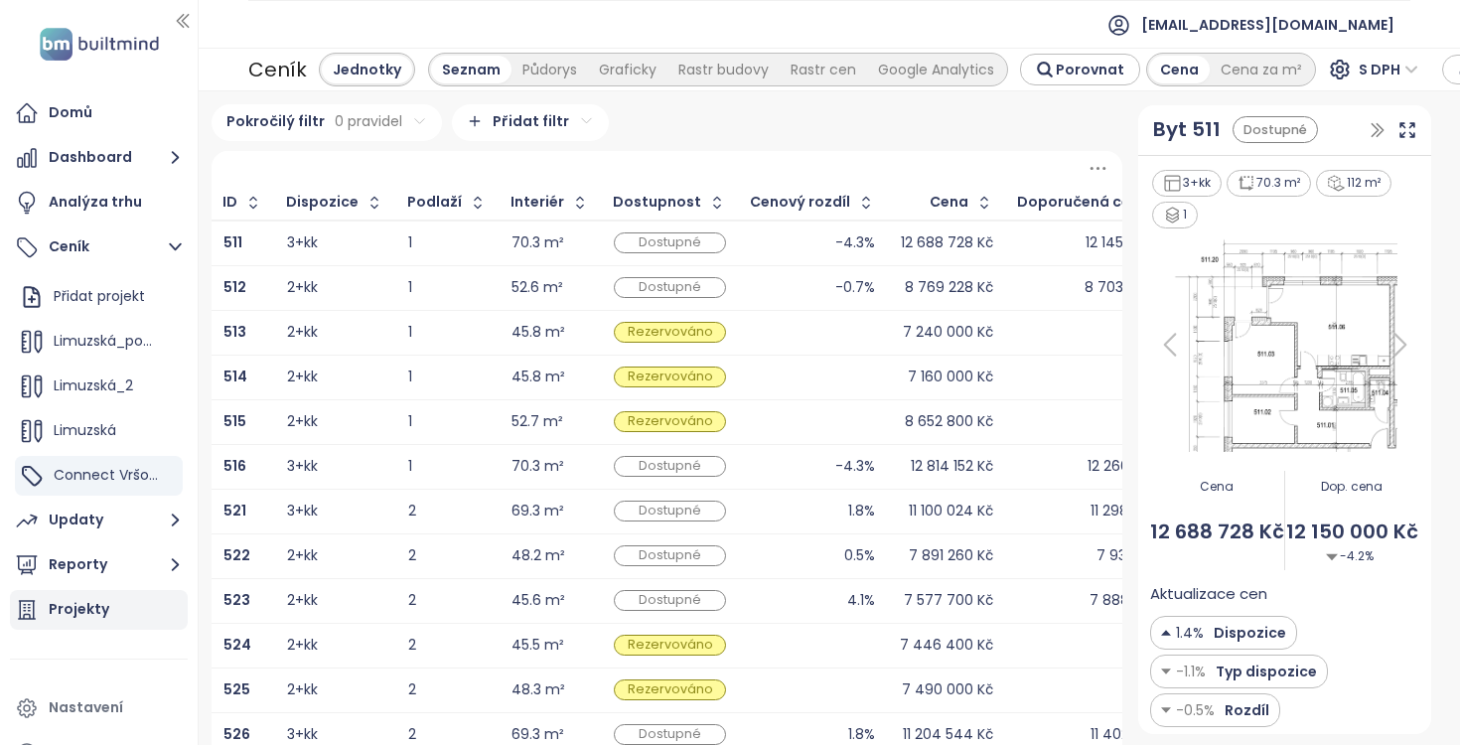
click at [104, 595] on div "Projekty" at bounding box center [99, 610] width 178 height 40
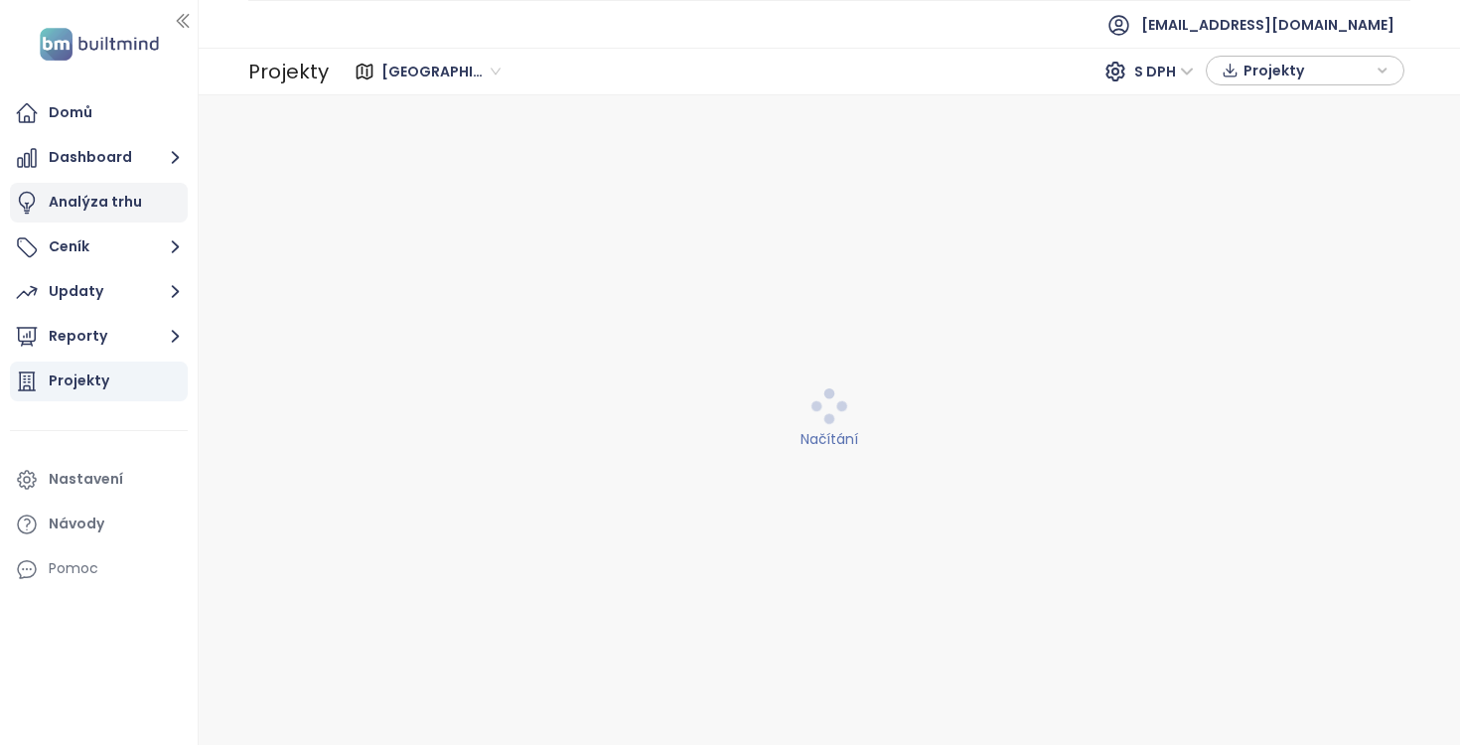
click at [95, 197] on div "Analýza trhu" at bounding box center [95, 202] width 93 height 25
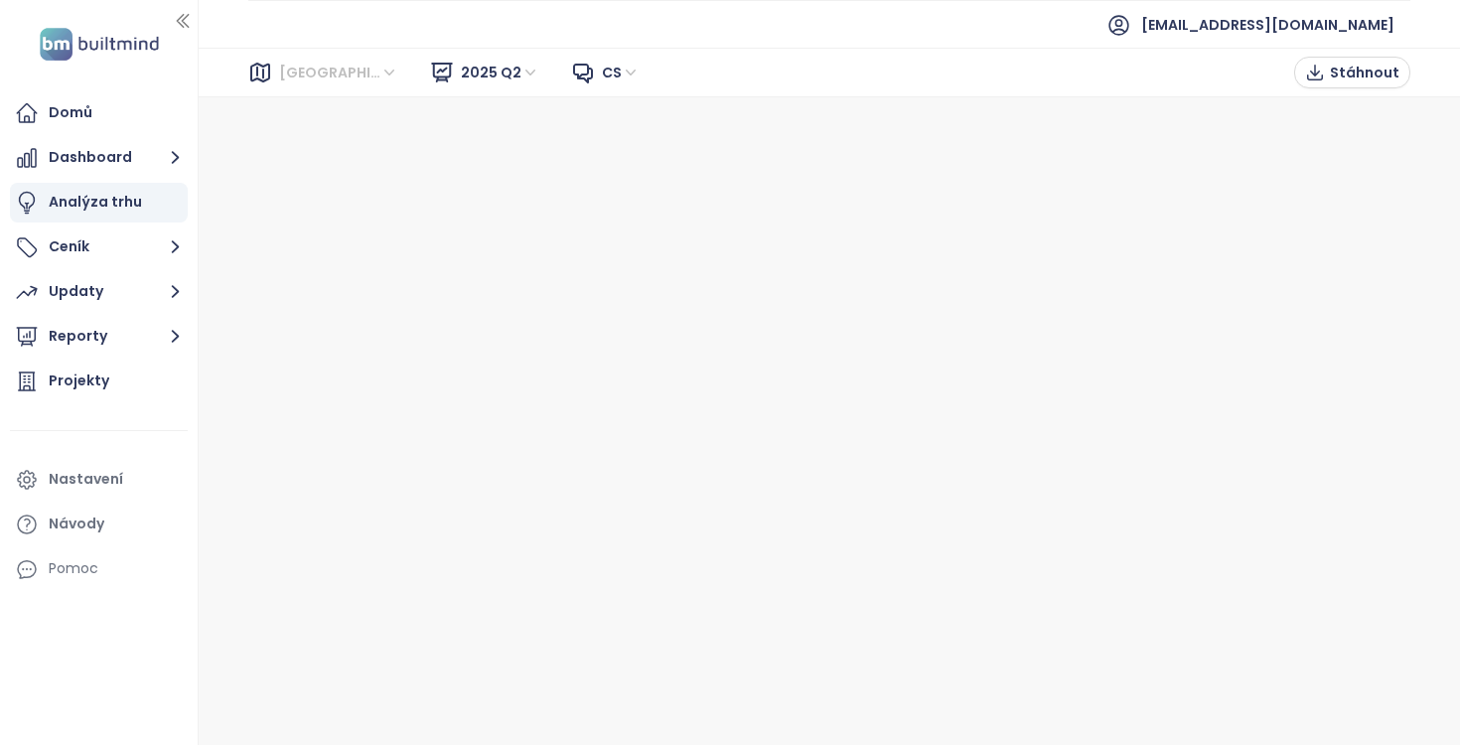
click at [325, 72] on span "Brno" at bounding box center [338, 73] width 119 height 30
click at [323, 134] on div "Praha" at bounding box center [367, 144] width 159 height 22
click at [1350, 76] on span "Stáhnout" at bounding box center [1365, 73] width 70 height 22
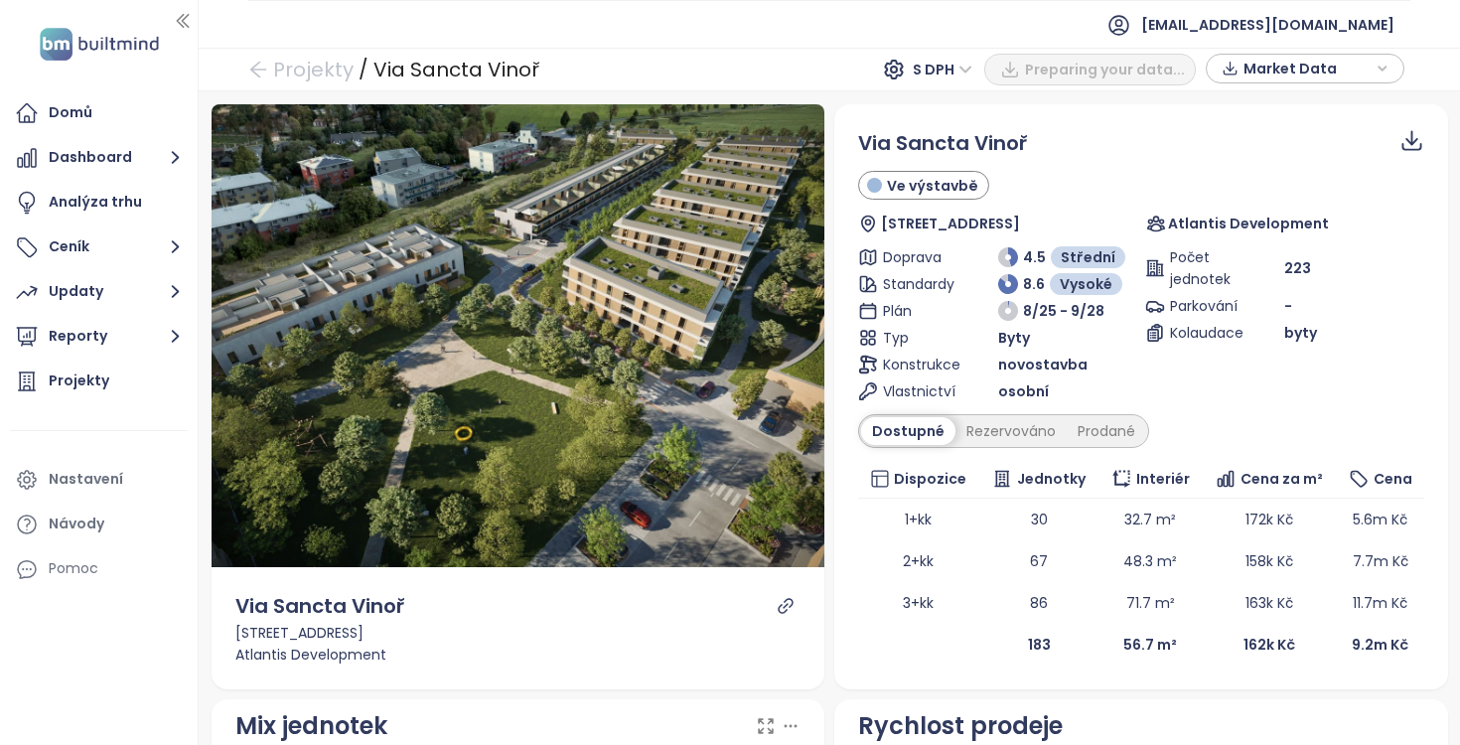
click at [973, 71] on span "S DPH" at bounding box center [943, 70] width 60 height 30
click at [974, 71] on div "Projekty / Via Sancta Vinoř S DPH PDF Market Data" at bounding box center [830, 70] width 1262 height 44
click at [1321, 71] on span "Market Data" at bounding box center [1308, 69] width 128 height 30
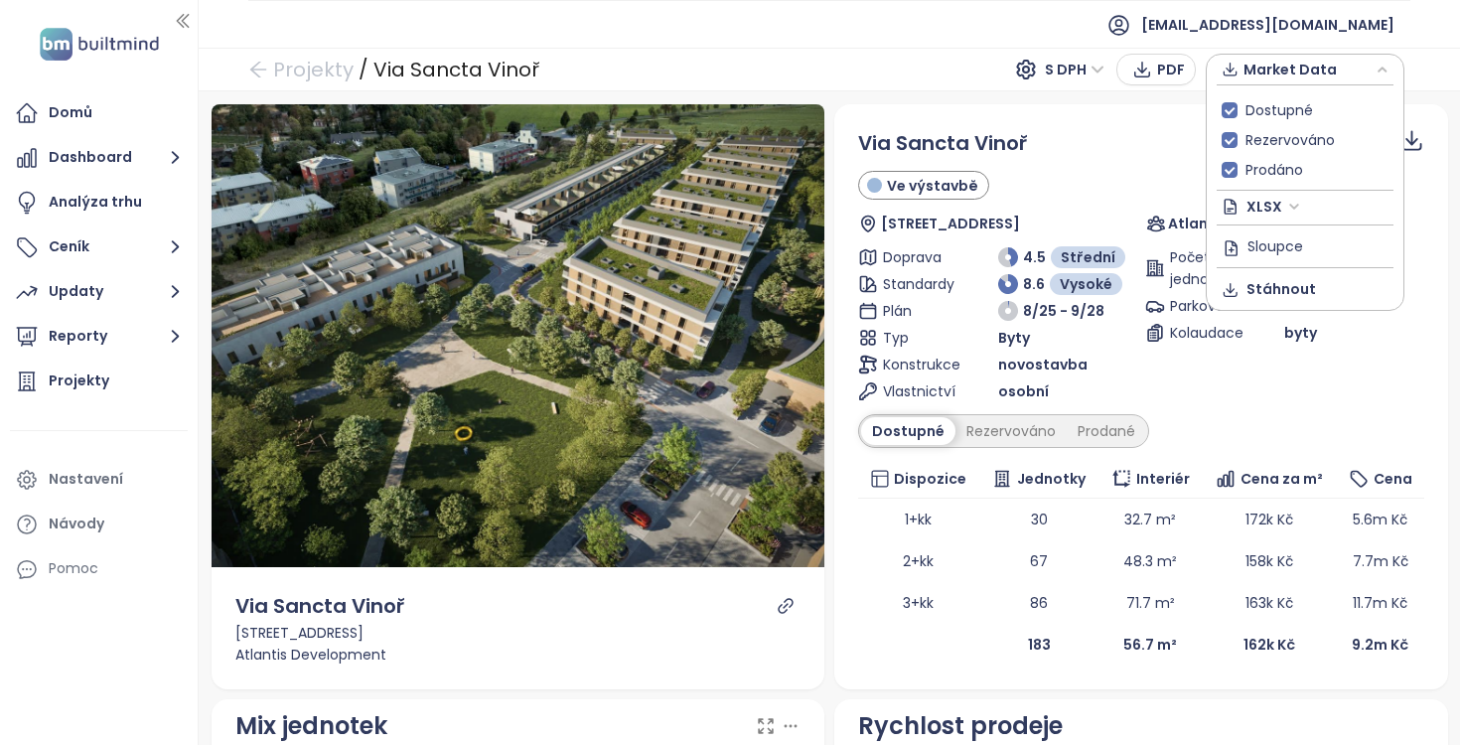
click at [1321, 71] on span "Market Data" at bounding box center [1308, 70] width 128 height 30
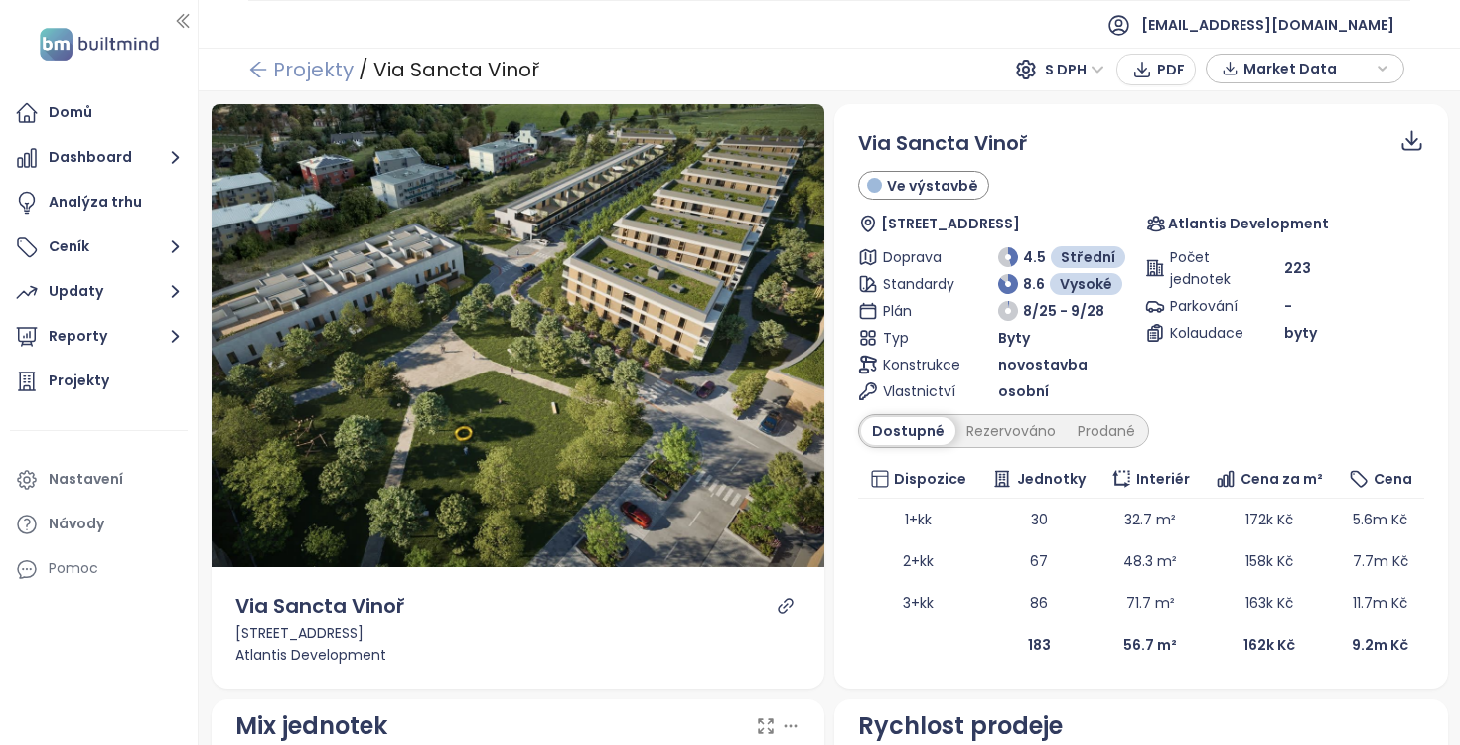
click at [280, 68] on link "Projekty" at bounding box center [300, 70] width 105 height 36
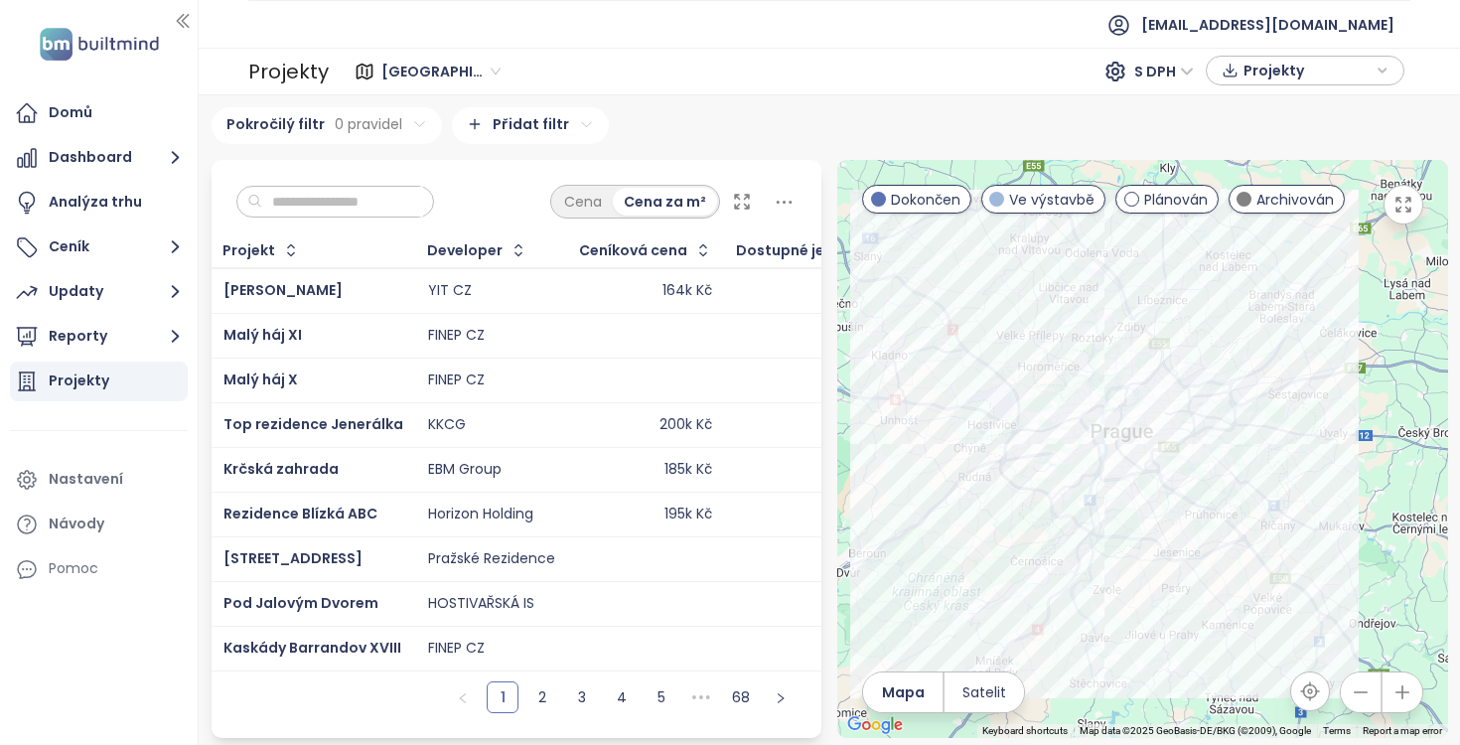
click at [325, 192] on input "text" at bounding box center [342, 202] width 161 height 30
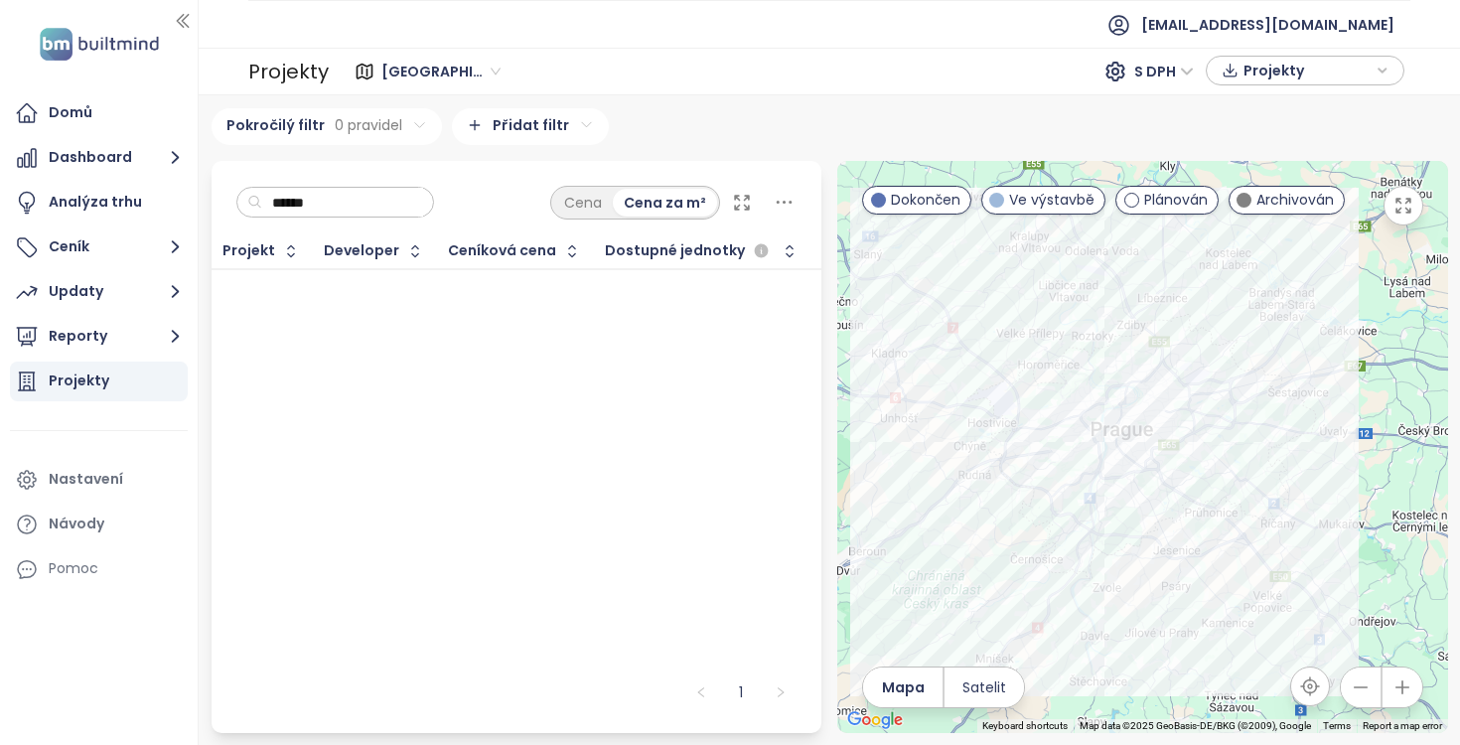
click at [311, 197] on input "******" at bounding box center [342, 203] width 161 height 30
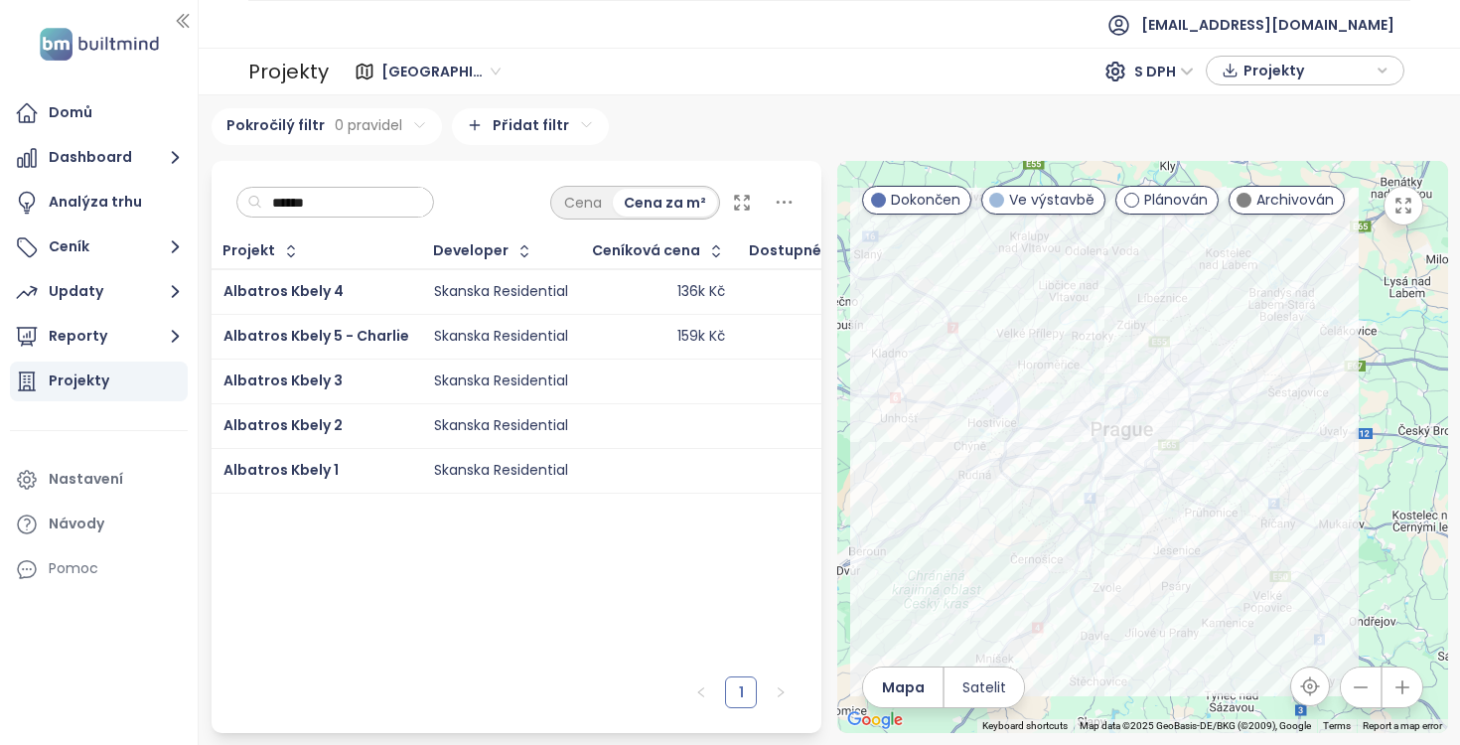
click at [524, 283] on div "Skanska Residential" at bounding box center [501, 292] width 134 height 18
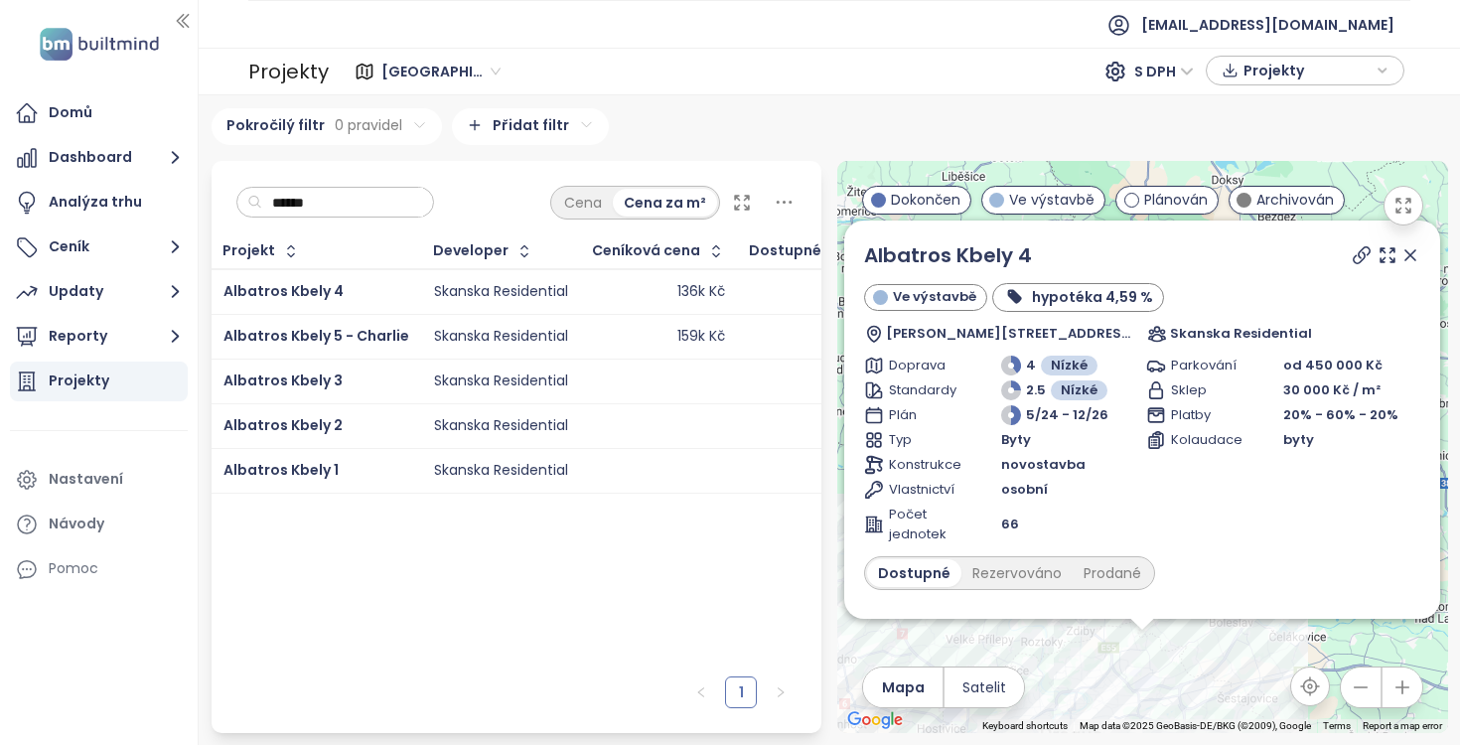
click at [617, 343] on div "159k Kč" at bounding box center [659, 337] width 132 height 24
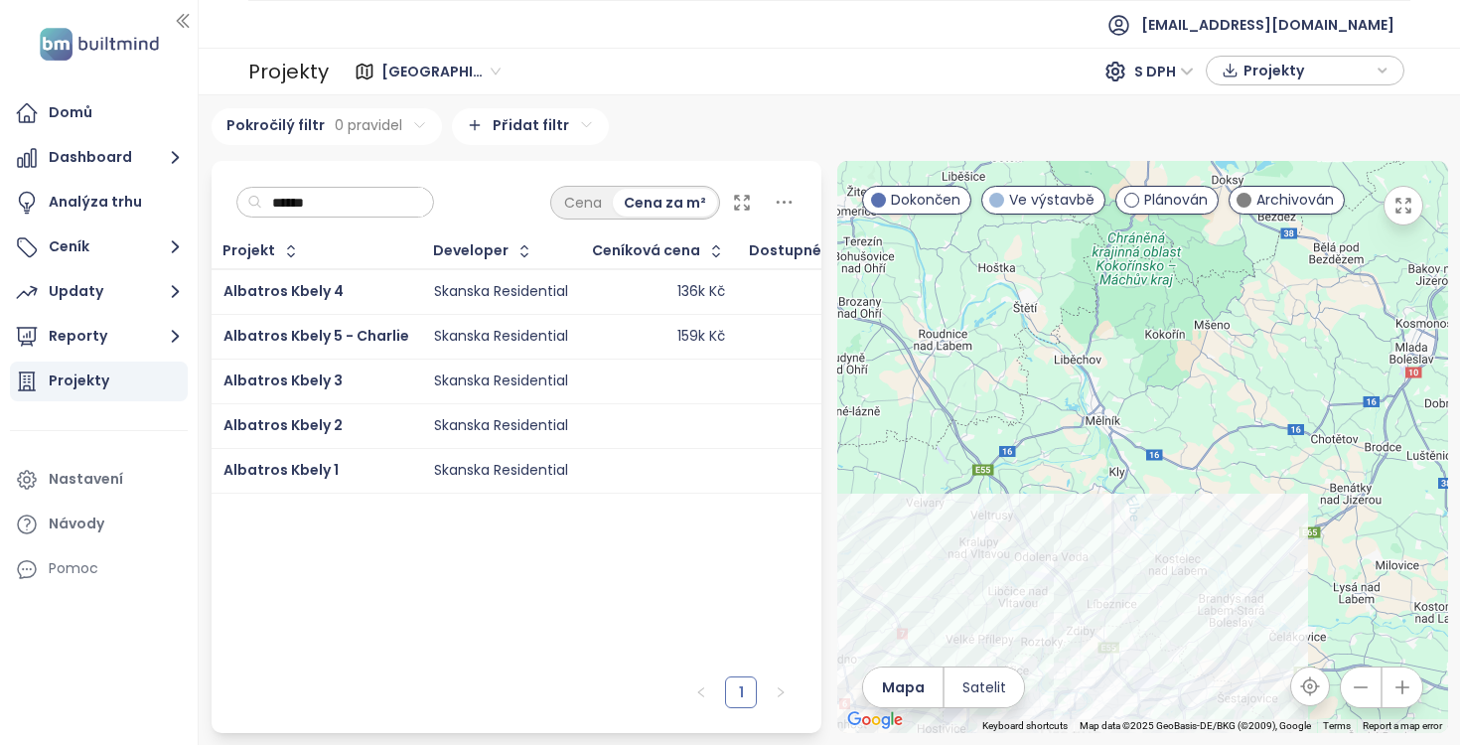
click at [597, 330] on div "159k Kč" at bounding box center [659, 337] width 132 height 24
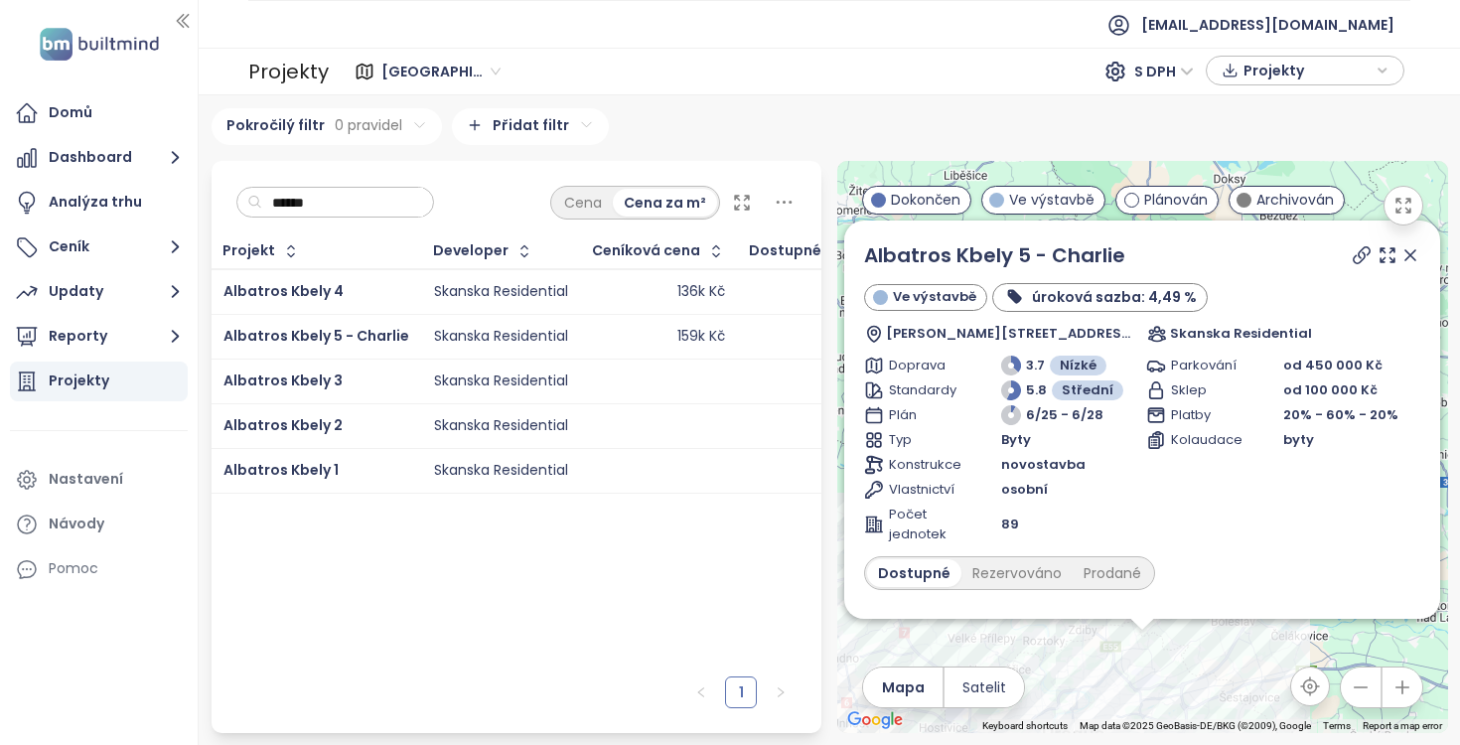
click at [336, 202] on input "******" at bounding box center [342, 203] width 161 height 30
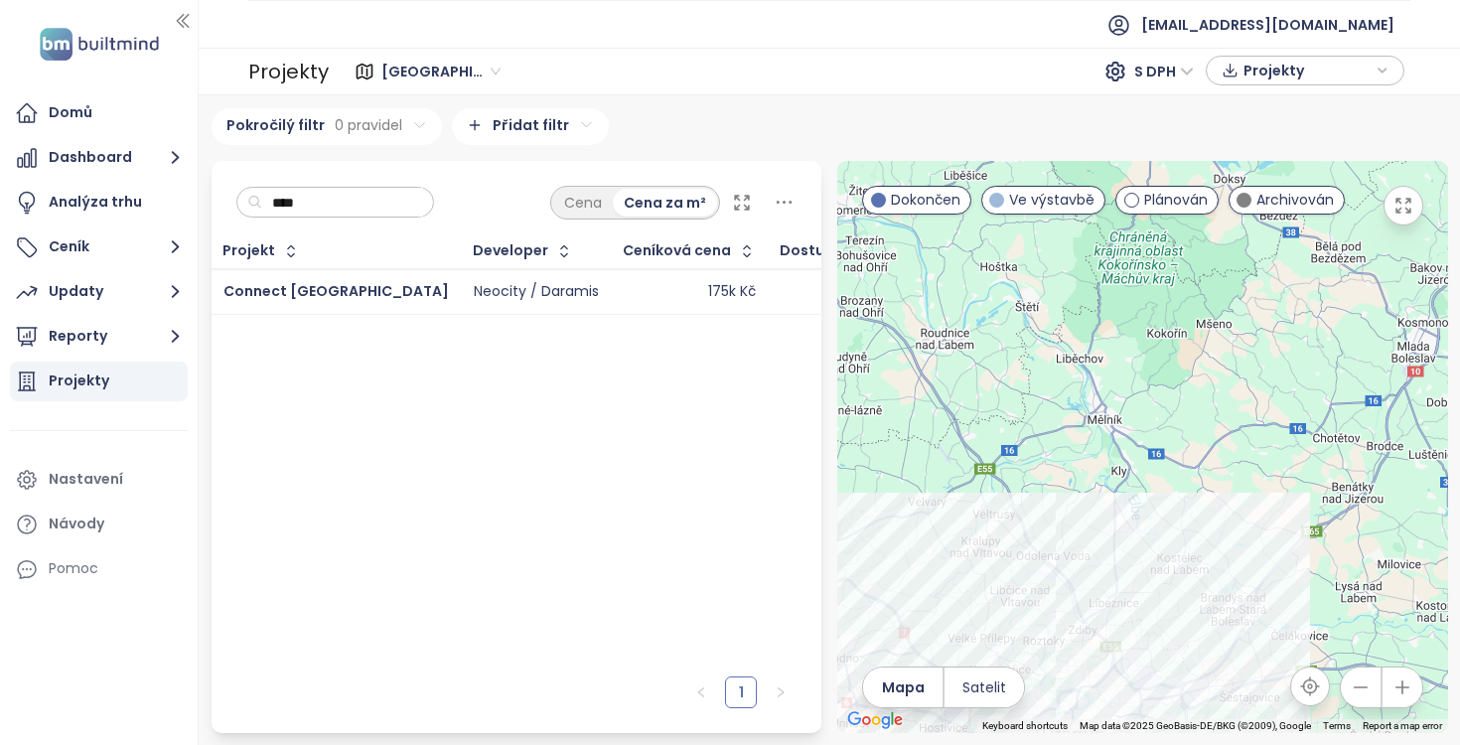
click at [474, 291] on div "Neocity / Daramis" at bounding box center [536, 292] width 125 height 18
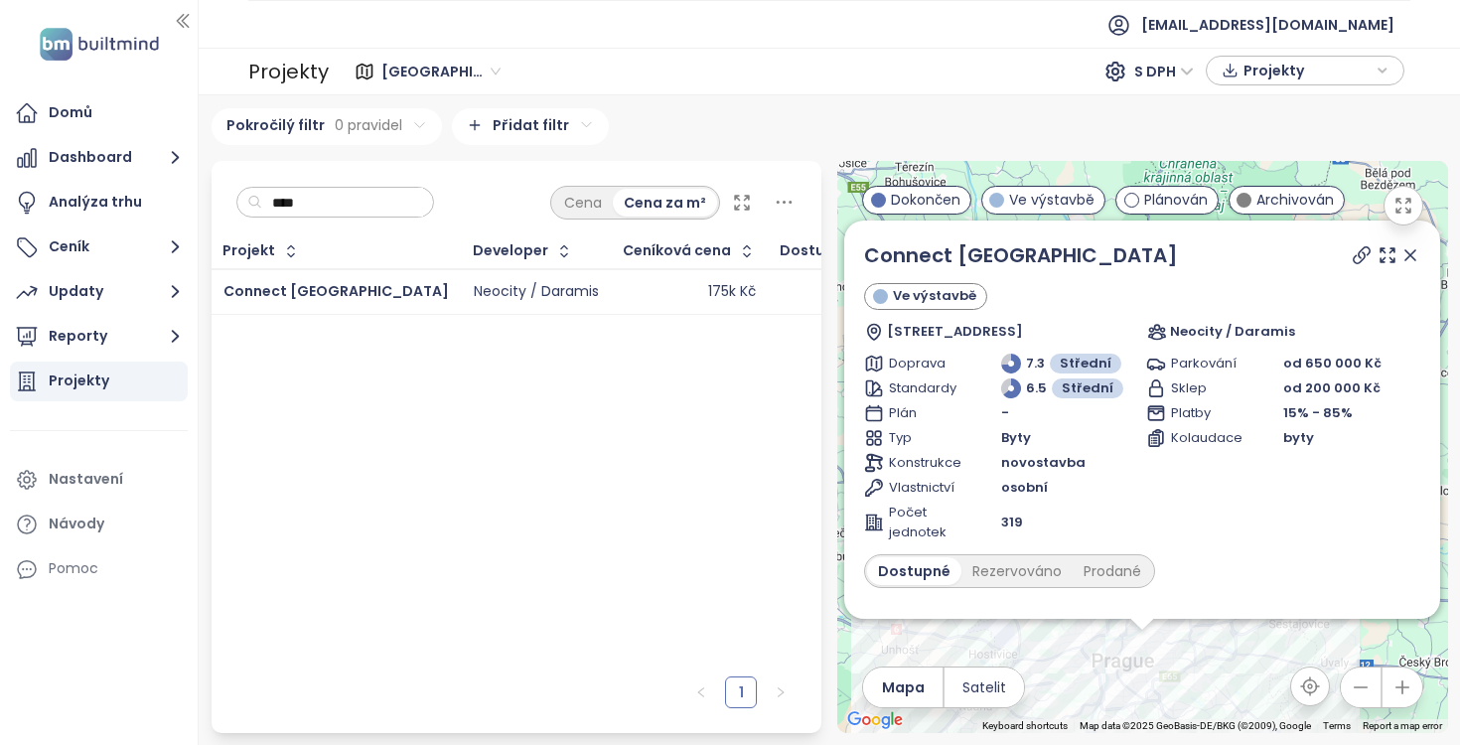
click at [672, 424] on div "Projekt Developer Ceníková cena Dostupné jednotky Jednotky celkem Connect Vršov…" at bounding box center [517, 450] width 611 height 432
click at [341, 203] on input "****" at bounding box center [342, 203] width 161 height 30
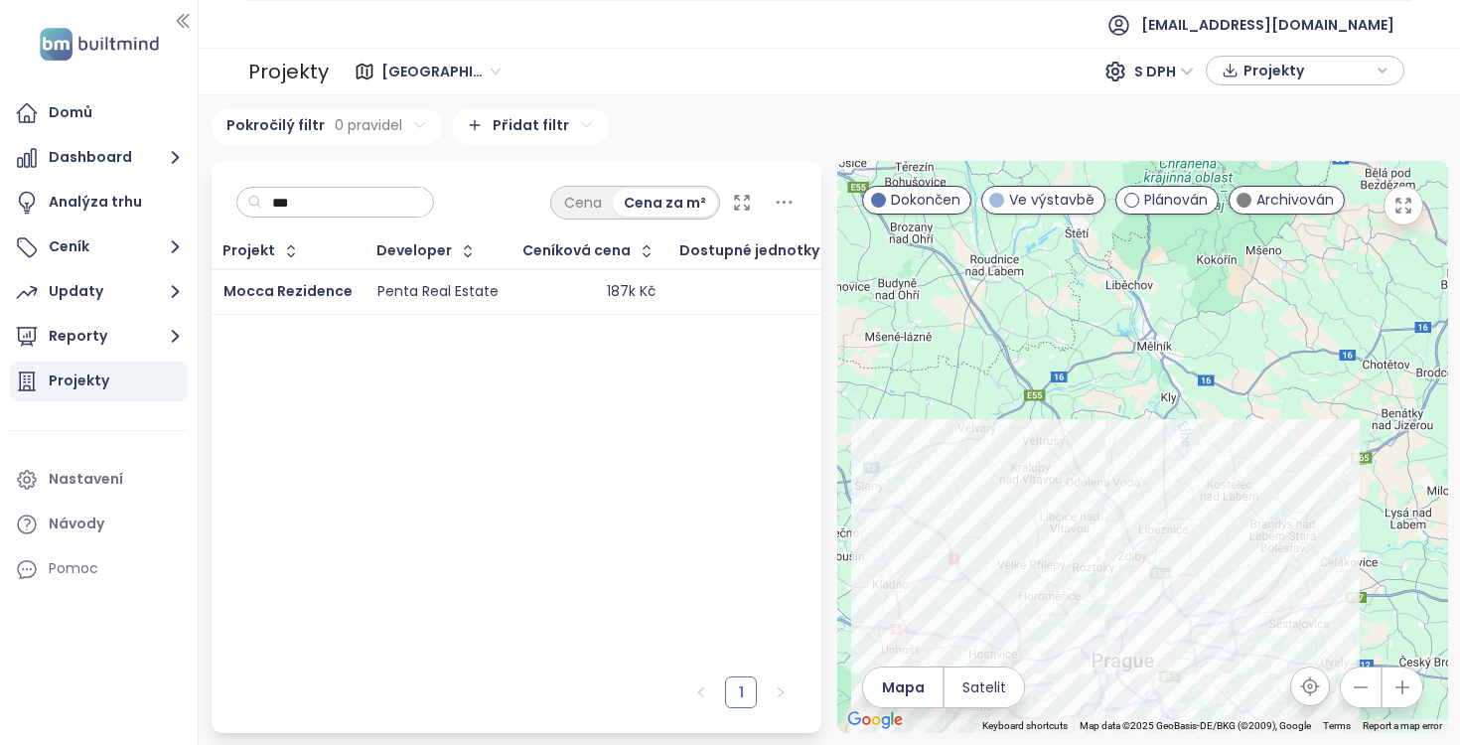
type input "***"
click at [395, 280] on div "Penta Real Estate" at bounding box center [438, 292] width 121 height 24
click at [311, 298] on span "Mocca Rezidence" at bounding box center [288, 291] width 129 height 20
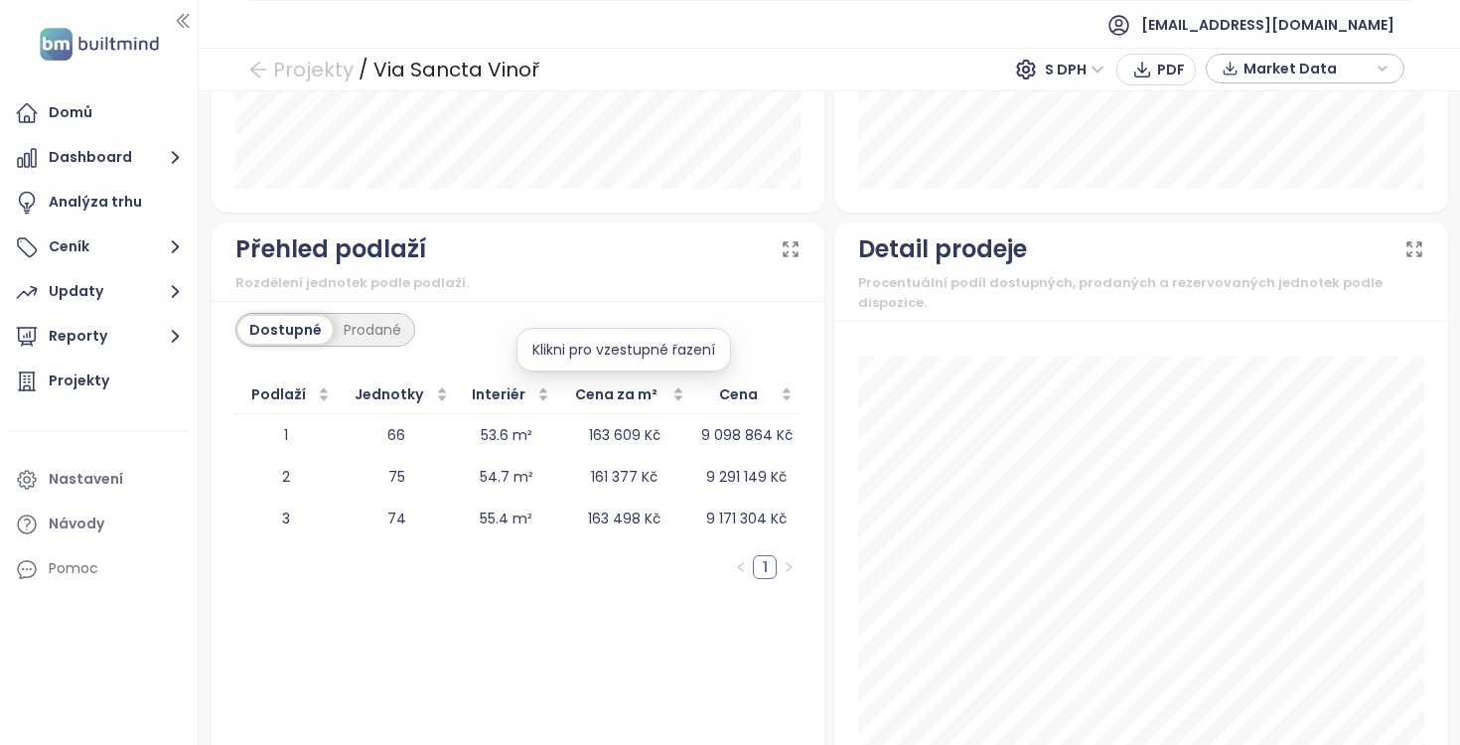
scroll to position [2281, 0]
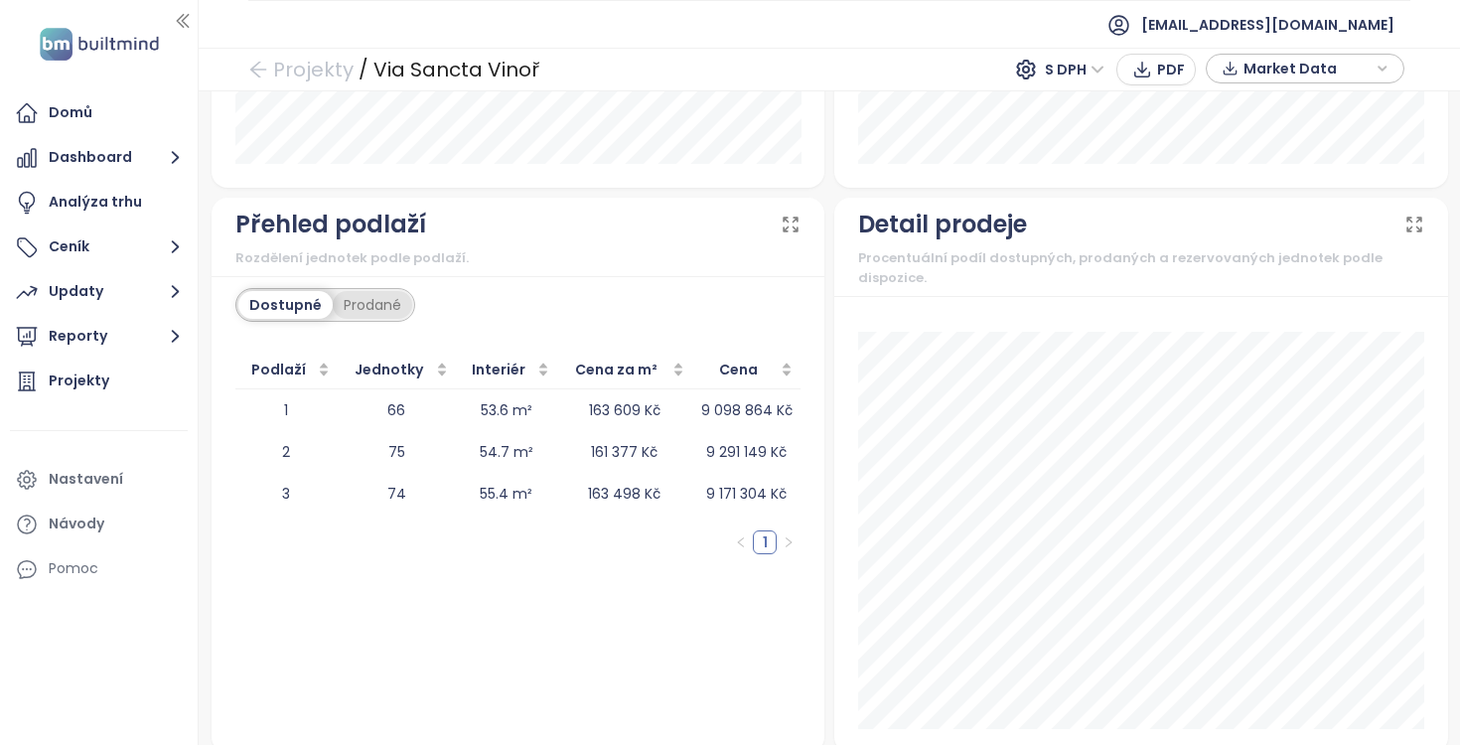
click at [387, 300] on div "Prodané" at bounding box center [372, 305] width 79 height 28
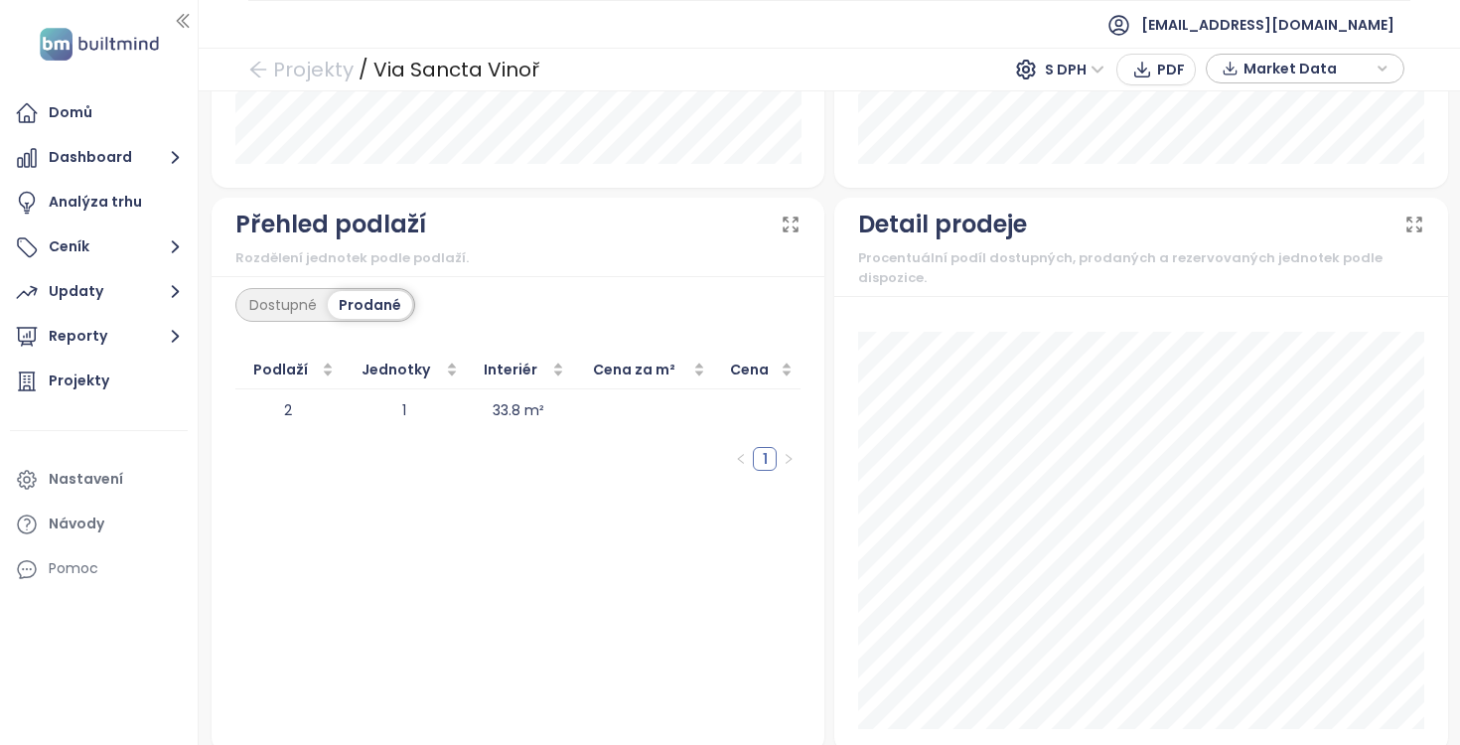
click at [295, 283] on div "Dostupné Prodané Podlaží Jednotky Interiér Cena za m² Cena 2 1 33.8 m² 1" at bounding box center [519, 514] width 614 height 477
click at [281, 304] on div "Dostupné" at bounding box center [282, 305] width 89 height 28
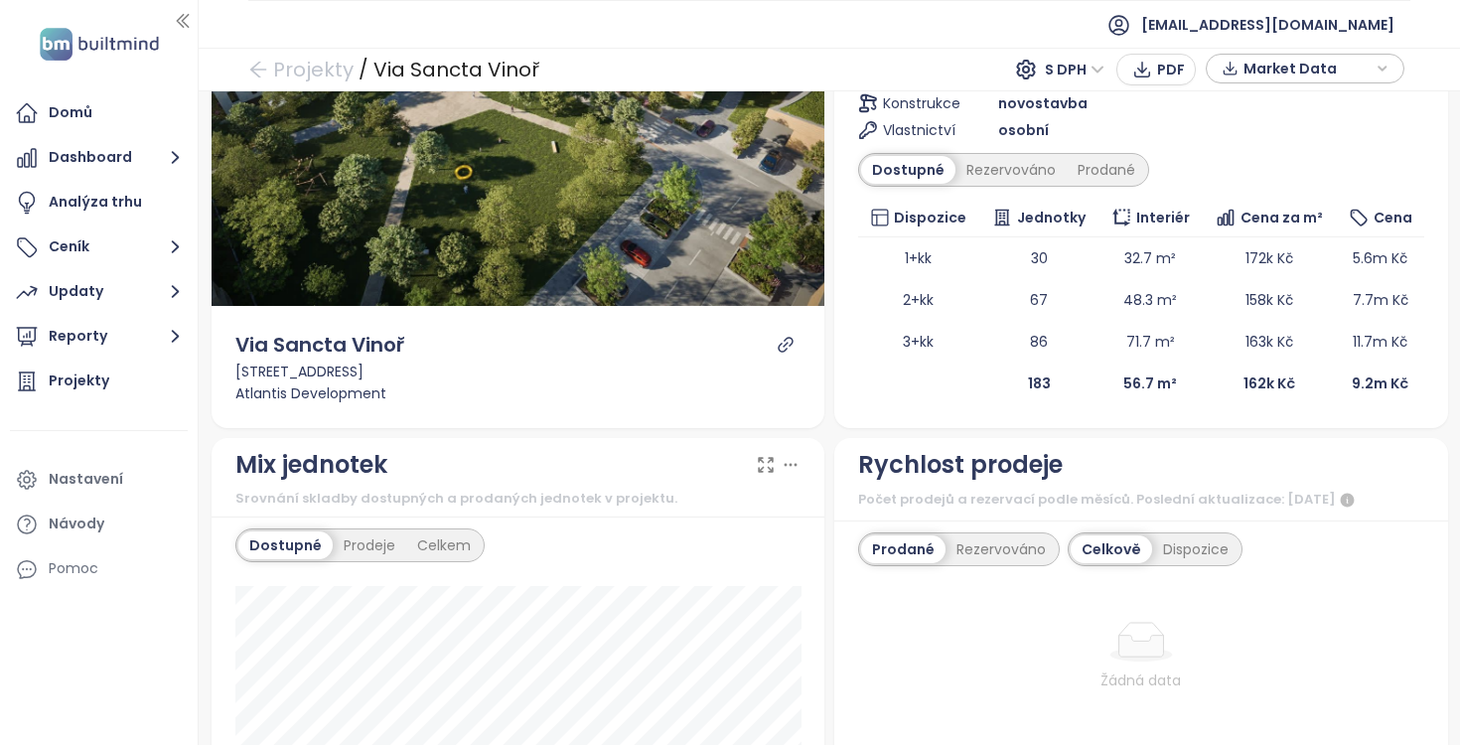
scroll to position [0, 0]
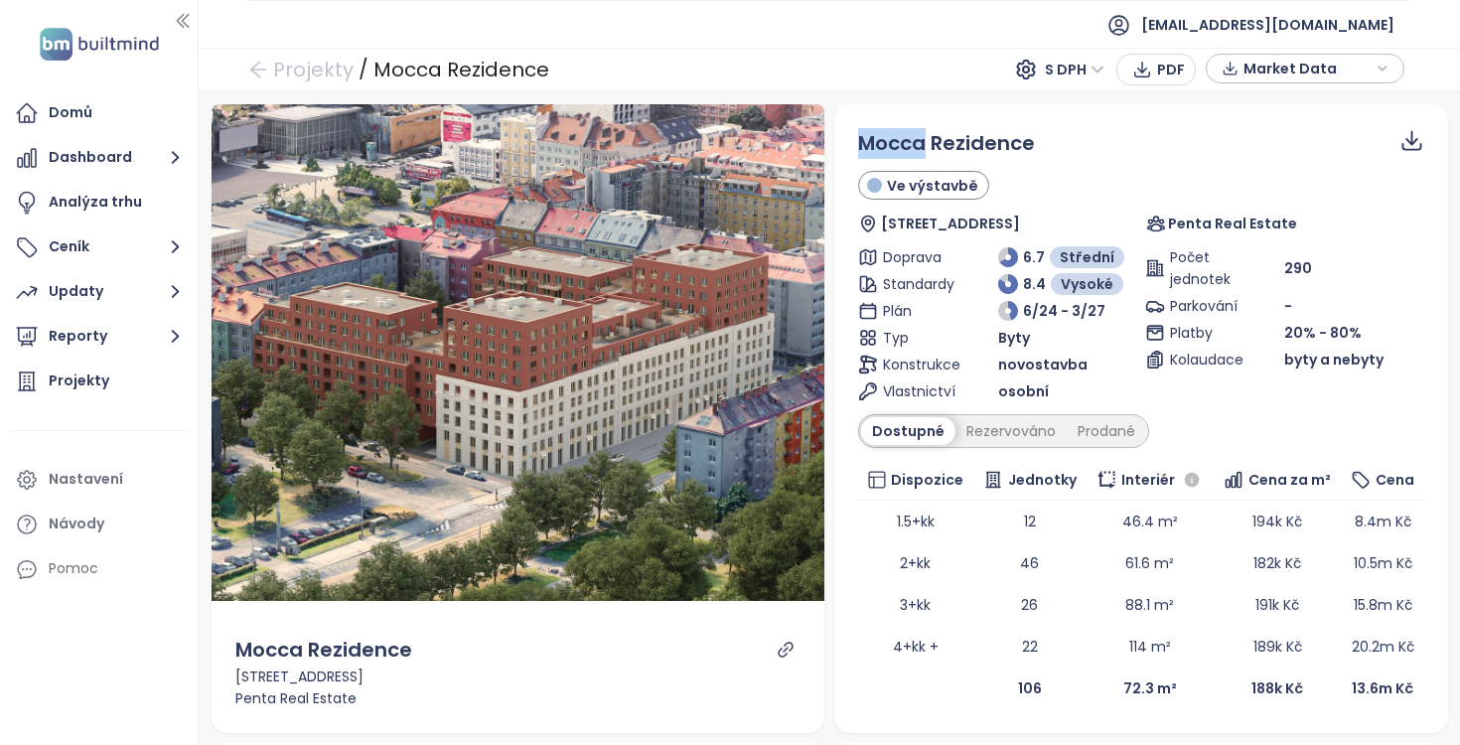
click at [910, 139] on span "Mocca Rezidence" at bounding box center [946, 143] width 177 height 28
click at [877, 146] on span "Mocca Rezidence" at bounding box center [946, 143] width 177 height 28
drag, startPoint x: 863, startPoint y: 144, endPoint x: 1044, endPoint y: 139, distance: 180.9
click at [1044, 139] on div "Mocca Rezidence" at bounding box center [1141, 143] width 566 height 31
click at [304, 71] on link "Projekty" at bounding box center [300, 70] width 105 height 36
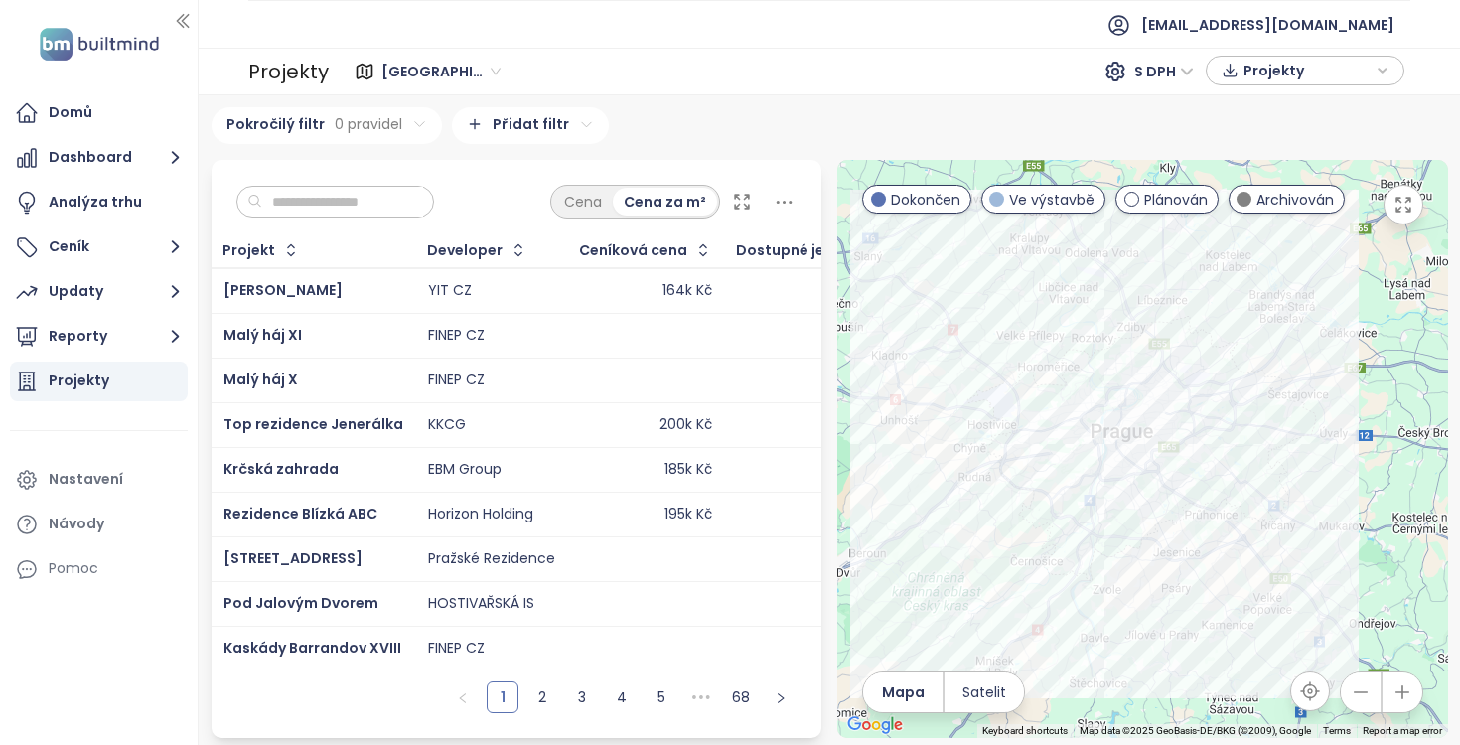
click at [331, 205] on input "text" at bounding box center [342, 202] width 161 height 30
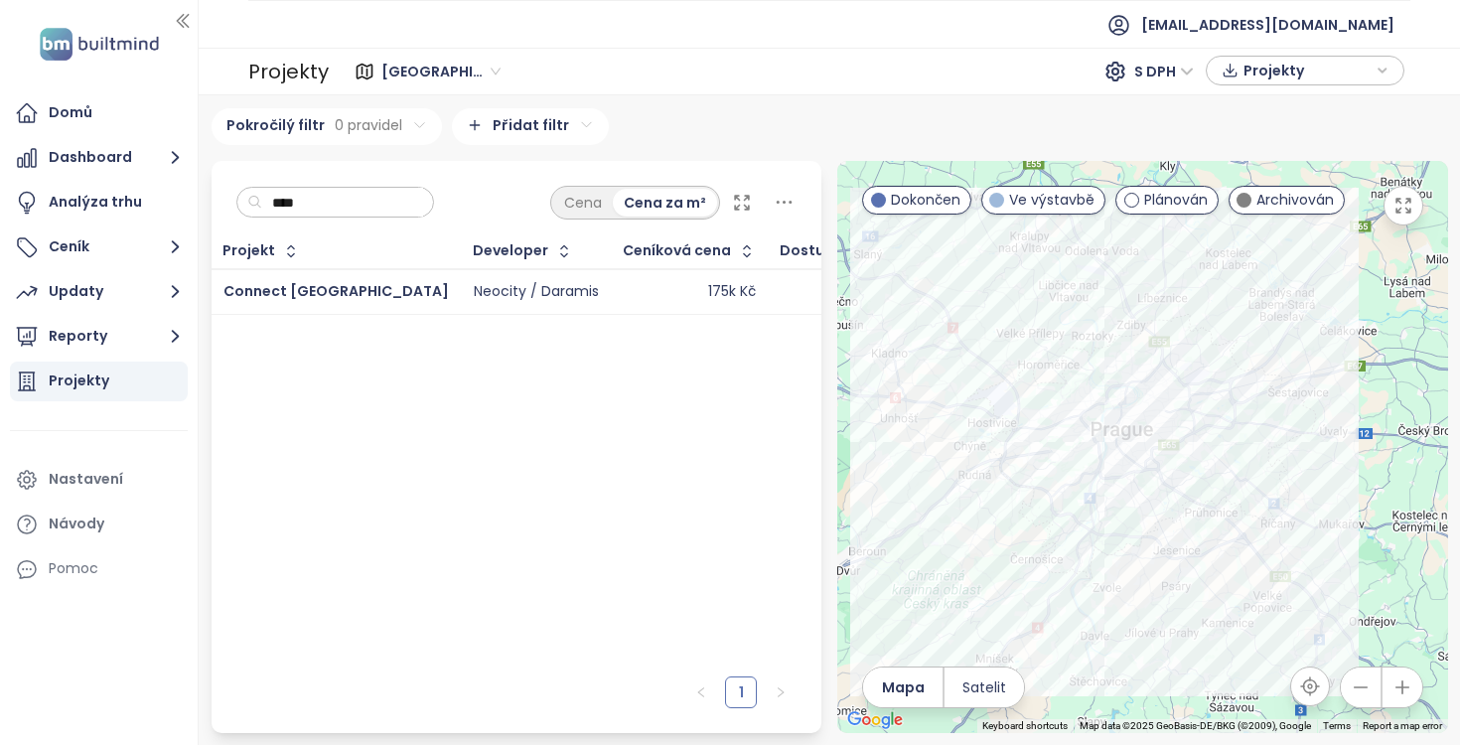
type input "****"
click at [332, 280] on div "Connect [GEOGRAPHIC_DATA]" at bounding box center [337, 292] width 226 height 24
click at [317, 291] on span "Connect [GEOGRAPHIC_DATA]" at bounding box center [337, 291] width 226 height 20
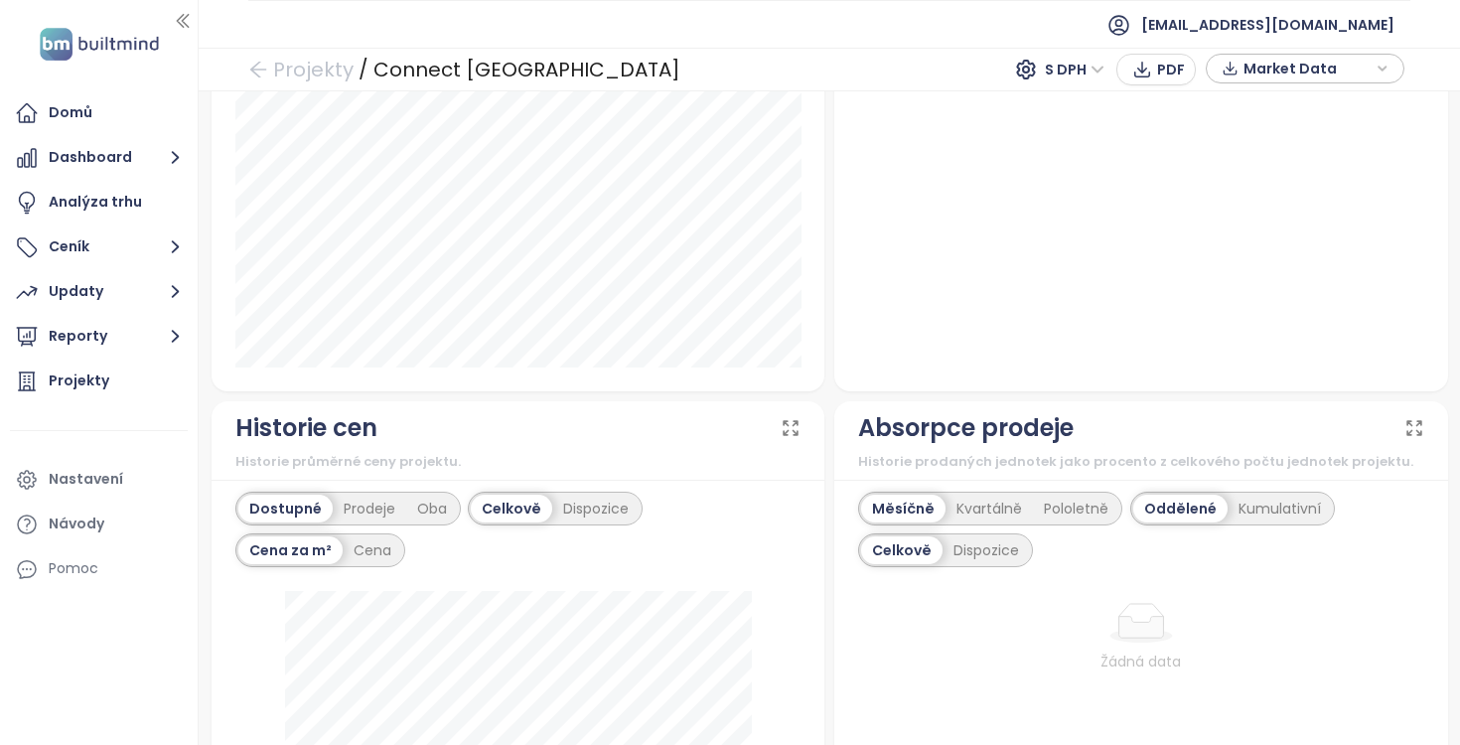
scroll to position [1268, 0]
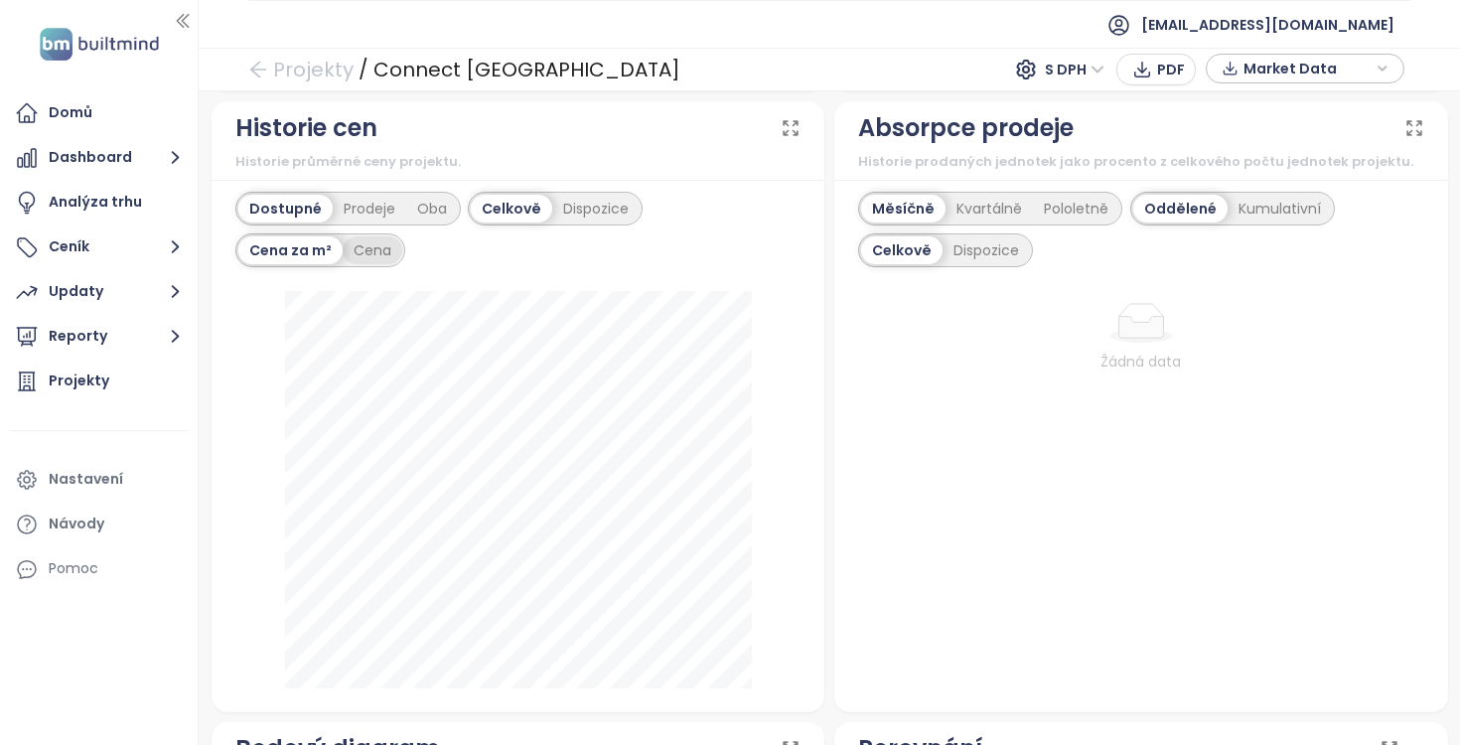
click at [377, 256] on div "Cena" at bounding box center [373, 250] width 60 height 28
click at [297, 257] on div "Cena za m²" at bounding box center [289, 250] width 103 height 28
click at [370, 212] on div "Prodeje" at bounding box center [370, 209] width 74 height 28
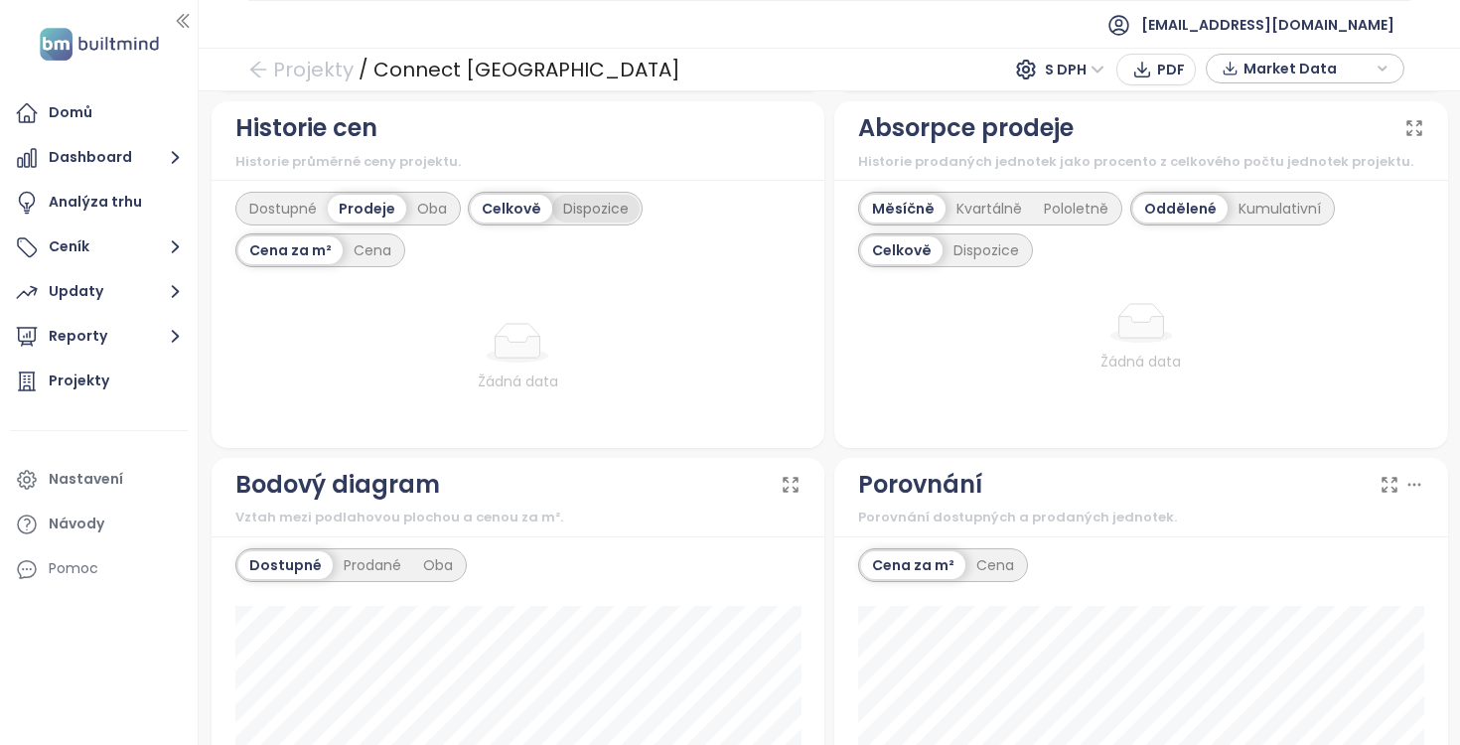
click at [570, 209] on div "Dispozice" at bounding box center [595, 209] width 87 height 28
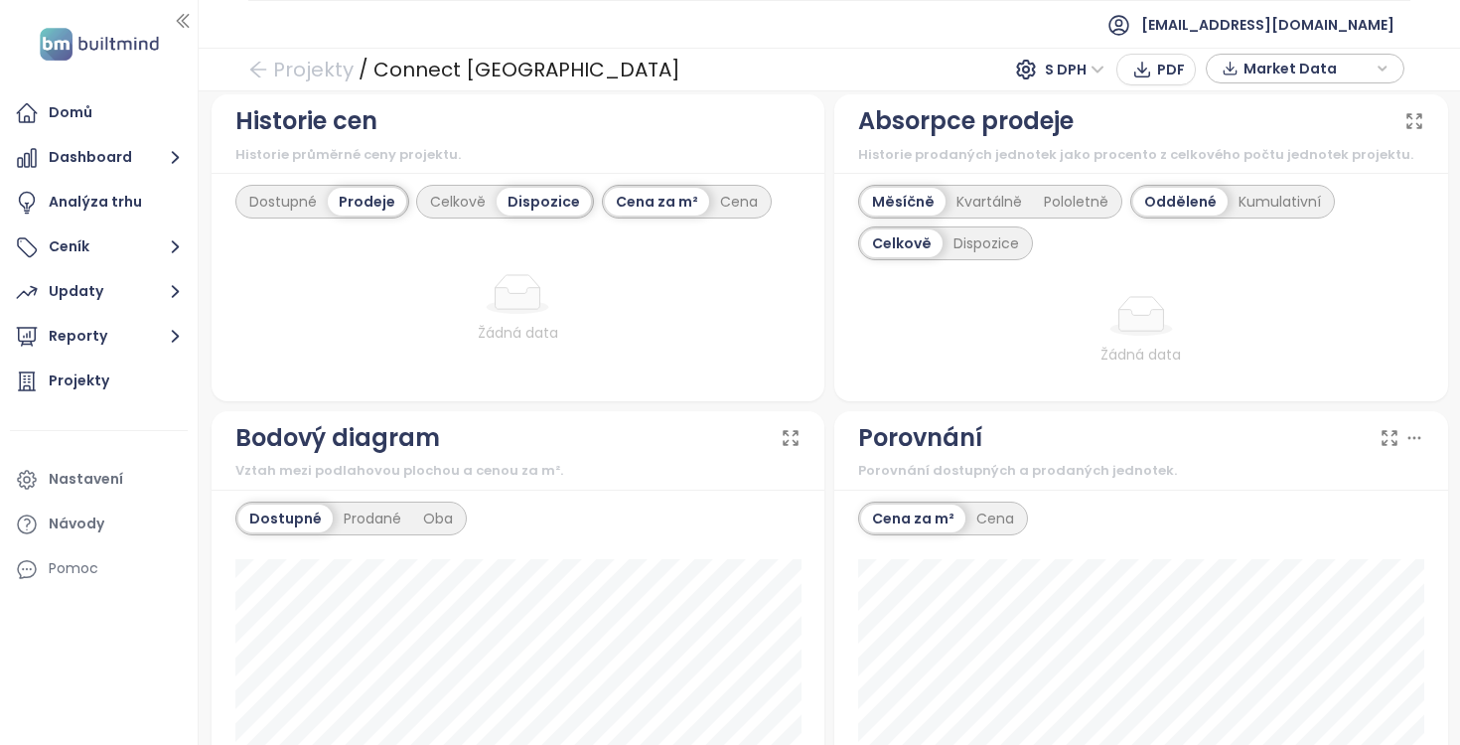
scroll to position [1269, 0]
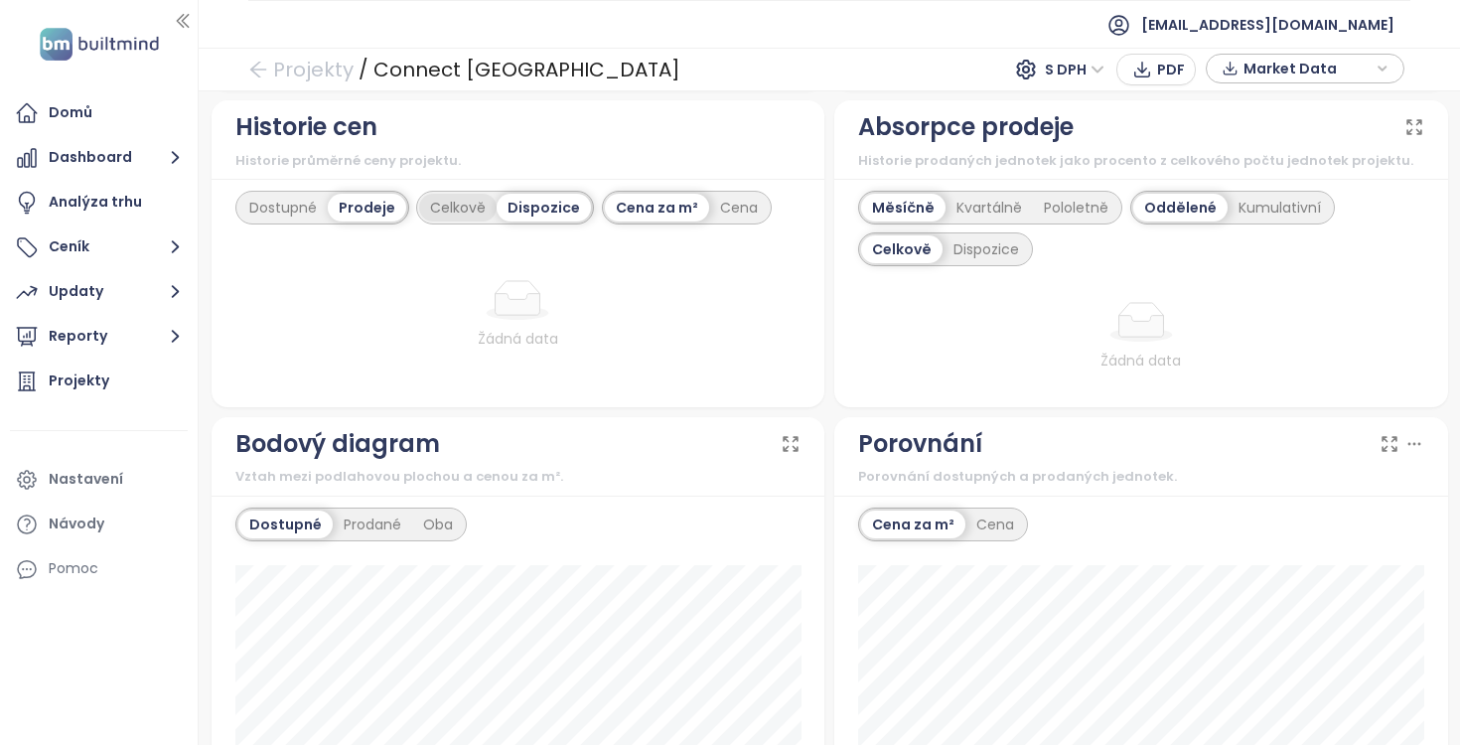
click at [446, 202] on div "Celkově" at bounding box center [457, 208] width 77 height 28
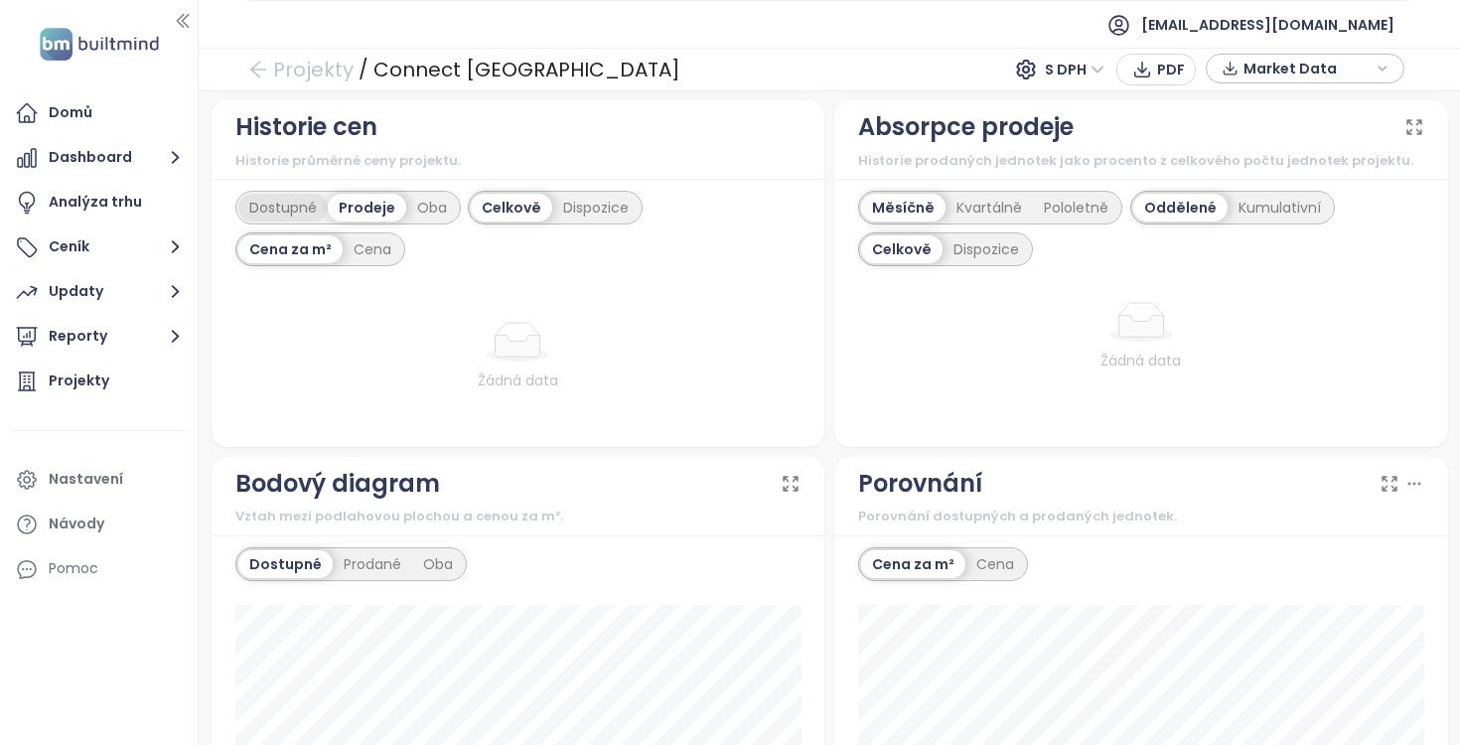
click at [290, 201] on div "Dostupné" at bounding box center [282, 208] width 89 height 28
